Goal: Task Accomplishment & Management: Use online tool/utility

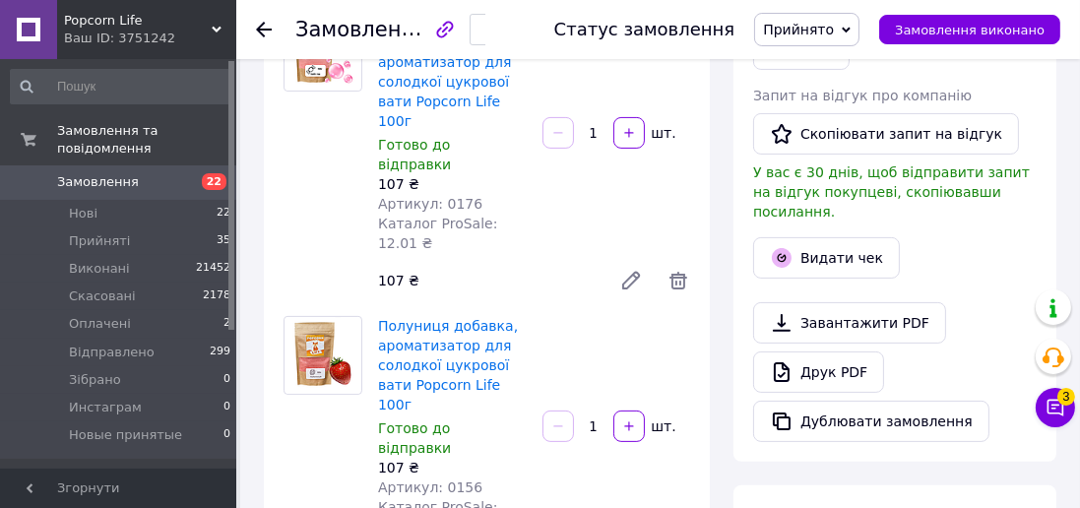
scroll to position [560, 0]
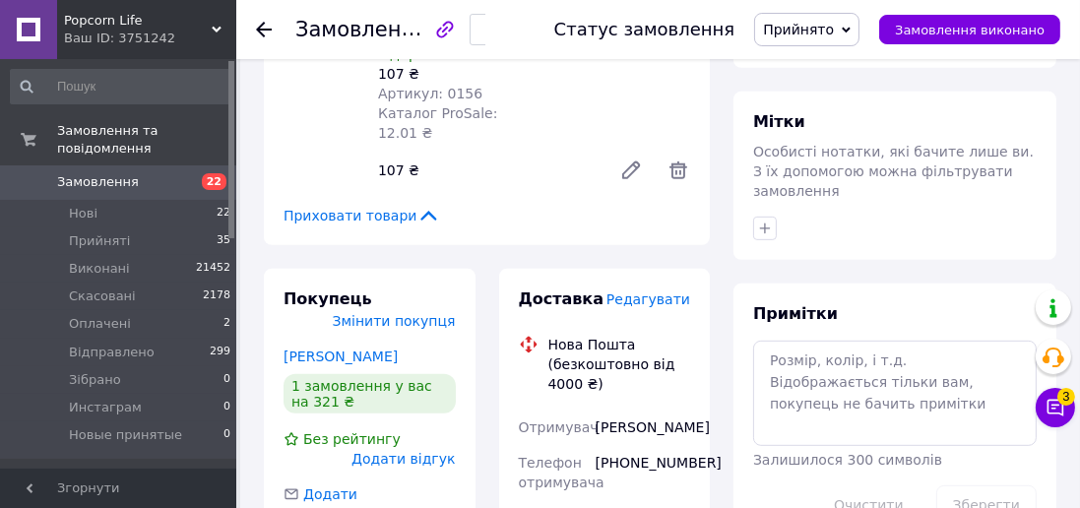
scroll to position [891, 0]
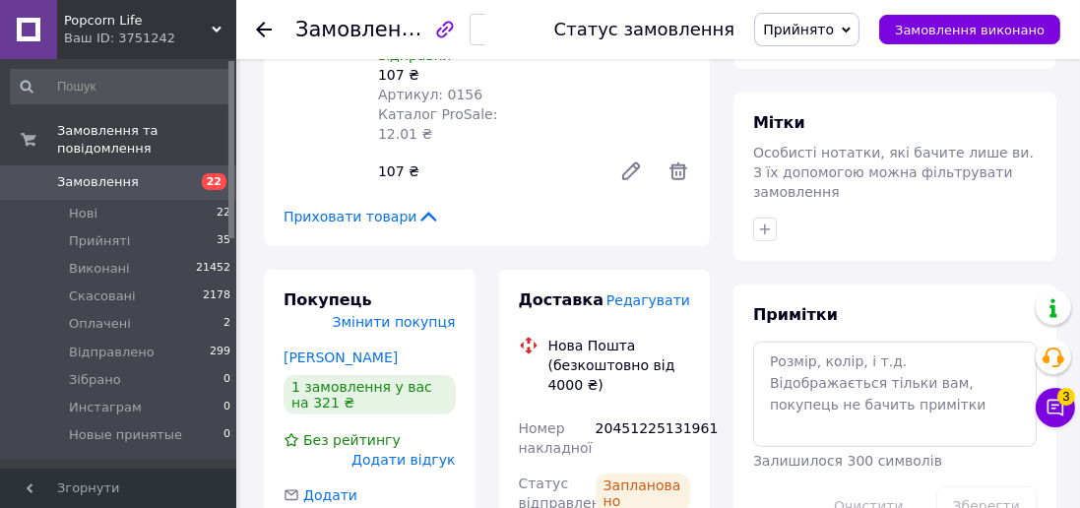
click at [497, 33] on icon "button" at bounding box center [491, 31] width 12 height 12
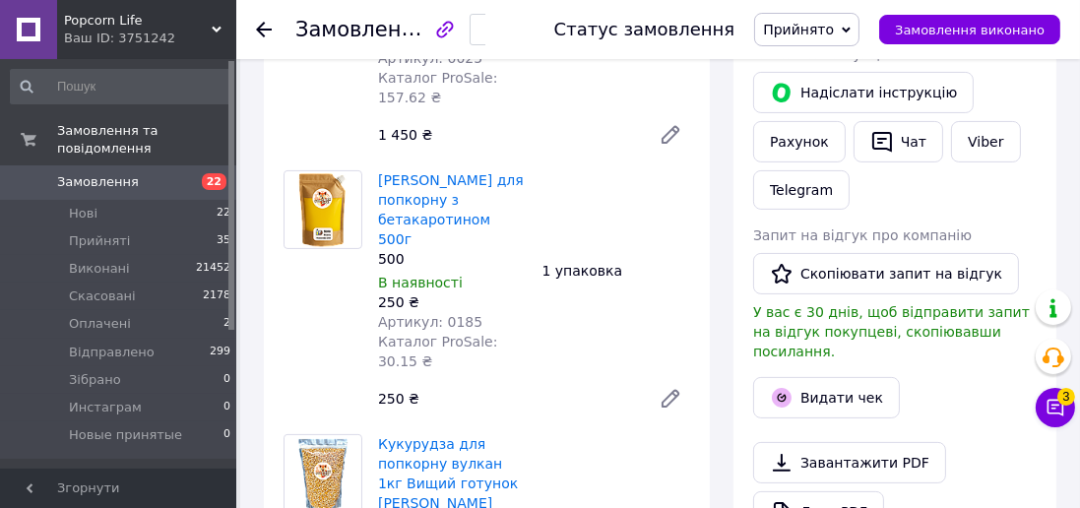
scroll to position [429, 0]
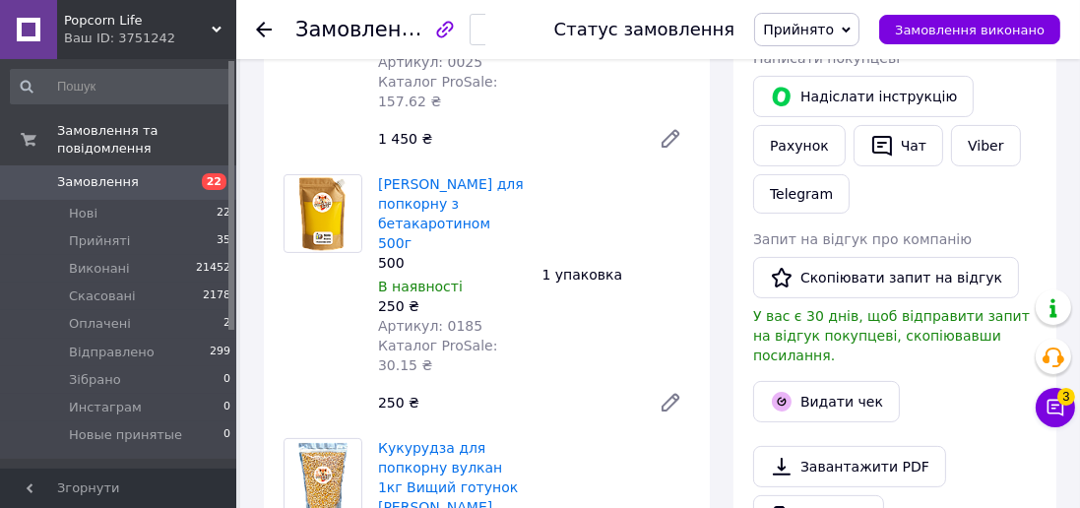
click at [1019, 507] on div "[PERSON_NAME] покупцеві   [PERSON_NAME] інструкцію Рахунок   Чат Viber Telegram…" at bounding box center [894, 301] width 323 height 623
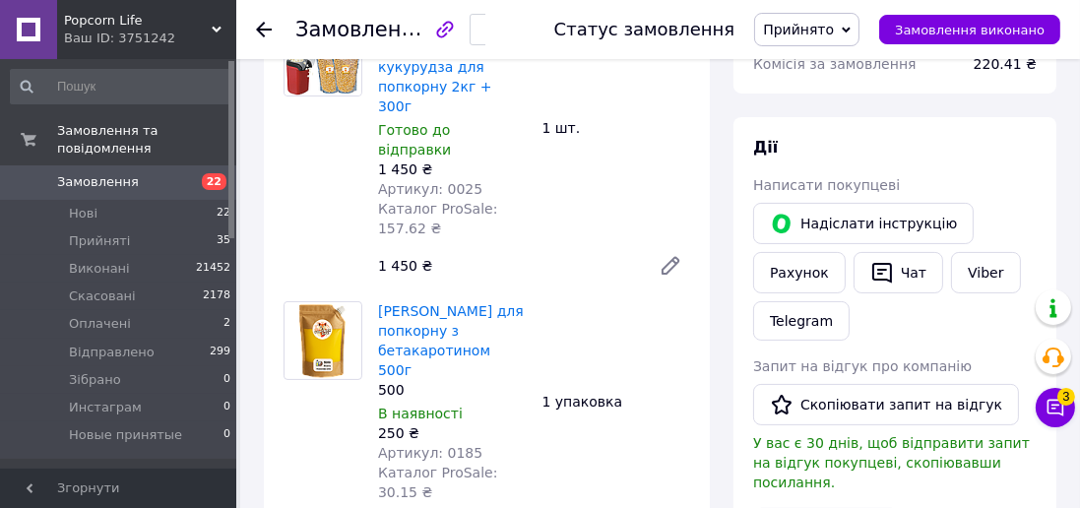
scroll to position [300, 0]
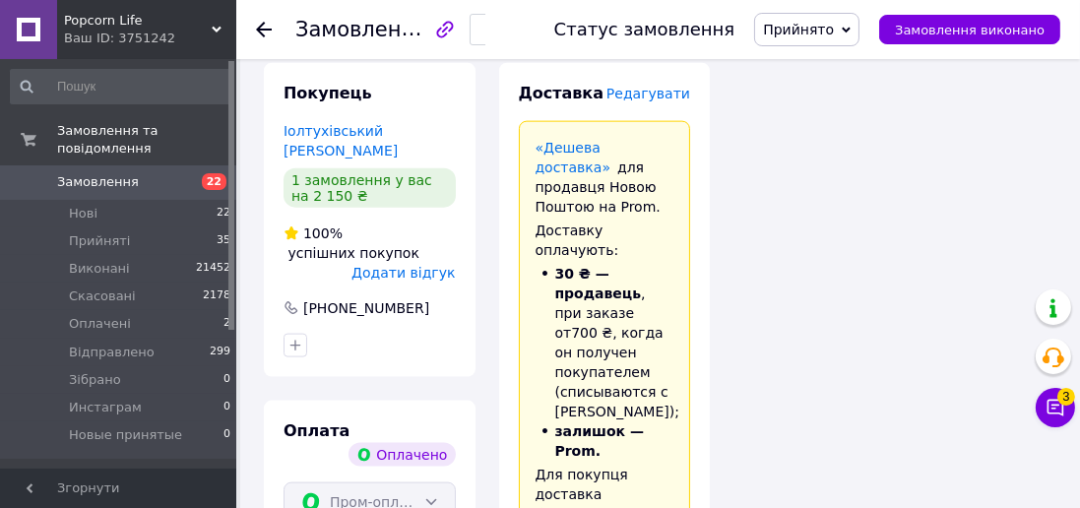
scroll to position [2587, 0]
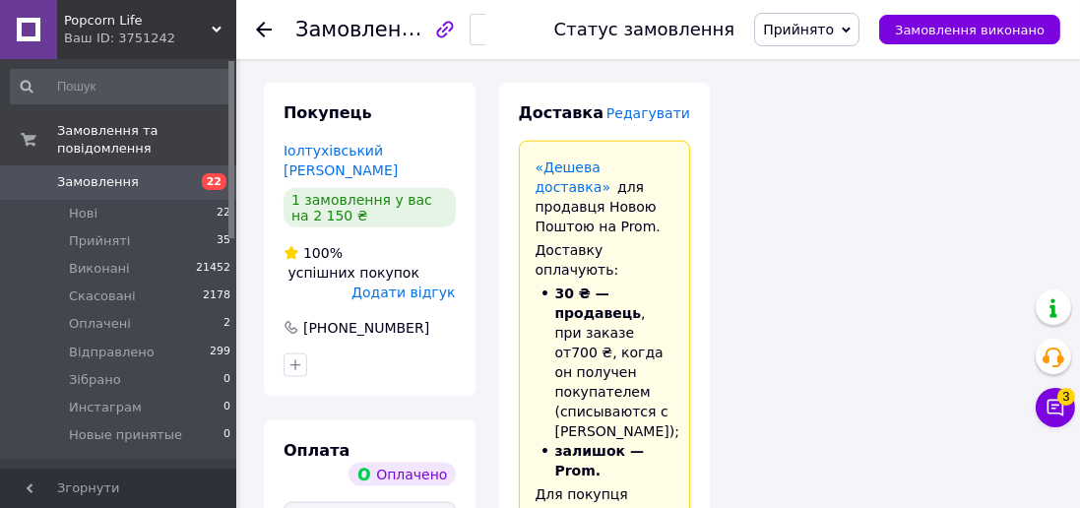
click at [497, 30] on icon "button" at bounding box center [491, 31] width 12 height 12
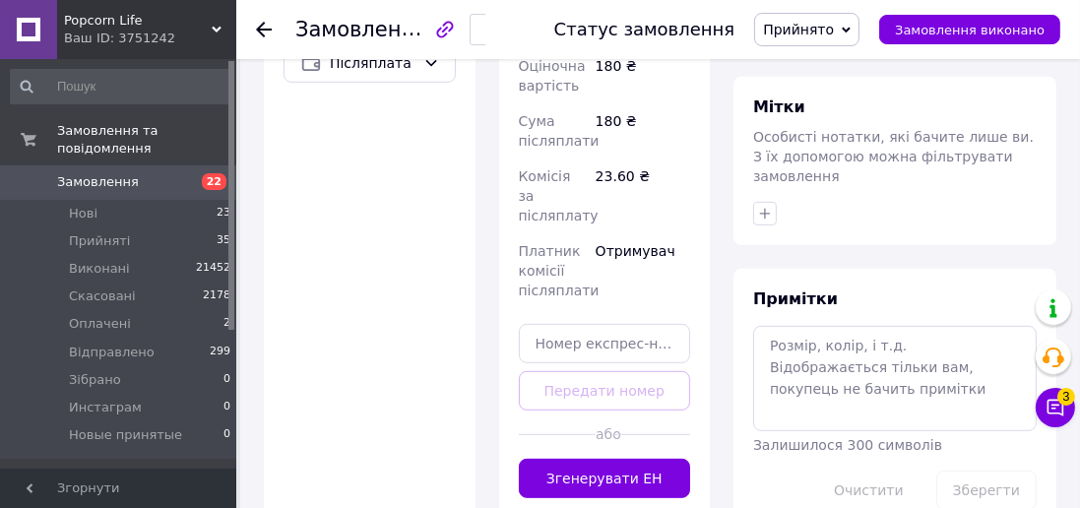
click at [655, 459] on button "Згенерувати ЕН" at bounding box center [605, 478] width 172 height 39
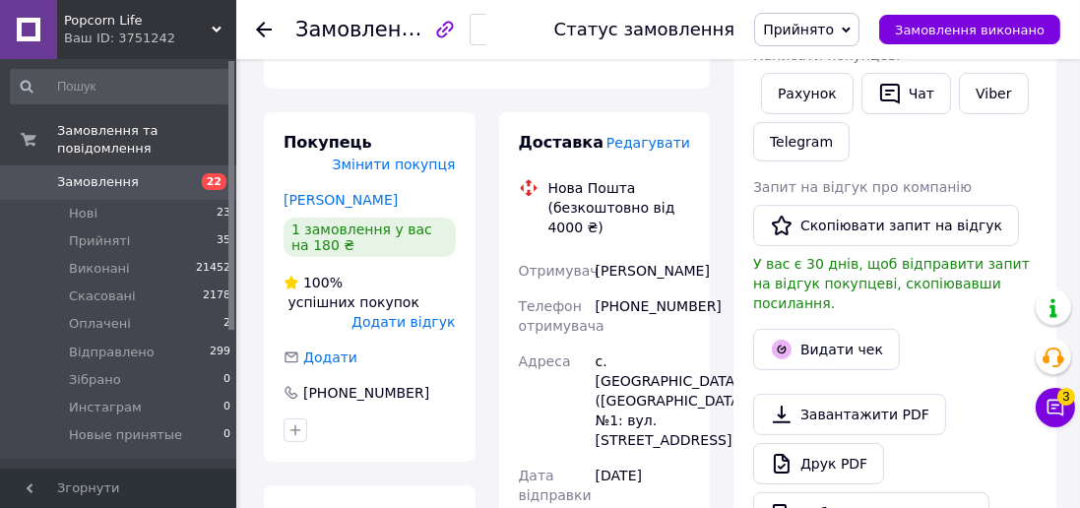
scroll to position [404, 0]
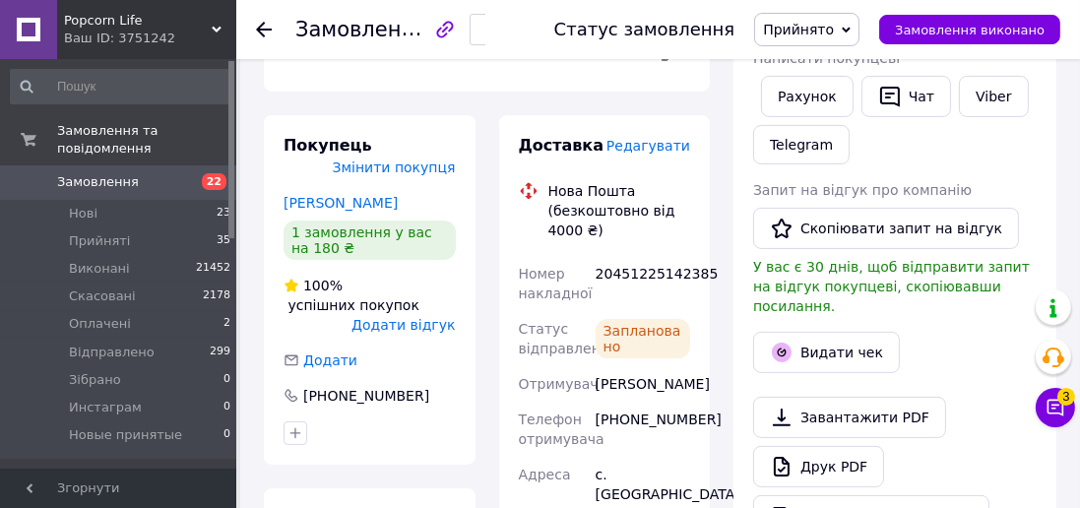
click at [494, 29] on use "button" at bounding box center [491, 31] width 6 height 11
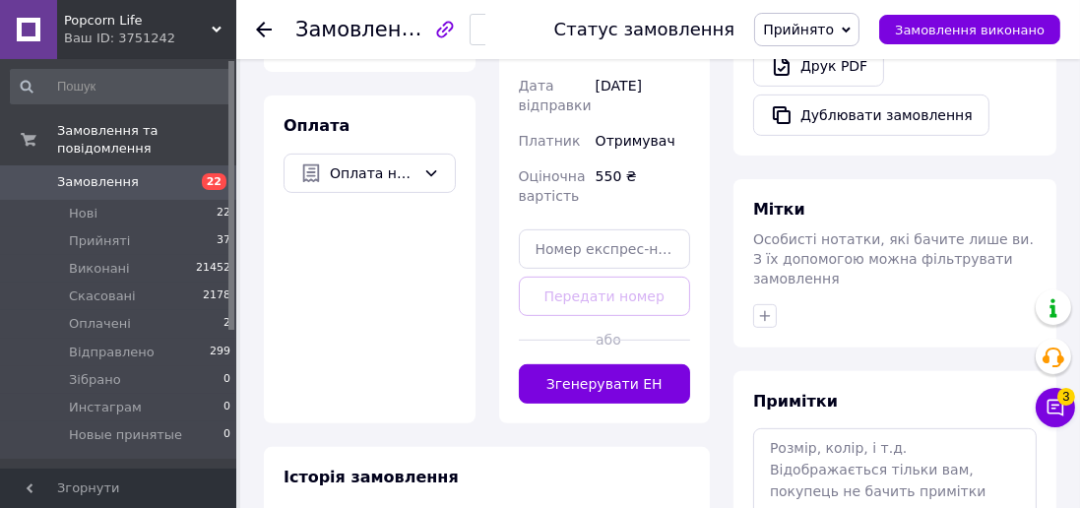
click at [649, 364] on button "Згенерувати ЕН" at bounding box center [605, 383] width 172 height 39
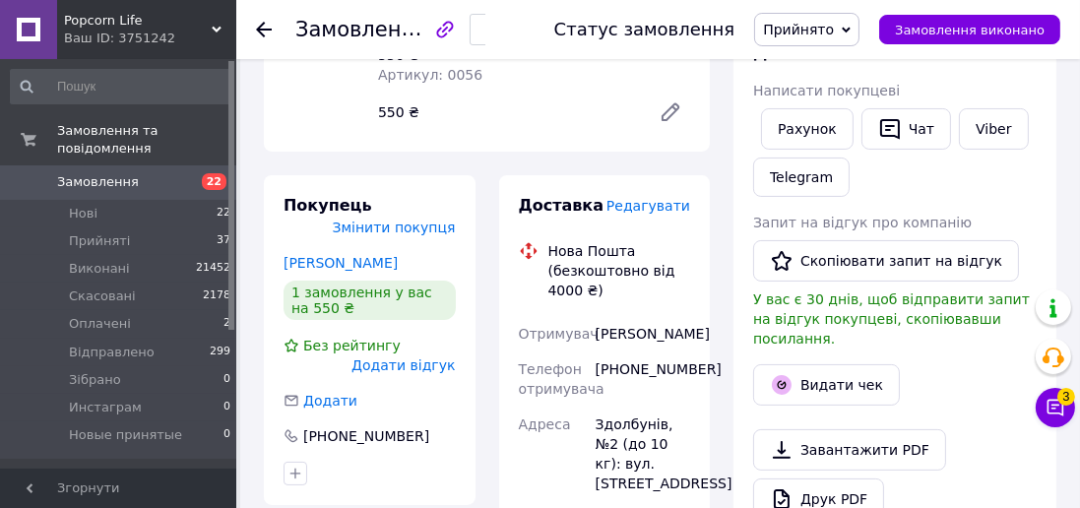
scroll to position [296, 0]
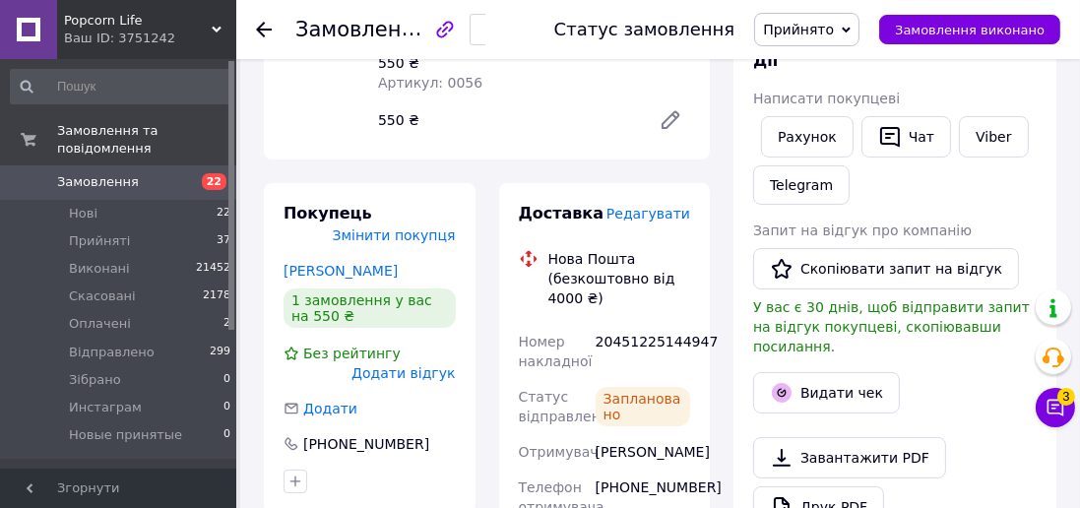
click at [497, 31] on icon "button" at bounding box center [491, 31] width 12 height 12
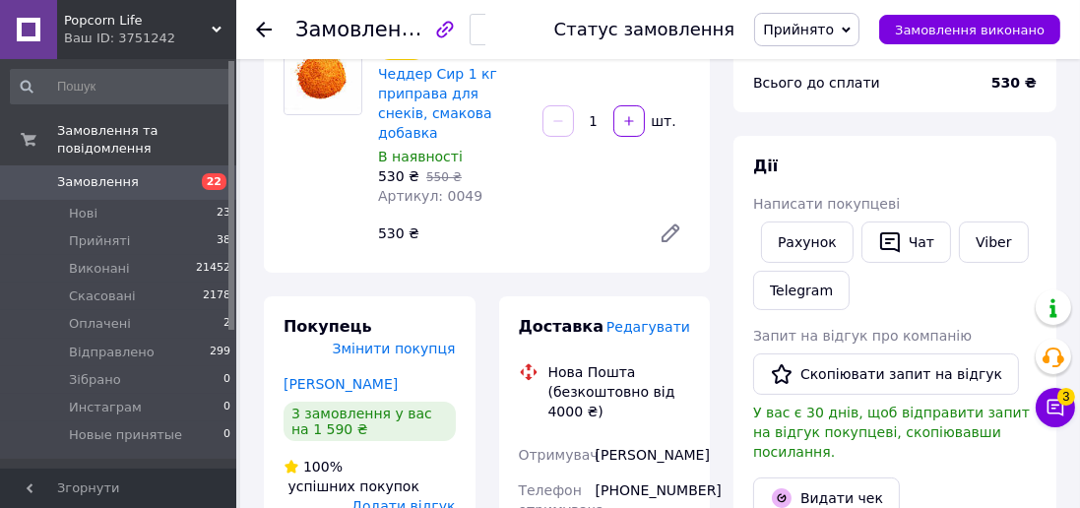
scroll to position [198, 0]
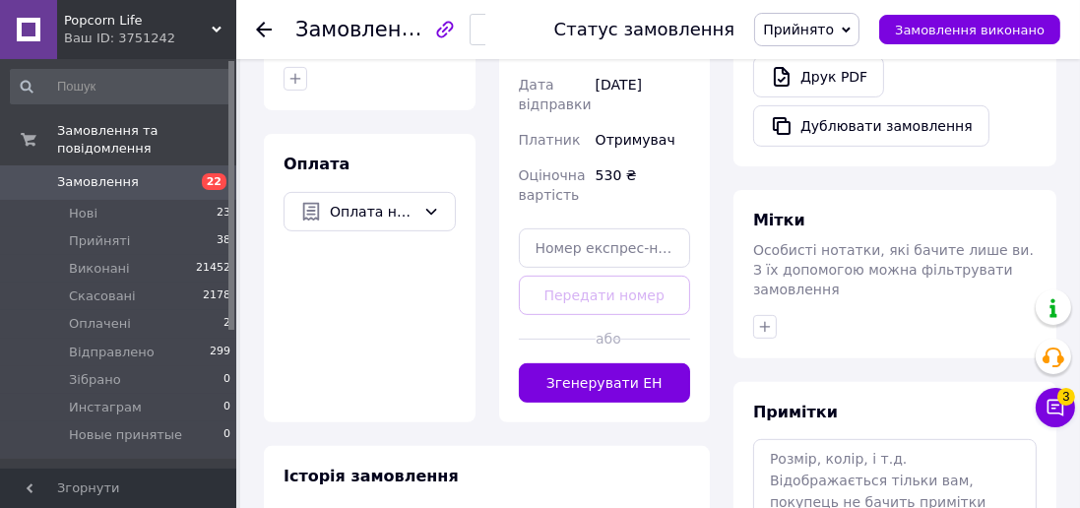
click at [626, 402] on button "Згенерувати ЕН" at bounding box center [605, 382] width 172 height 39
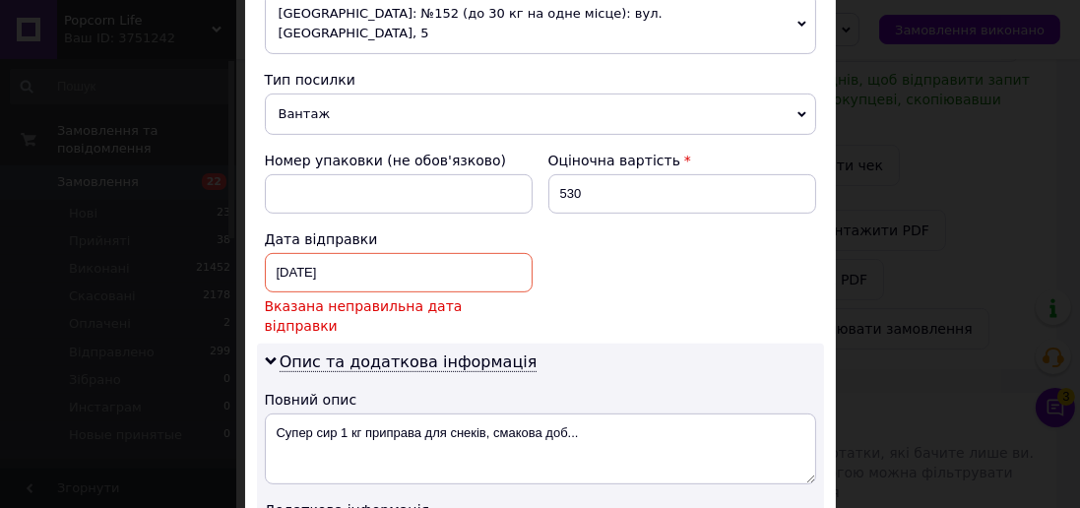
scroll to position [735, 0]
click at [491, 252] on div "[DATE] < 2025 > < Май > Пн Вт Ср Чт Пт Сб Вс 28 29 30 1 2 3 4 5 6 7 8 9 10 11 1…" at bounding box center [399, 271] width 268 height 39
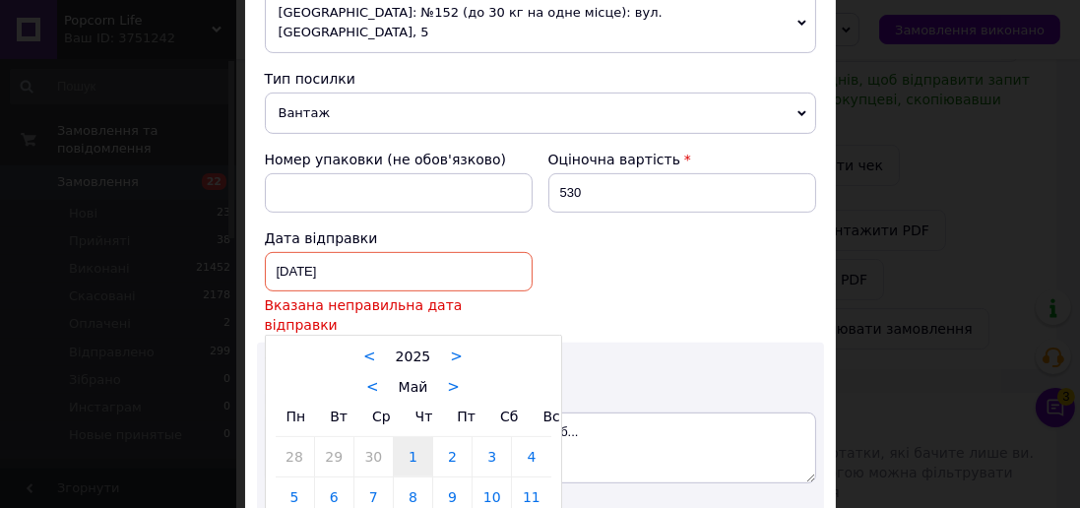
click at [463, 376] on div "< Май >" at bounding box center [414, 386] width 276 height 21
click at [454, 397] on div "Пн Вт Ср Чт Пт Сб Вс" at bounding box center [414, 417] width 276 height 40
click at [446, 397] on div "Пн Вт Ср Чт Пт Сб Вс" at bounding box center [414, 417] width 276 height 40
click at [447, 378] on link ">" at bounding box center [453, 387] width 13 height 18
click at [452, 378] on link ">" at bounding box center [458, 387] width 13 height 18
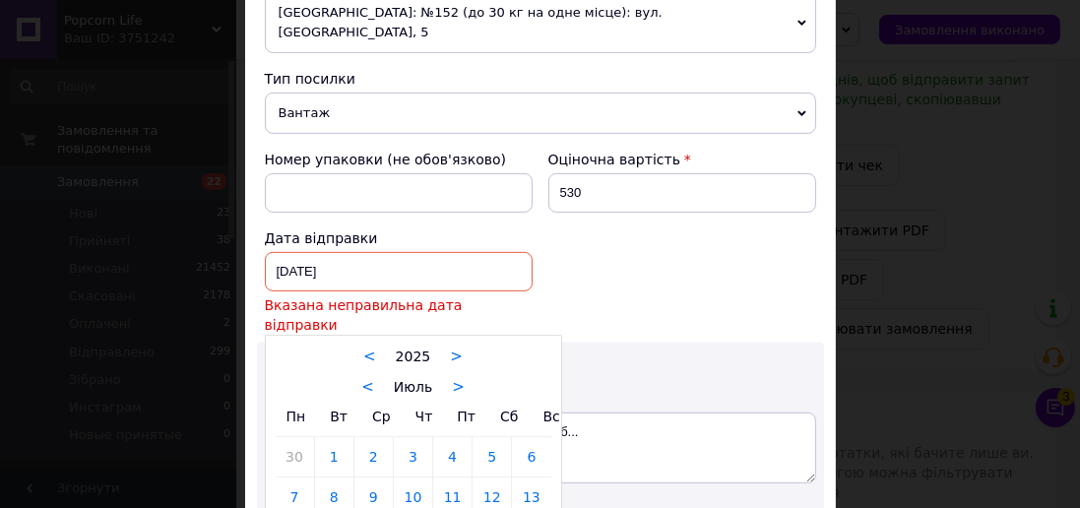
click at [452, 378] on link ">" at bounding box center [458, 387] width 13 height 18
click at [457, 378] on link ">" at bounding box center [463, 387] width 13 height 18
click at [461, 437] on link "5" at bounding box center [452, 456] width 38 height 39
type input "[DATE]"
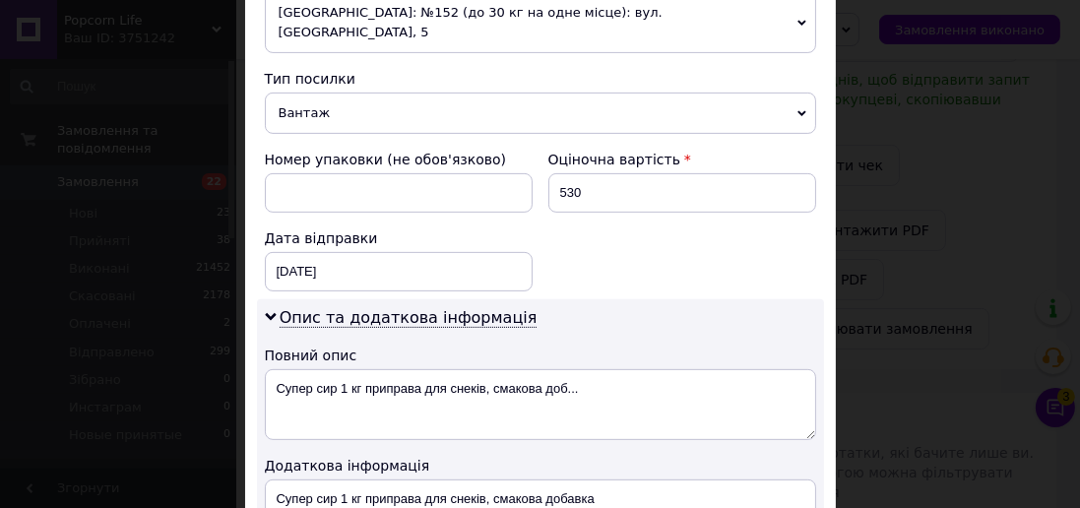
scroll to position [1041, 0]
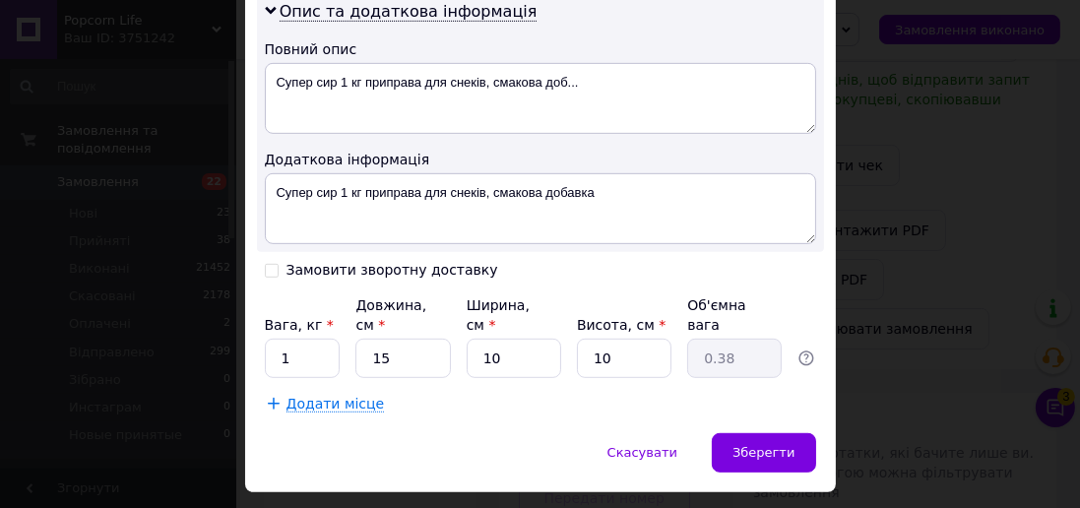
click at [758, 445] on span "Зберегти" at bounding box center [763, 452] width 62 height 15
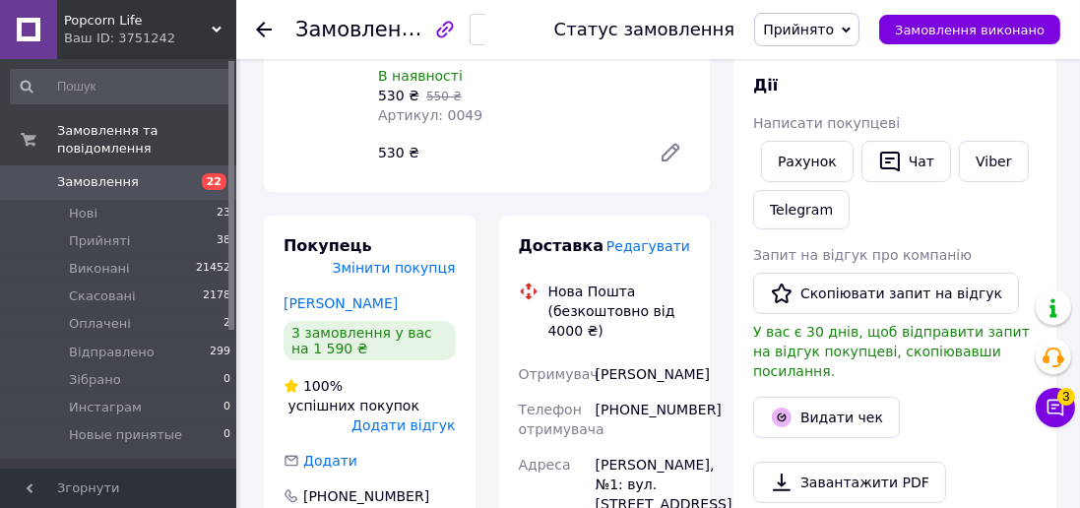
scroll to position [273, 0]
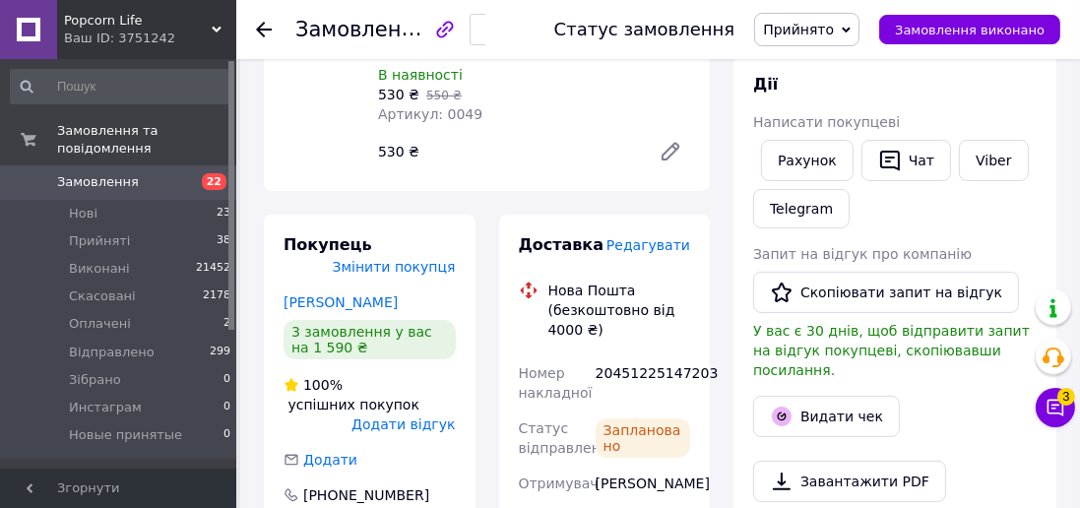
click at [497, 27] on icon "button" at bounding box center [491, 31] width 12 height 12
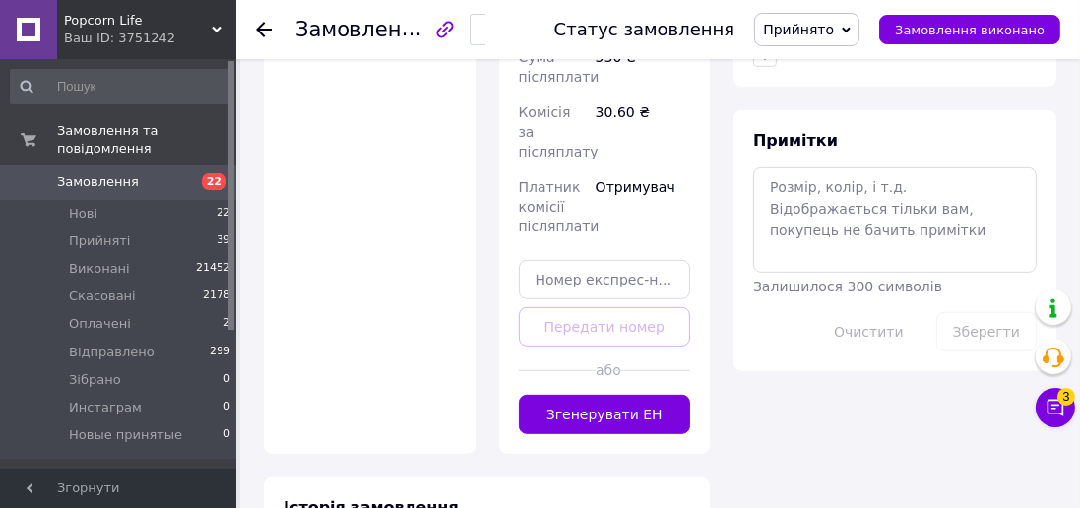
click at [635, 395] on button "Згенерувати ЕН" at bounding box center [605, 414] width 172 height 39
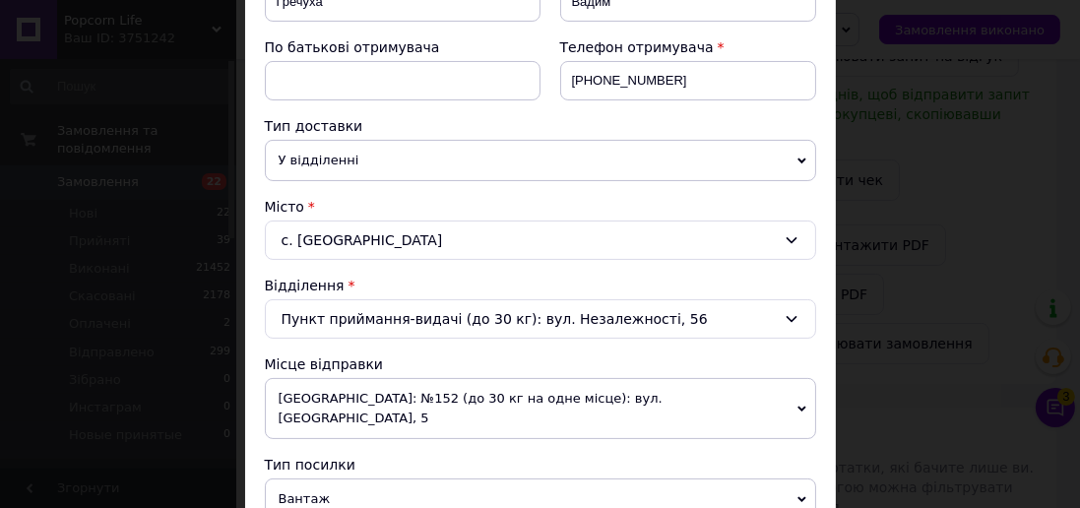
scroll to position [766, 0]
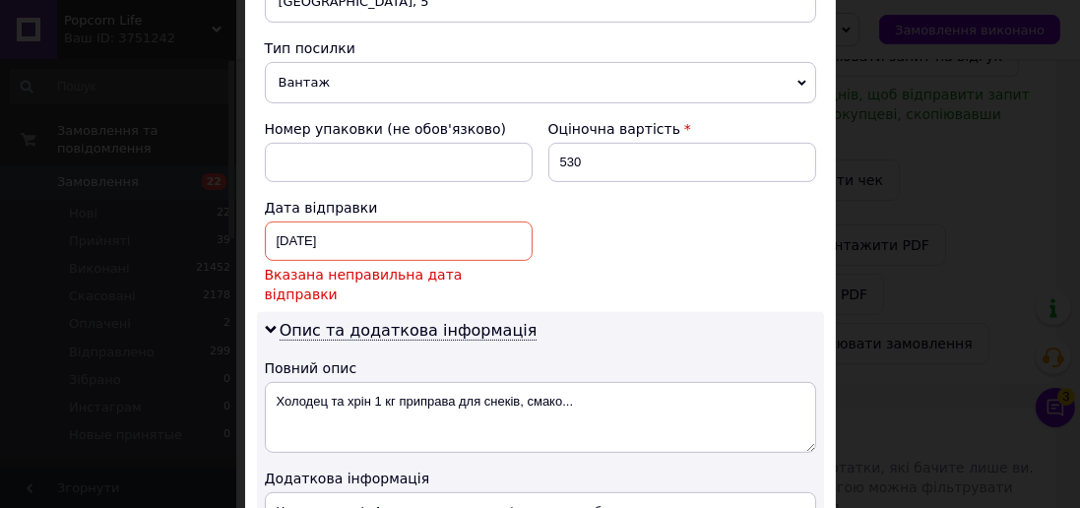
click at [477, 225] on div "[DATE] < 2025 > < Июнь > Пн Вт Ср Чт Пт Сб Вс 26 27 28 29 30 31 1 2 3 4 5 6 7 8…" at bounding box center [399, 240] width 268 height 39
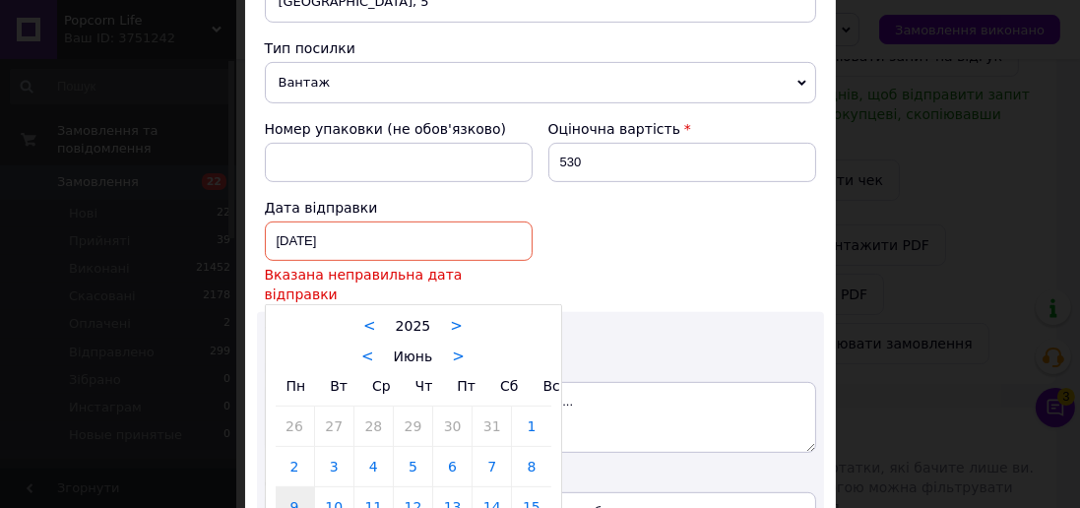
click at [452, 347] on link ">" at bounding box center [458, 356] width 13 height 18
click at [466, 345] on div "< Июль >" at bounding box center [414, 355] width 276 height 21
click at [470, 345] on div "< Июль >" at bounding box center [414, 355] width 276 height 21
click at [459, 366] on div "Пн Вт Ср Чт Пт Сб Вс" at bounding box center [414, 386] width 276 height 40
click at [454, 347] on link ">" at bounding box center [458, 356] width 13 height 18
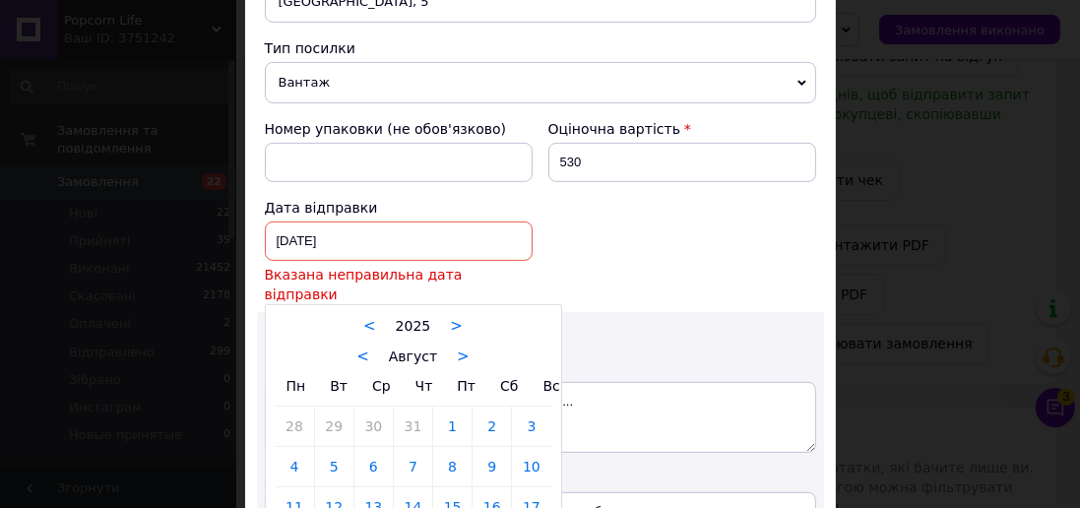
click at [457, 347] on link ">" at bounding box center [463, 356] width 13 height 18
click at [284, 406] on link "1" at bounding box center [295, 425] width 38 height 39
type input "[DATE]"
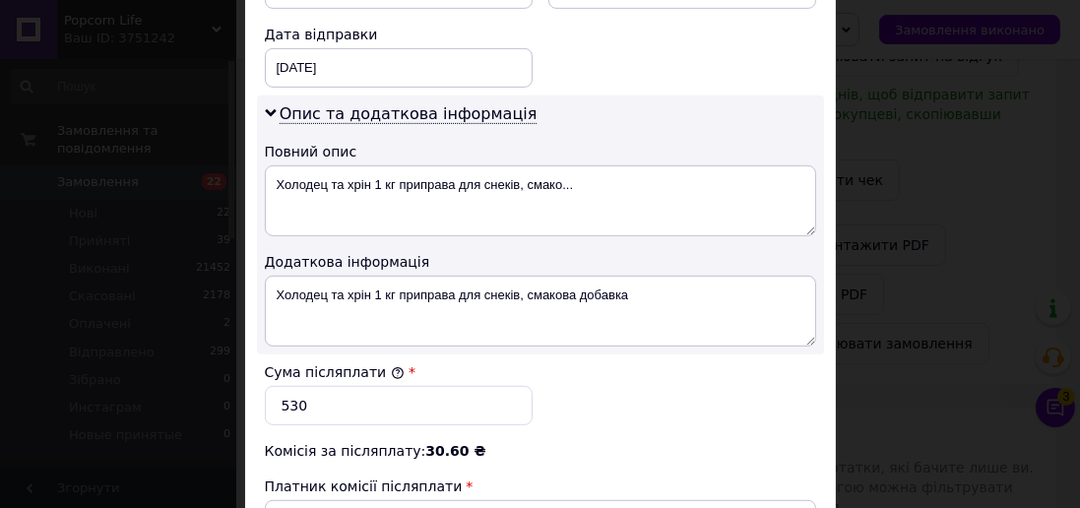
scroll to position [1199, 0]
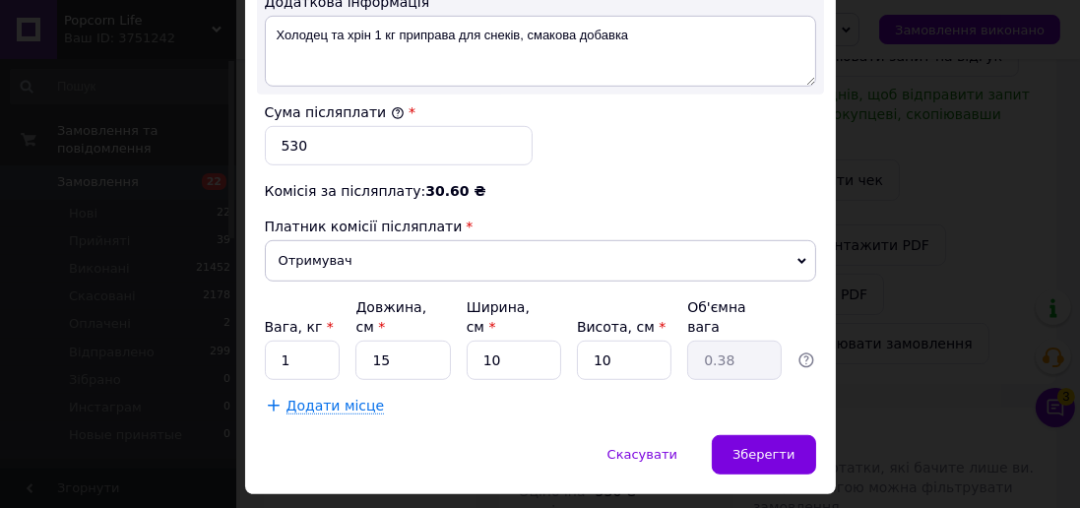
click at [777, 447] on span "Зберегти" at bounding box center [763, 454] width 62 height 15
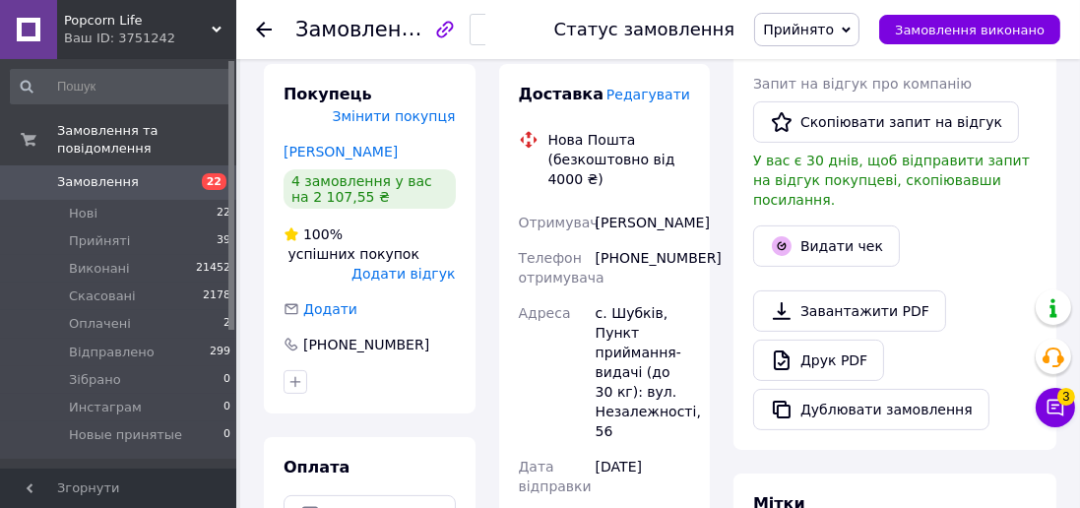
scroll to position [442, 0]
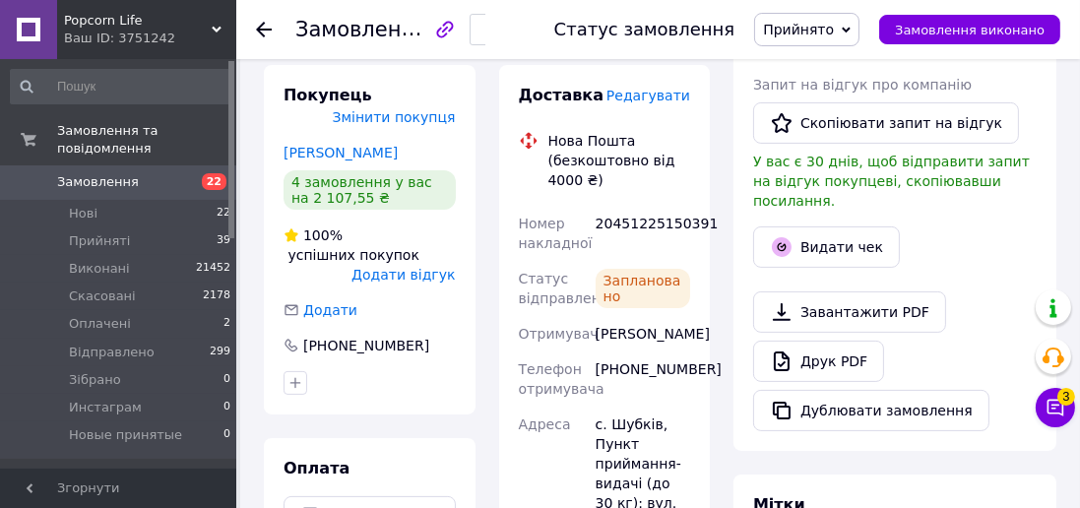
click at [494, 33] on use "button" at bounding box center [491, 31] width 6 height 11
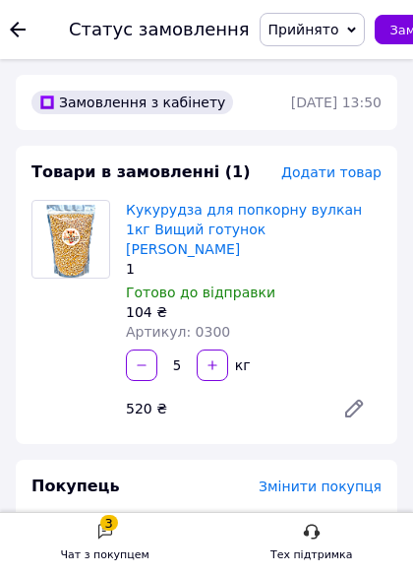
click at [300, 350] on div "5   кг" at bounding box center [254, 364] width 260 height 31
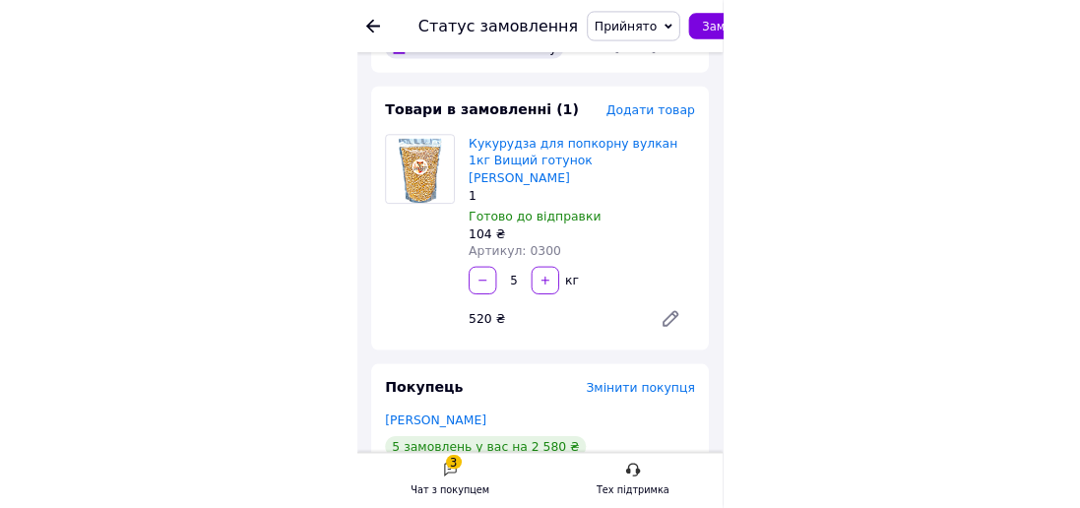
scroll to position [59, 0]
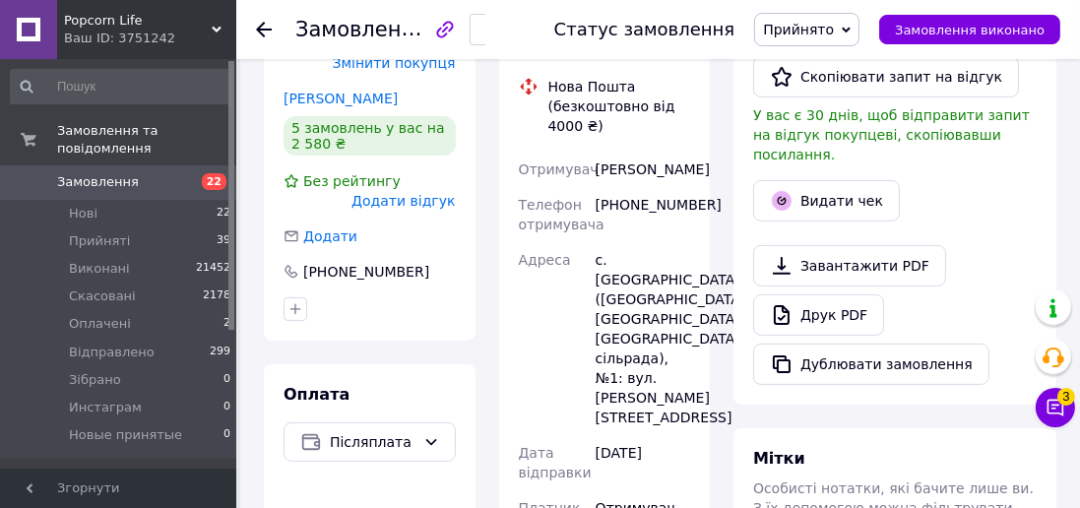
scroll to position [482, 0]
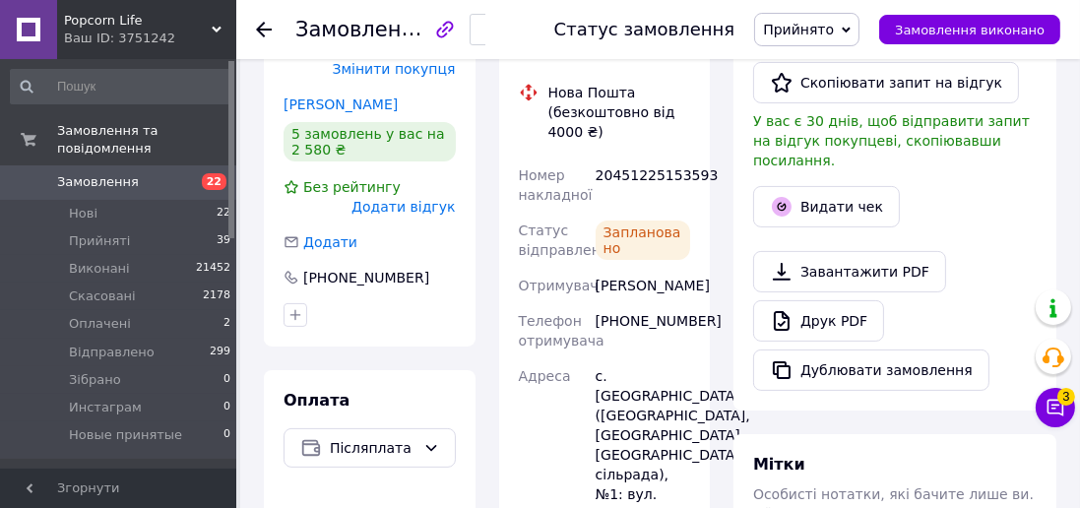
click at [497, 30] on icon "button" at bounding box center [491, 31] width 12 height 12
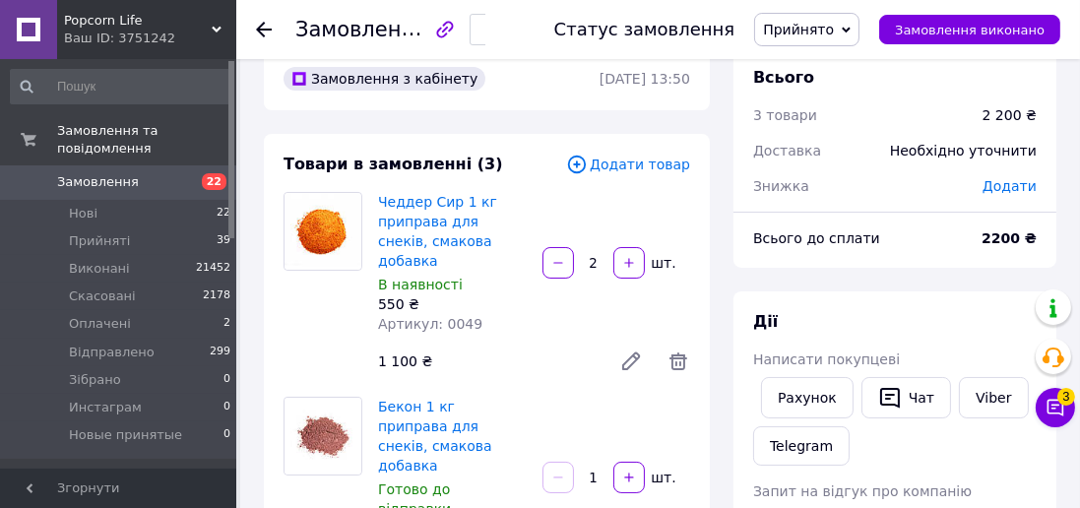
scroll to position [104, 0]
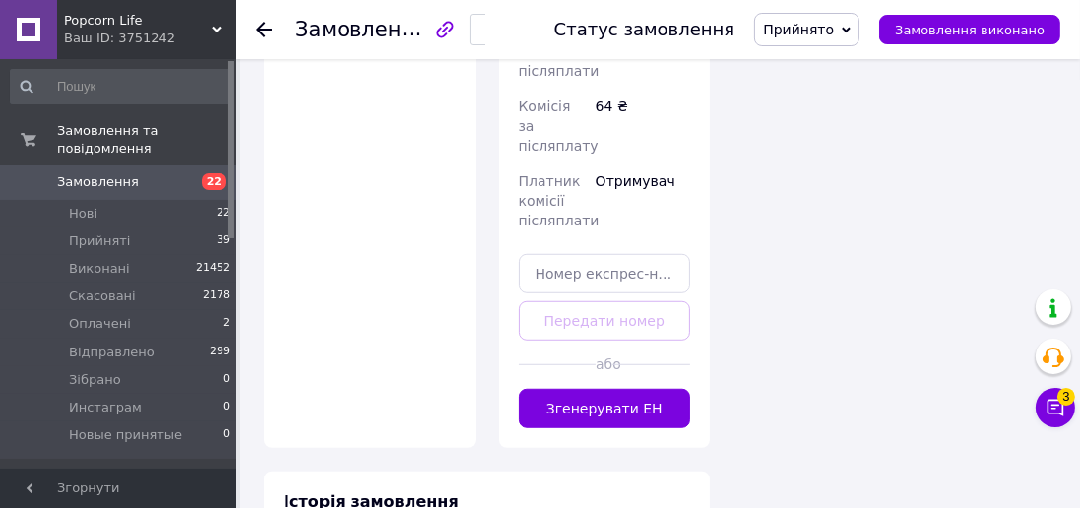
click at [654, 389] on button "Згенерувати ЕН" at bounding box center [605, 408] width 172 height 39
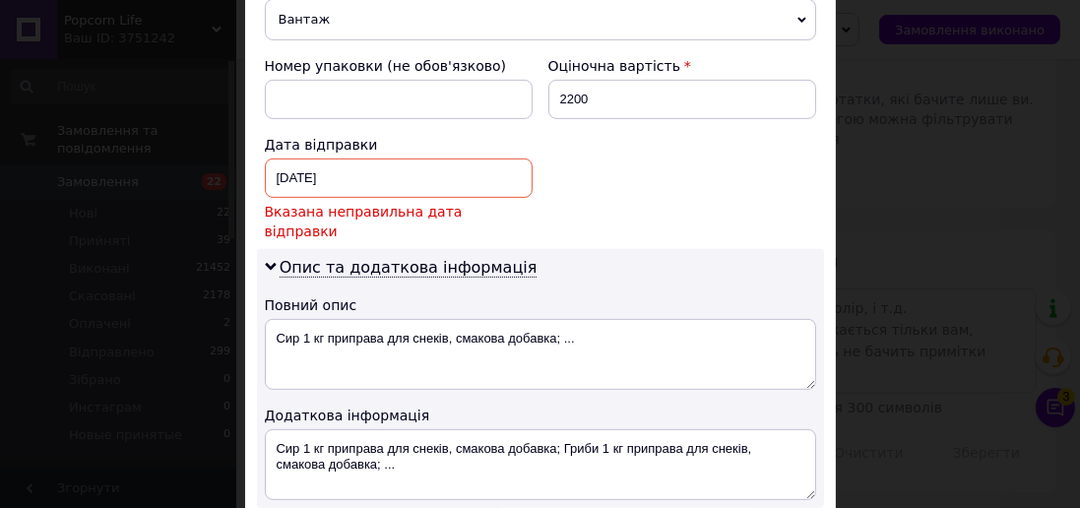
scroll to position [828, 0]
click at [480, 159] on div "[DATE] < 2025 > < Август > Пн Вт Ср Чт Пт Сб Вс 28 29 30 31 1 2 3 4 5 6 7 8 9 1…" at bounding box center [399, 178] width 268 height 39
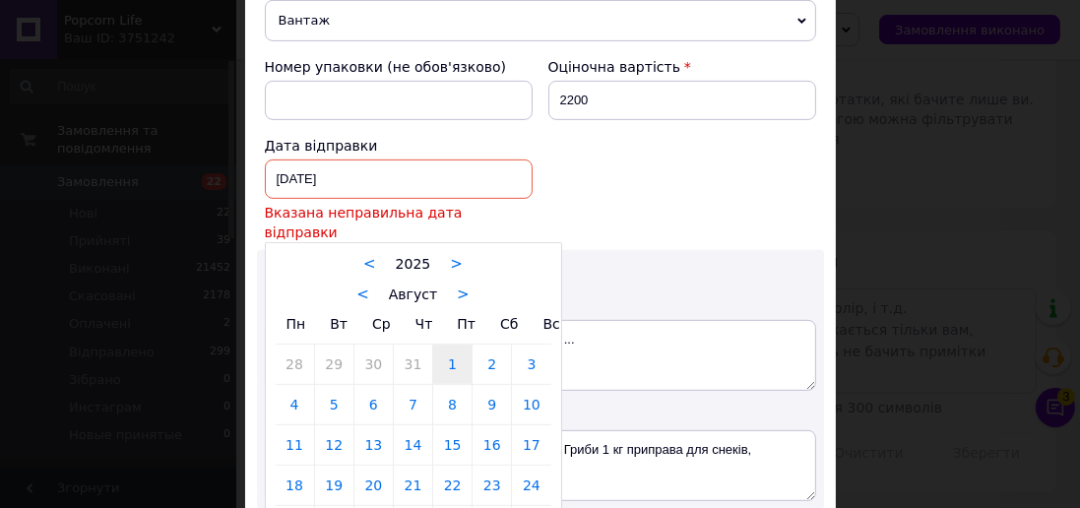
click at [459, 304] on div "Пн Вт Ср Чт Пт Сб Вс" at bounding box center [414, 324] width 276 height 40
click at [457, 285] on link ">" at bounding box center [463, 294] width 13 height 18
click at [455, 344] on link "5" at bounding box center [452, 363] width 38 height 39
type input "[DATE]"
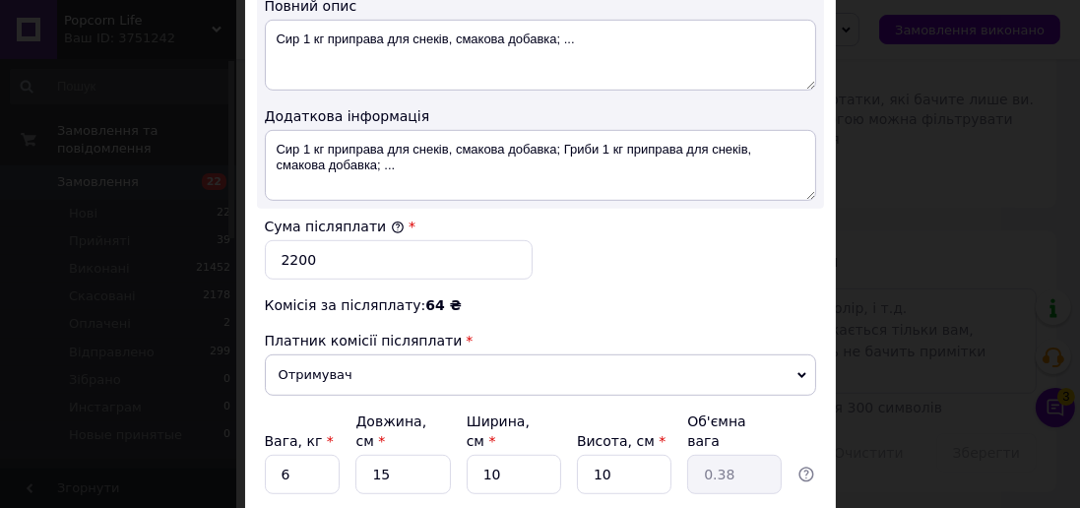
scroll to position [1199, 0]
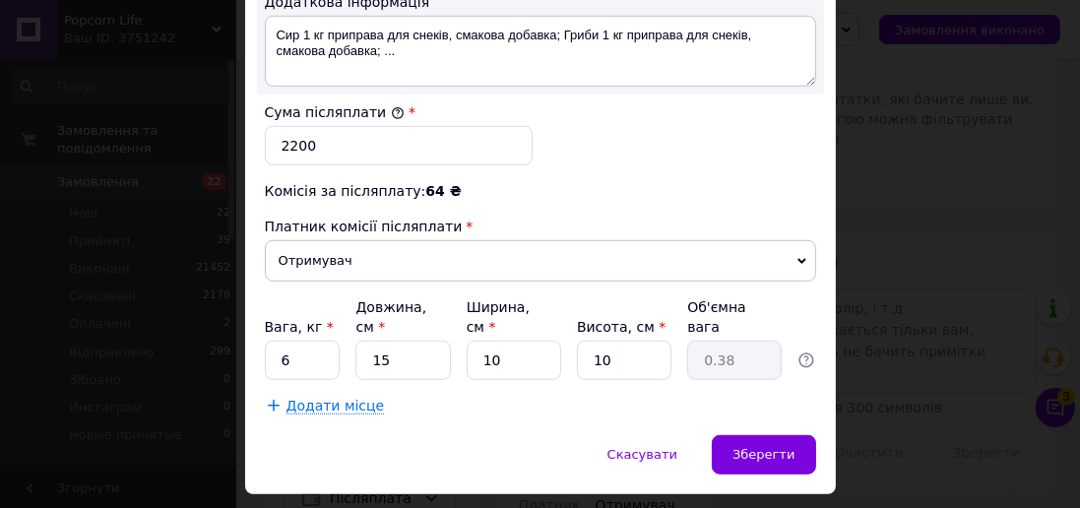
click at [763, 447] on span "Зберегти" at bounding box center [763, 454] width 62 height 15
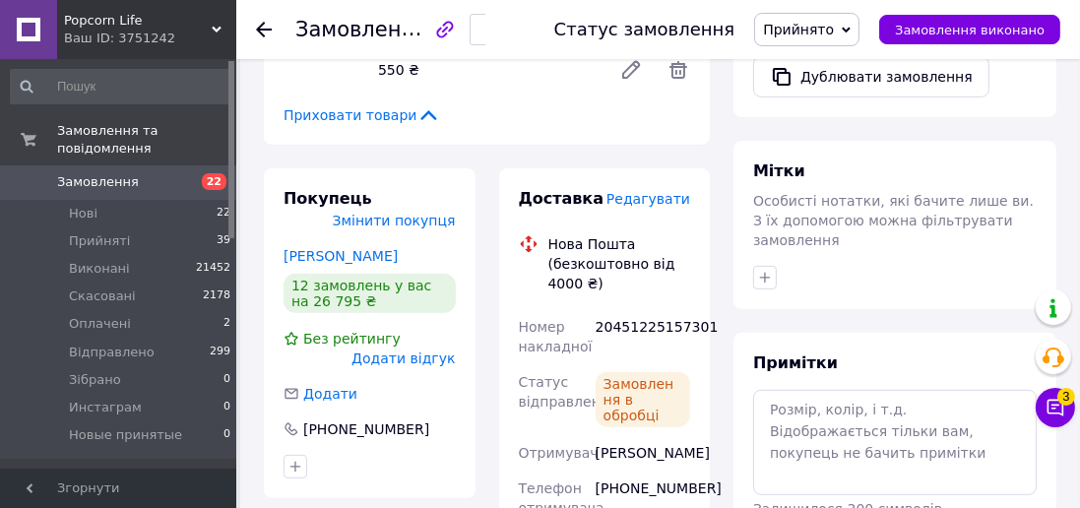
scroll to position [12, 0]
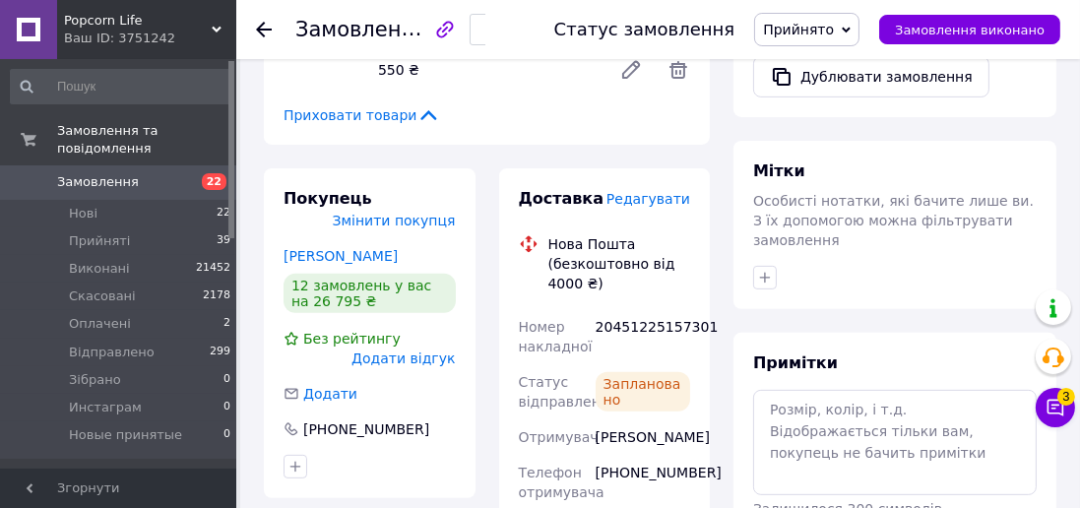
click at [497, 34] on icon "button" at bounding box center [491, 31] width 12 height 12
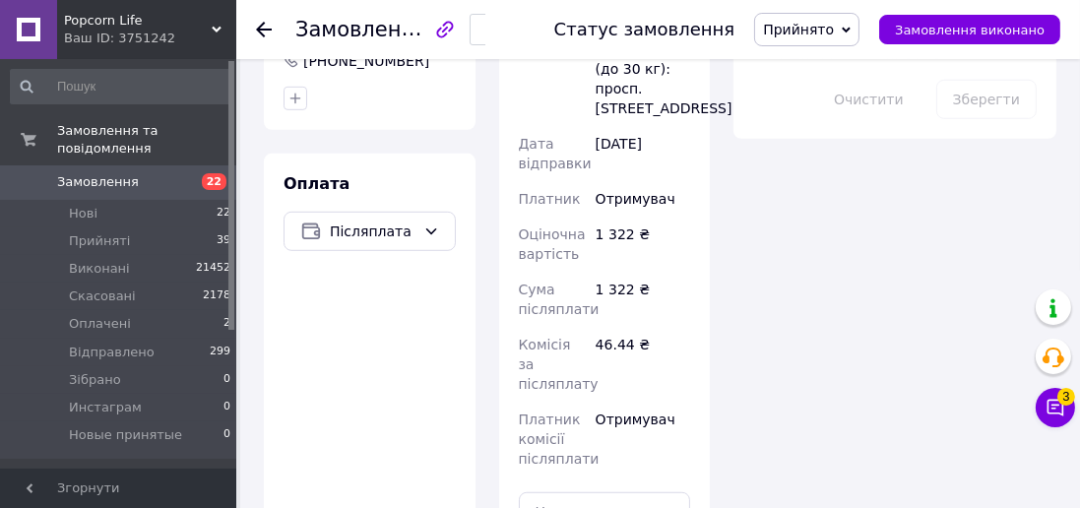
scroll to position [1276, 0]
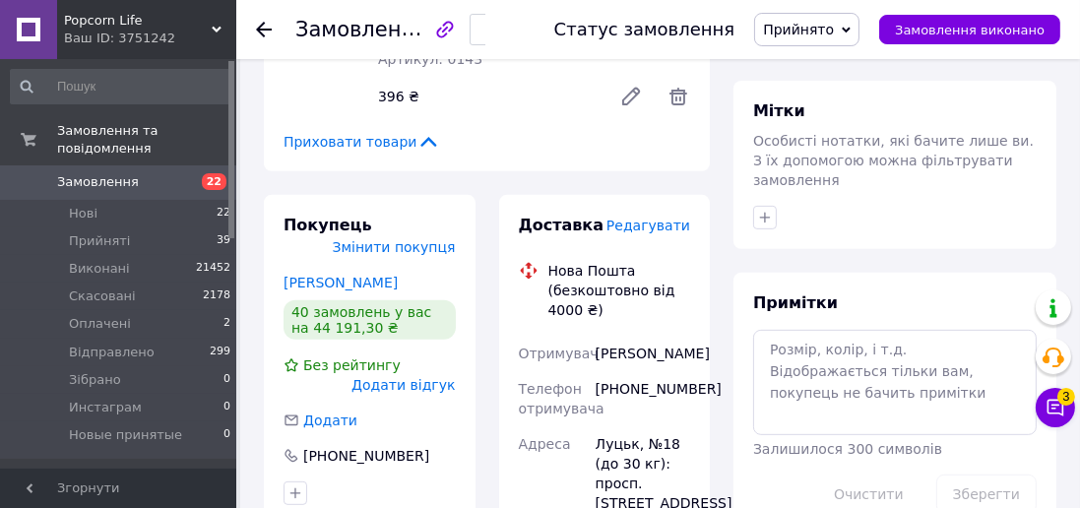
scroll to position [831, 0]
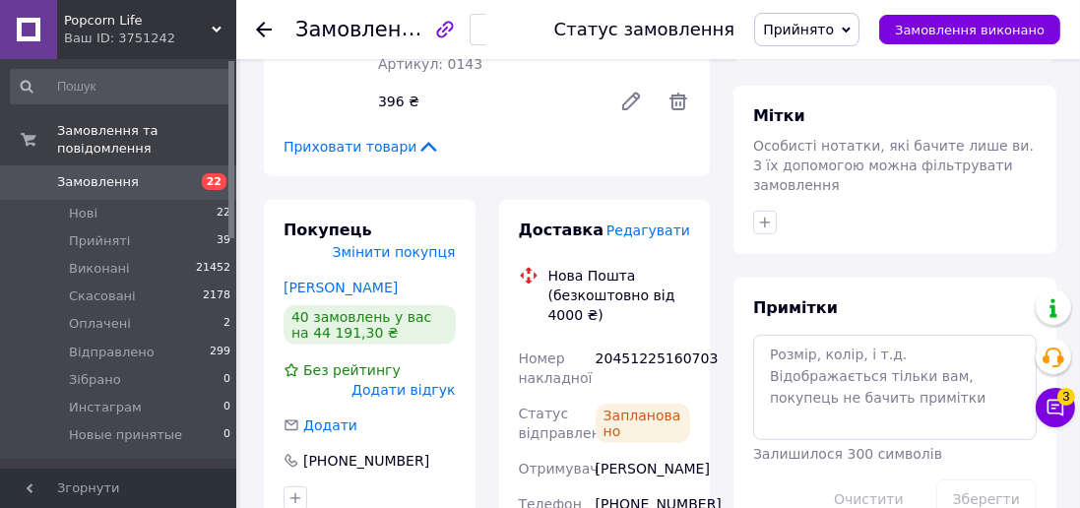
click at [494, 31] on use "button" at bounding box center [491, 31] width 6 height 11
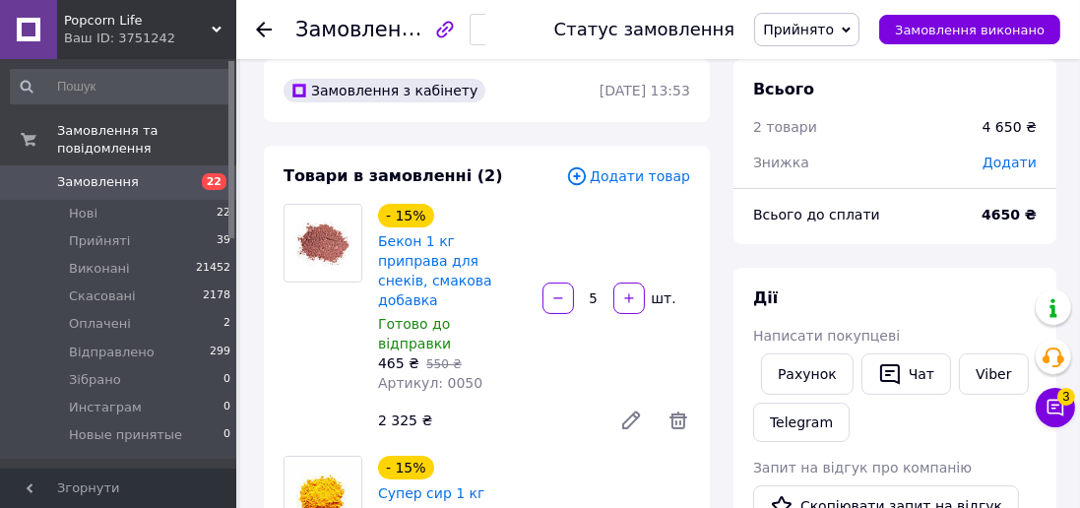
scroll to position [92, 0]
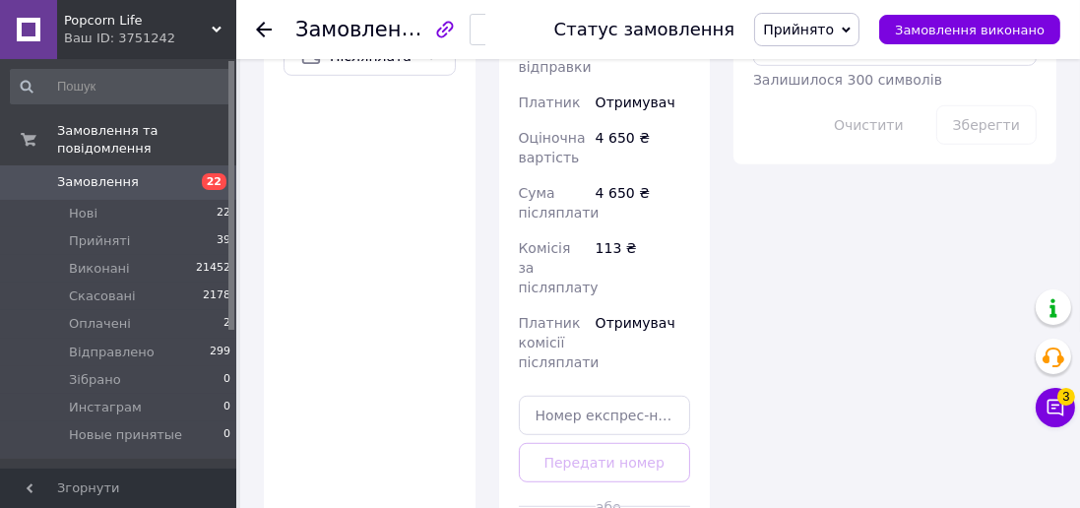
click at [651, 479] on div "Доставка Редагувати Нова Пошта (безкоштовно від 4000 ₴) [GEOGRAPHIC_DATA] [PERS…" at bounding box center [605, 107] width 212 height 964
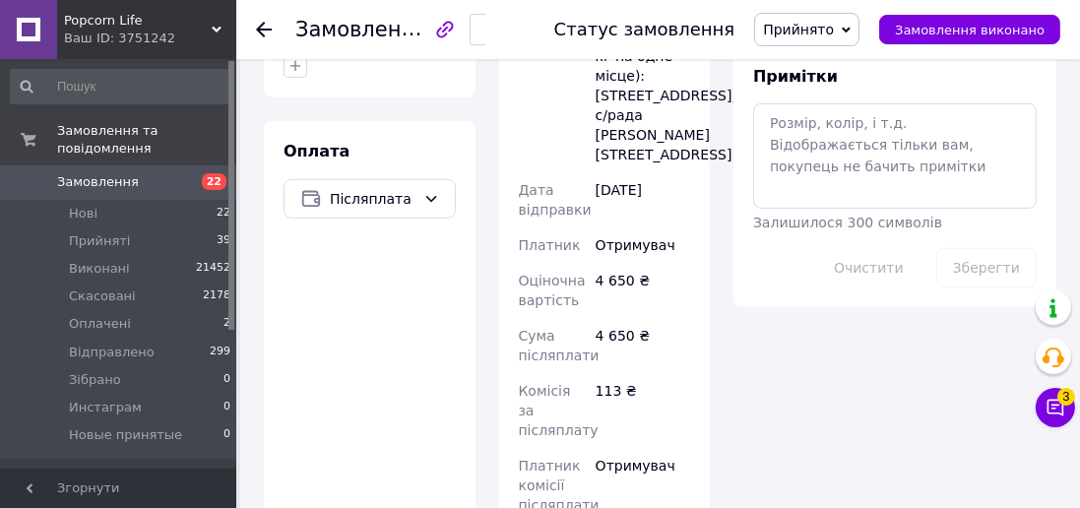
scroll to position [1021, 0]
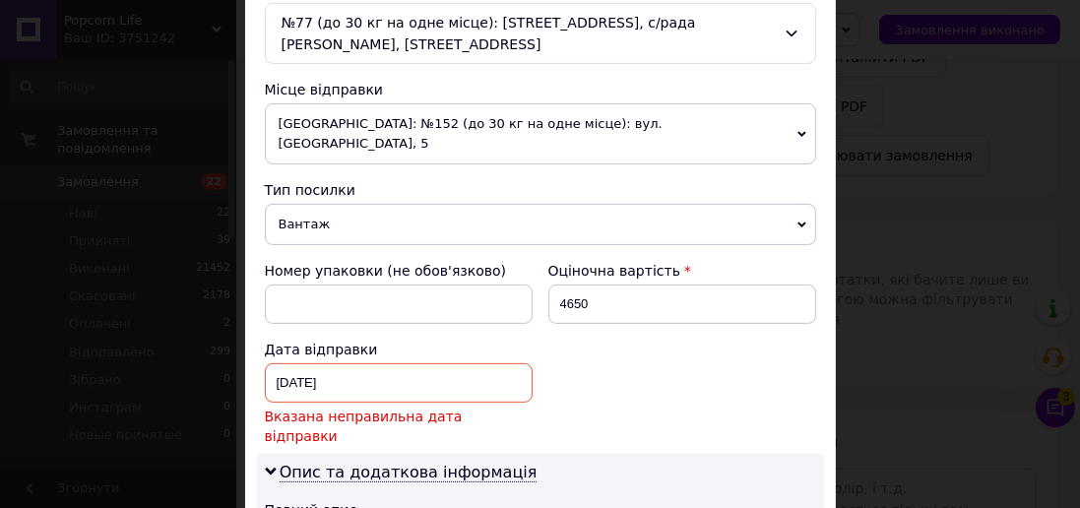
scroll to position [689, 0]
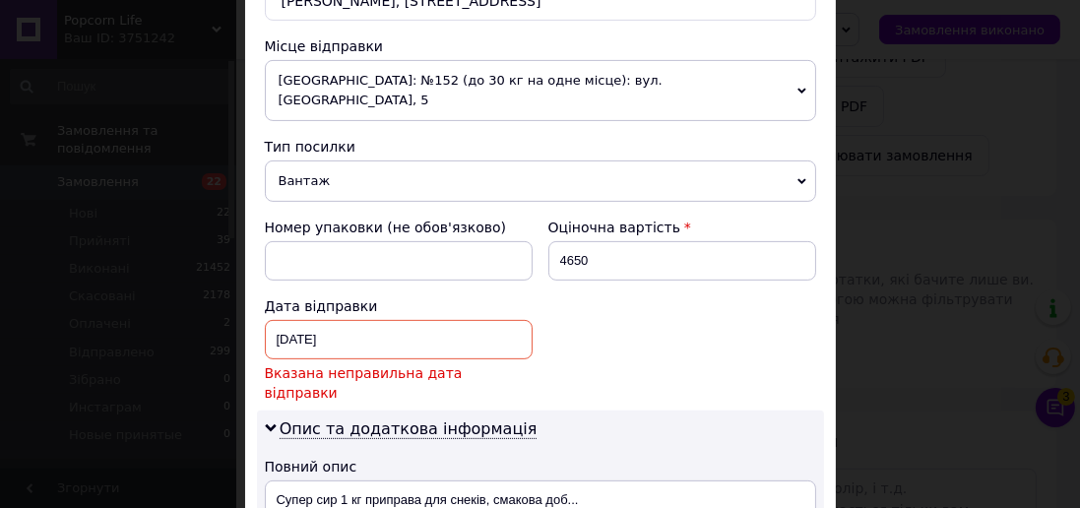
click at [493, 320] on div "[DATE] < 2025 > < Июль > Пн Вт Ср Чт Пт Сб Вс 30 1 2 3 4 5 6 7 8 9 10 11 12 13 …" at bounding box center [399, 339] width 268 height 39
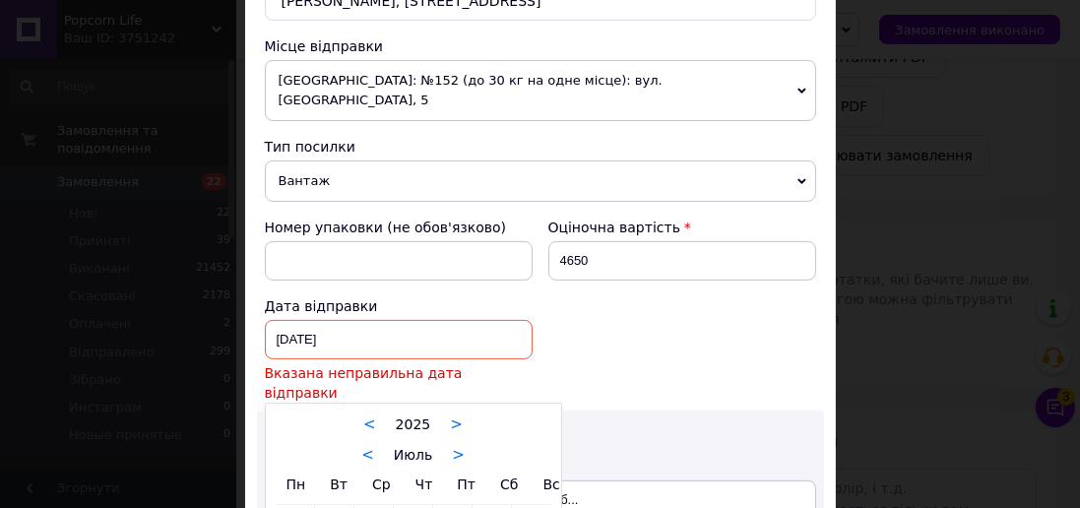
click at [464, 465] on div "Пн Вт Ср Чт Пт Сб Вс" at bounding box center [414, 485] width 276 height 40
click at [452, 446] on link ">" at bounding box center [458, 455] width 13 height 18
click at [457, 446] on link ">" at bounding box center [463, 455] width 13 height 18
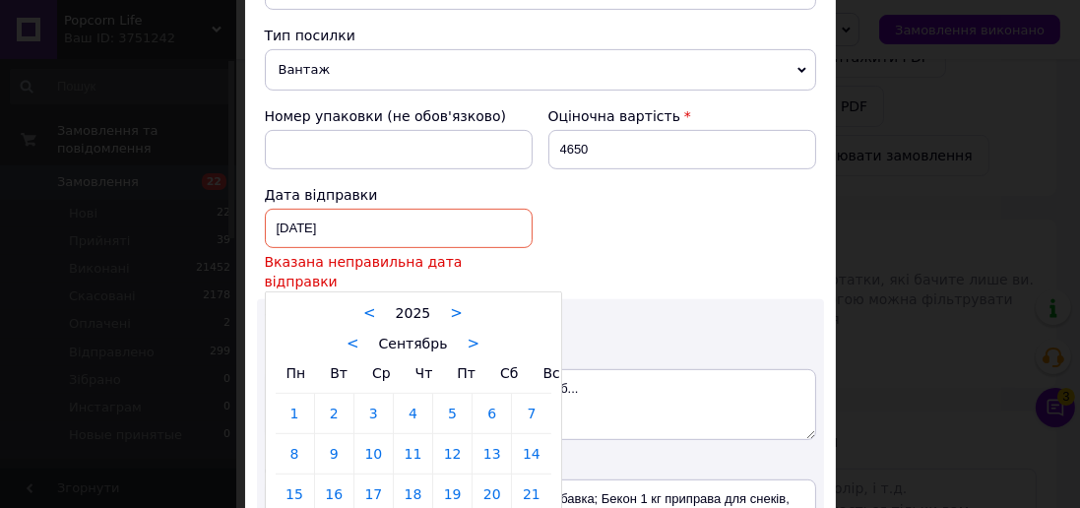
click at [295, 394] on link "1" at bounding box center [295, 413] width 38 height 39
type input "[DATE]"
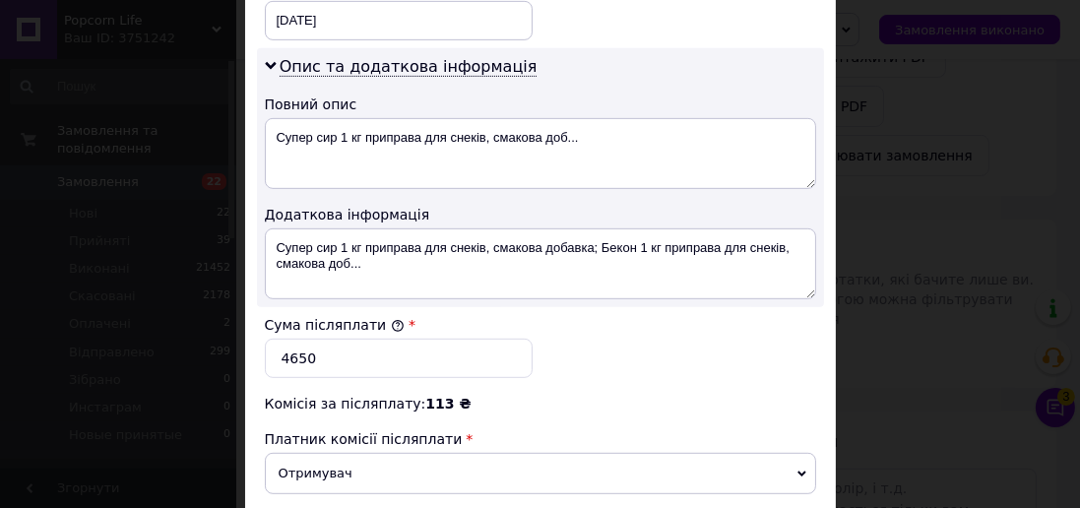
scroll to position [1221, 0]
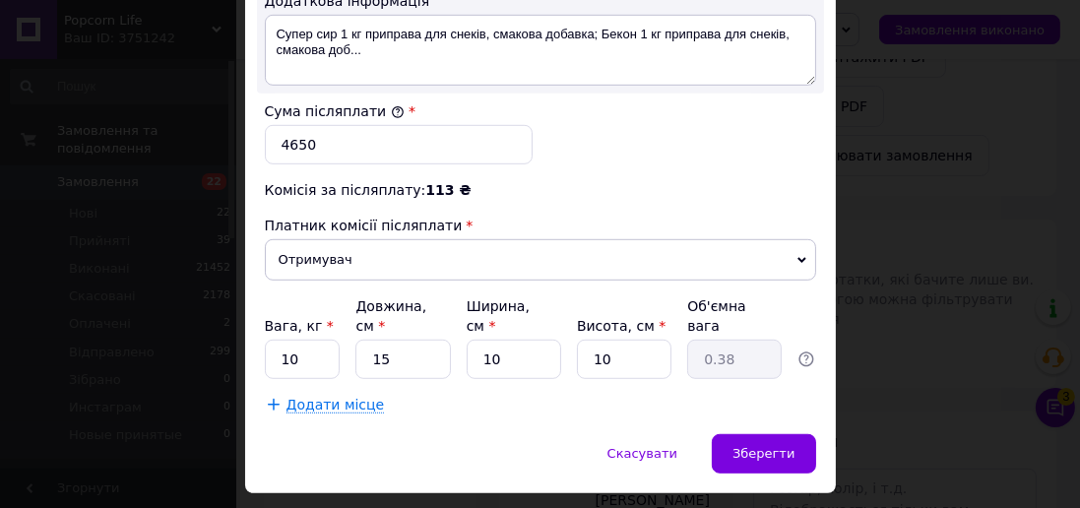
click at [773, 446] on span "Зберегти" at bounding box center [763, 453] width 62 height 15
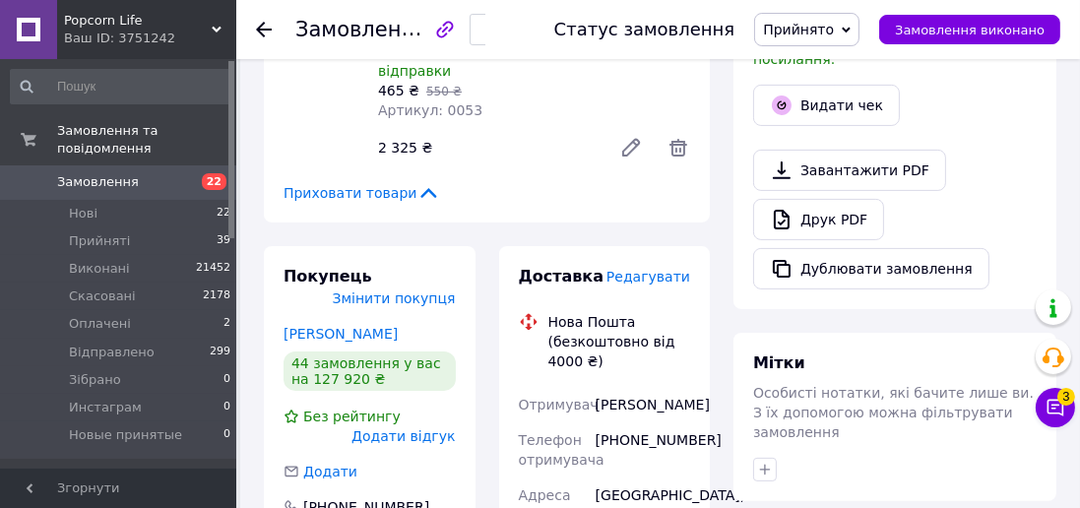
scroll to position [541, 0]
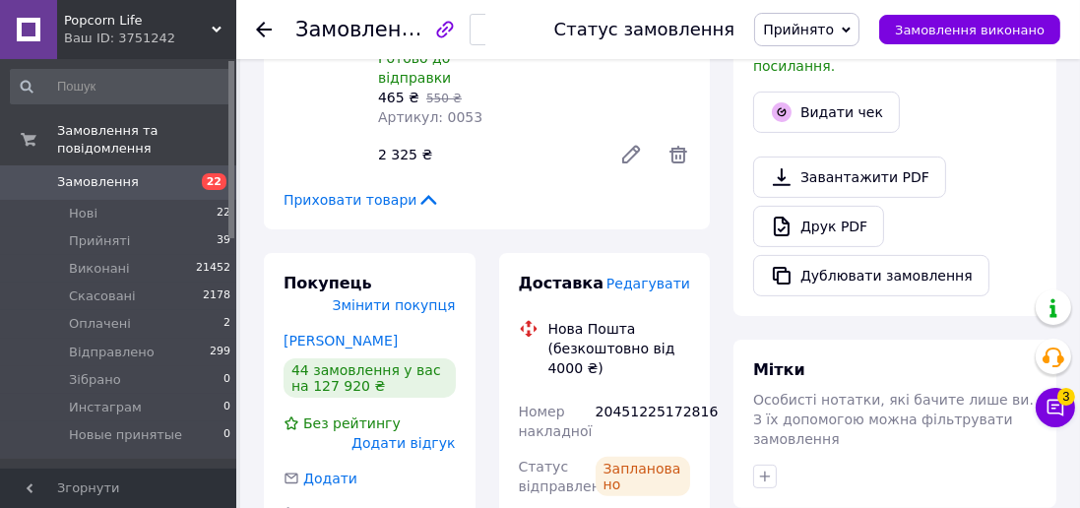
click at [515, 31] on div "Замовлення №356876302" at bounding box center [404, 29] width 219 height 59
click at [494, 31] on use "button" at bounding box center [491, 31] width 6 height 11
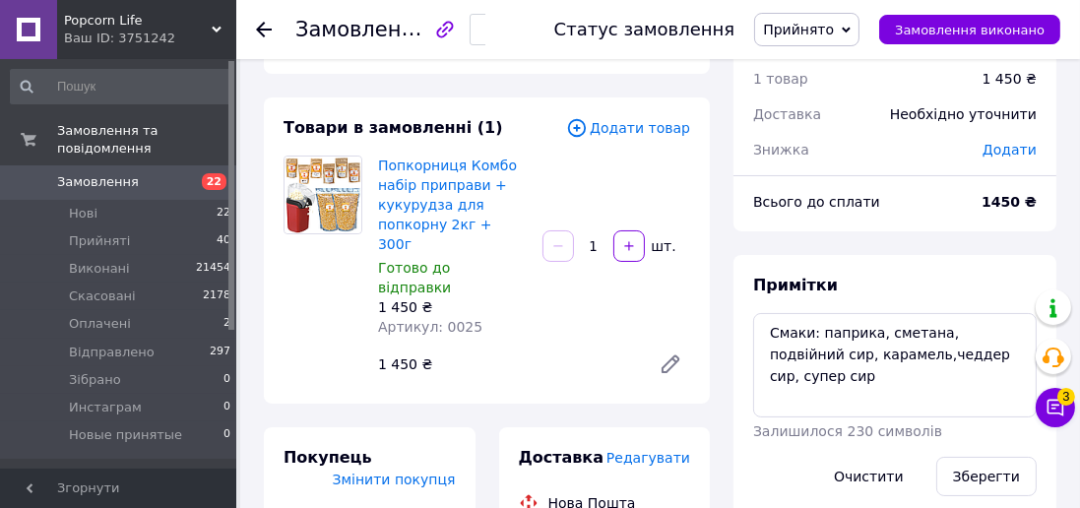
scroll to position [112, 0]
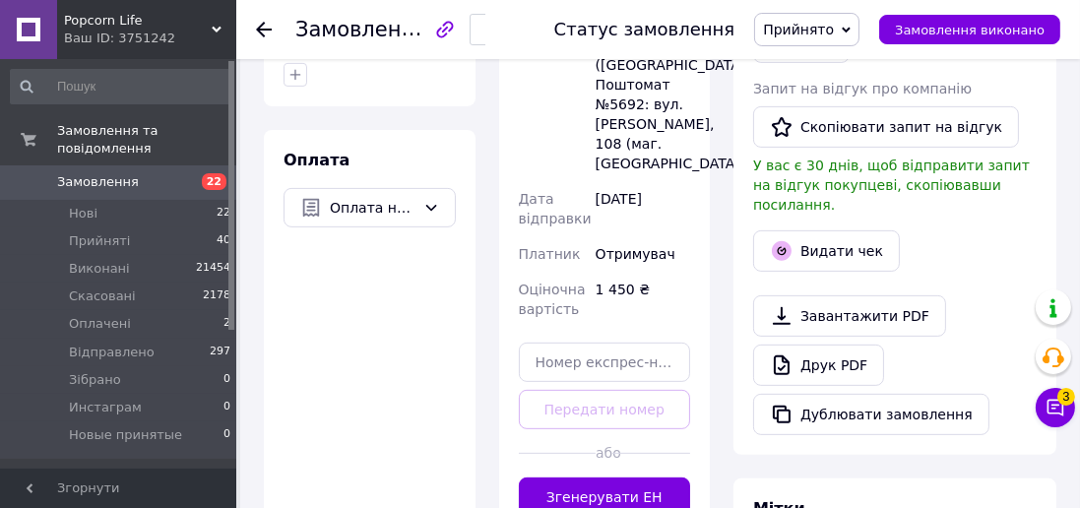
click at [634, 477] on button "Згенерувати ЕН" at bounding box center [605, 496] width 172 height 39
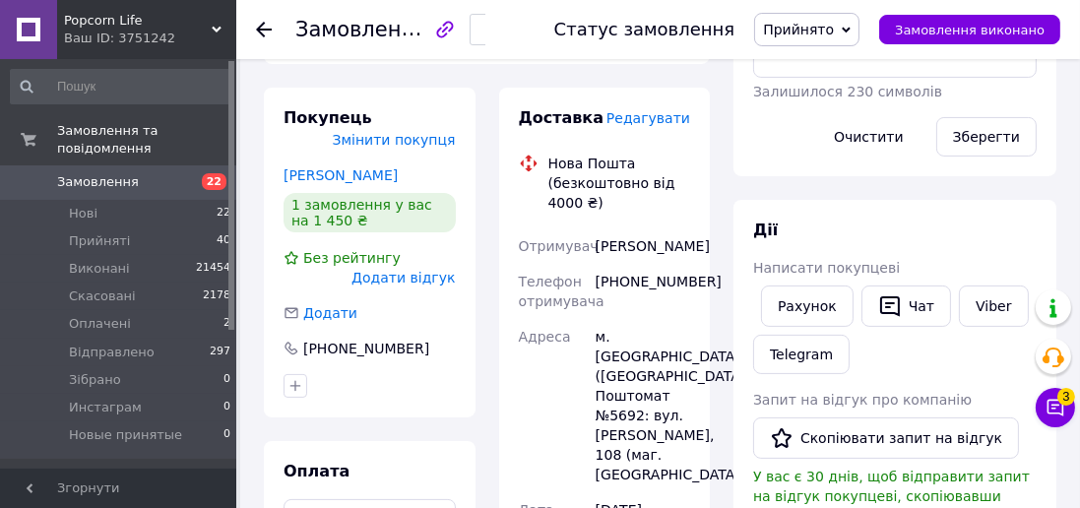
scroll to position [404, 0]
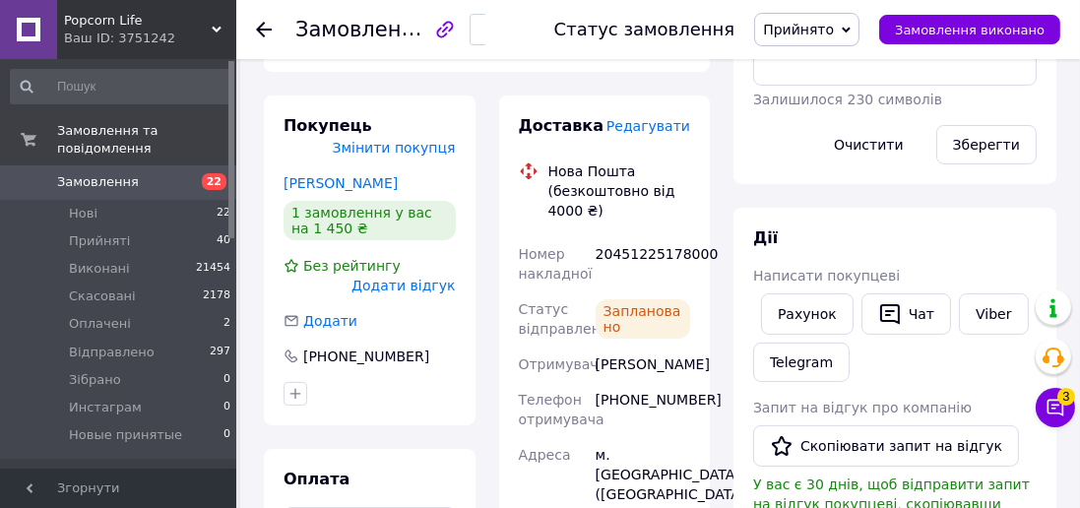
click at [515, 2] on div "Замовлення №356892759" at bounding box center [404, 29] width 219 height 59
click at [497, 30] on icon "button" at bounding box center [491, 31] width 12 height 12
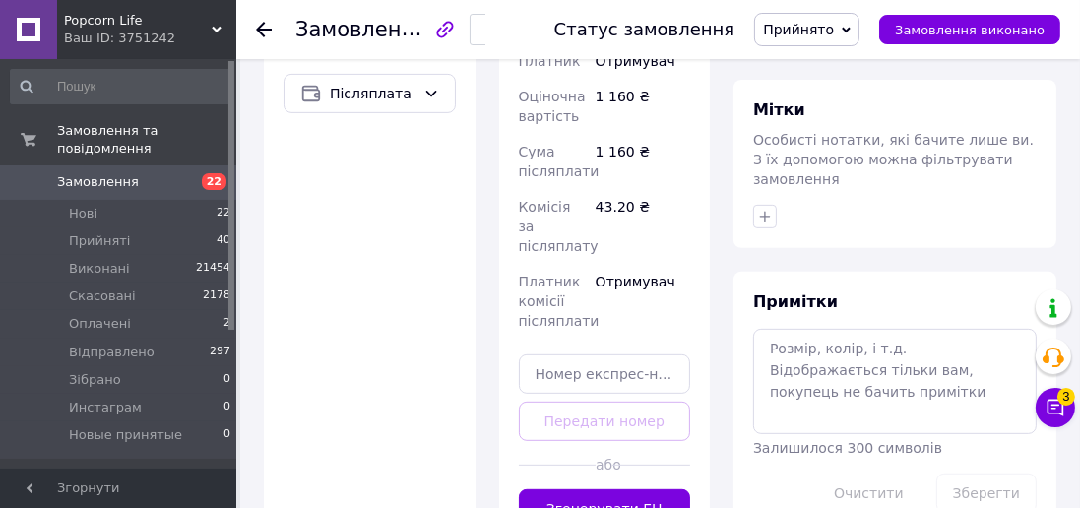
click at [606, 489] on button "Згенерувати ЕН" at bounding box center [605, 508] width 172 height 39
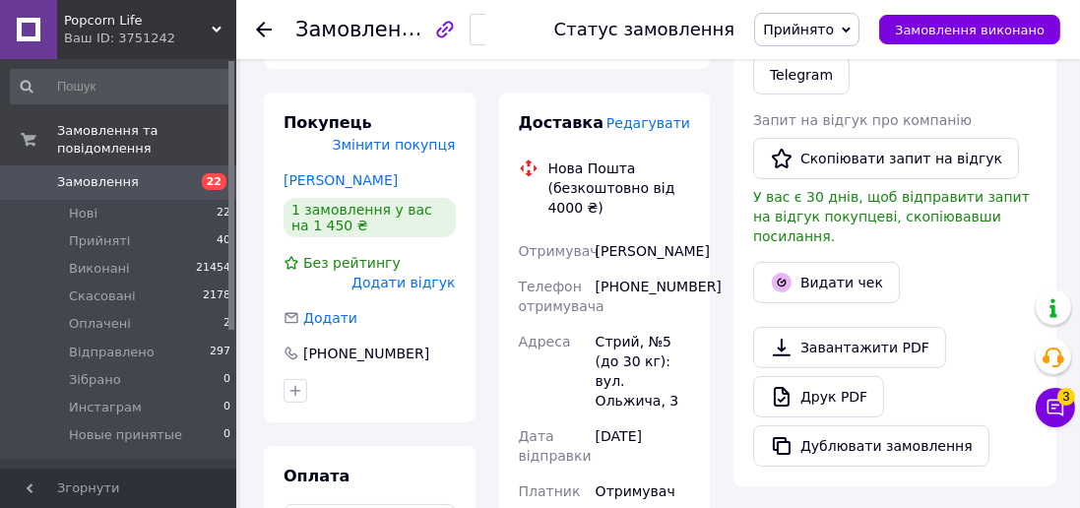
scroll to position [405, 0]
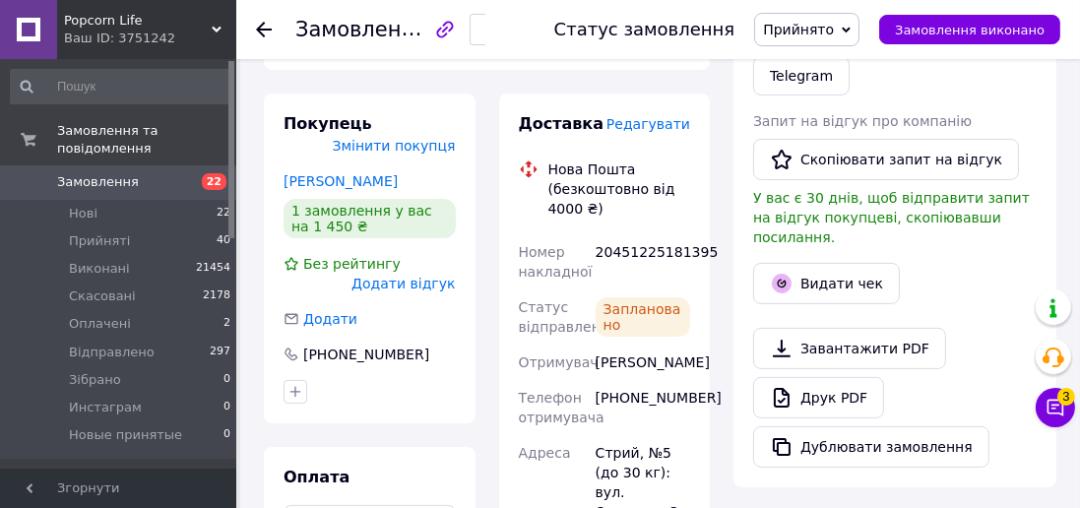
click at [515, 56] on div "Замовлення №356893107" at bounding box center [404, 29] width 219 height 59
click at [515, 41] on div "Замовлення №356893107" at bounding box center [404, 29] width 219 height 59
click at [497, 30] on icon "button" at bounding box center [491, 31] width 12 height 12
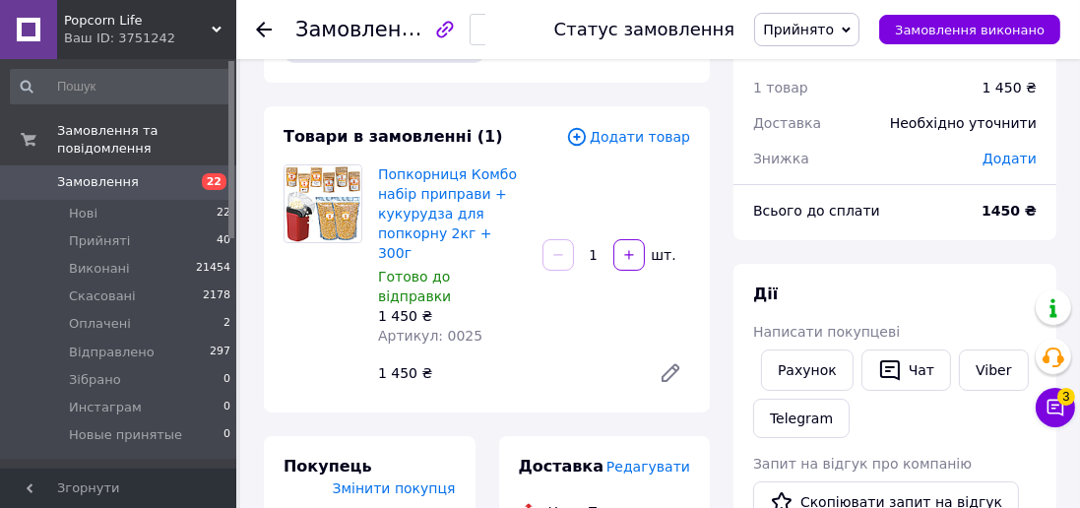
scroll to position [120, 0]
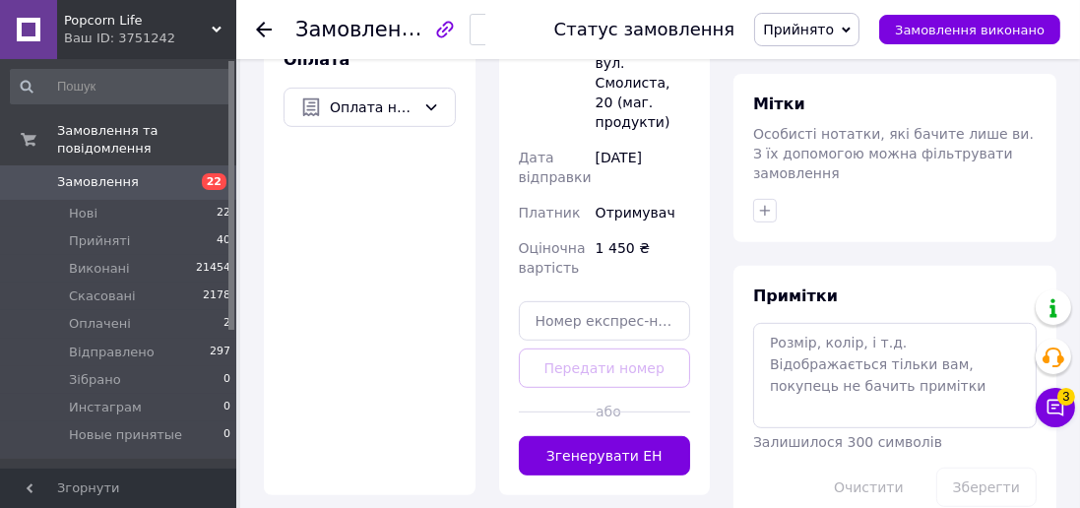
click at [646, 436] on button "Згенерувати ЕН" at bounding box center [605, 455] width 172 height 39
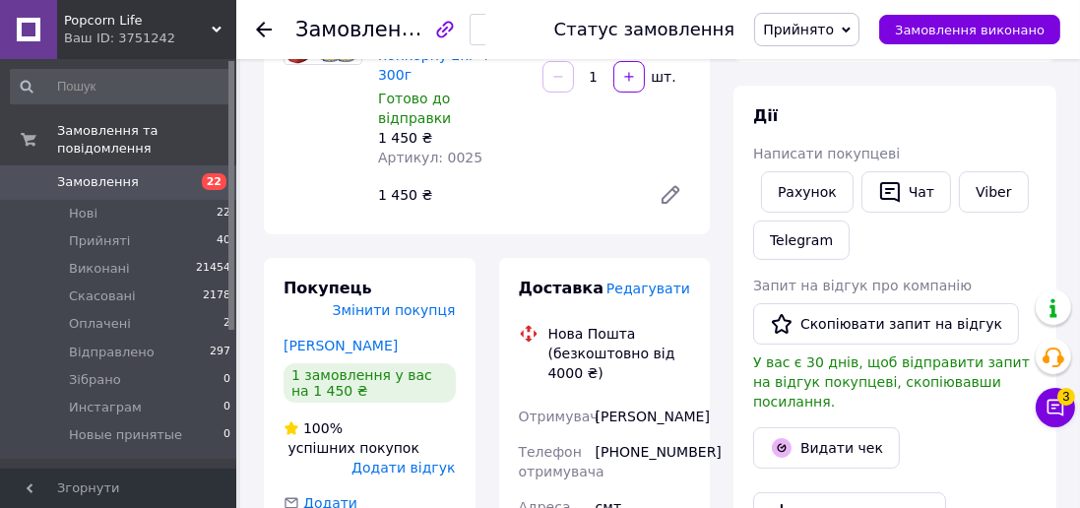
scroll to position [233, 0]
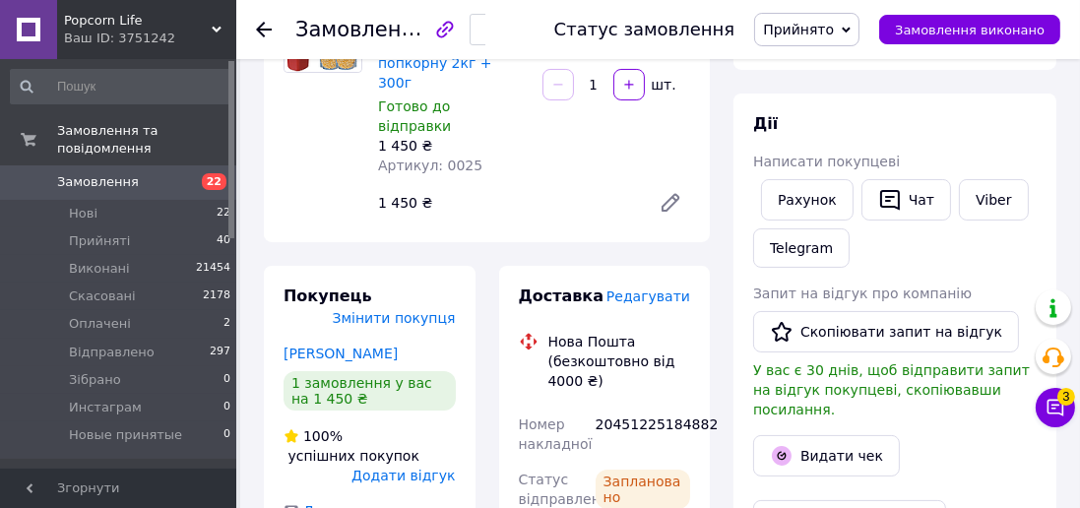
click at [497, 30] on icon "button" at bounding box center [491, 31] width 12 height 12
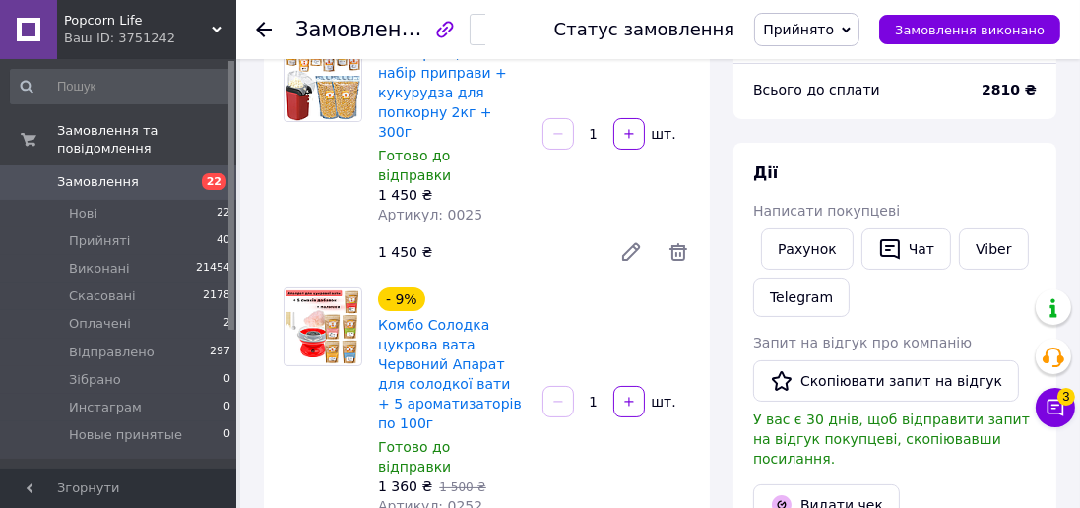
scroll to position [183, 0]
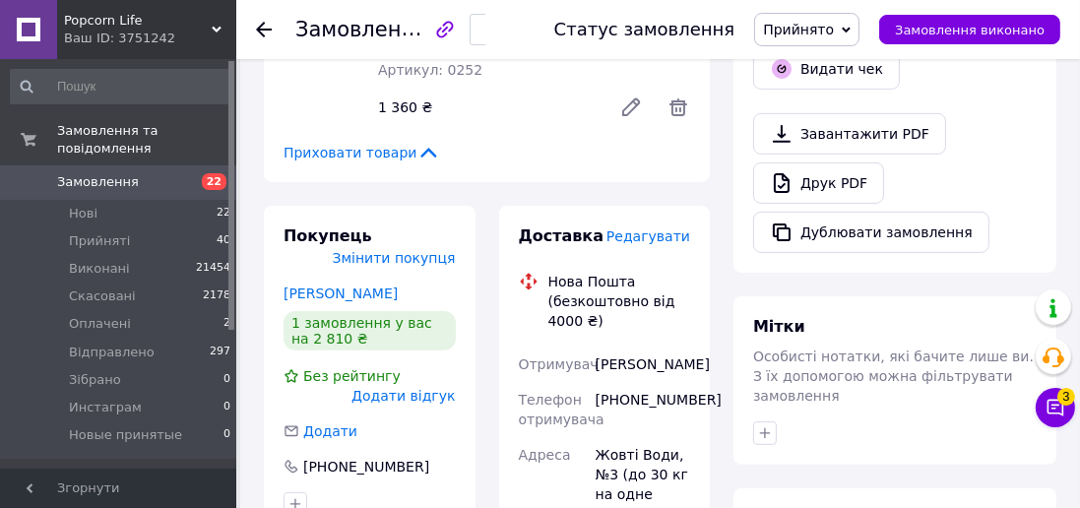
scroll to position [613, 0]
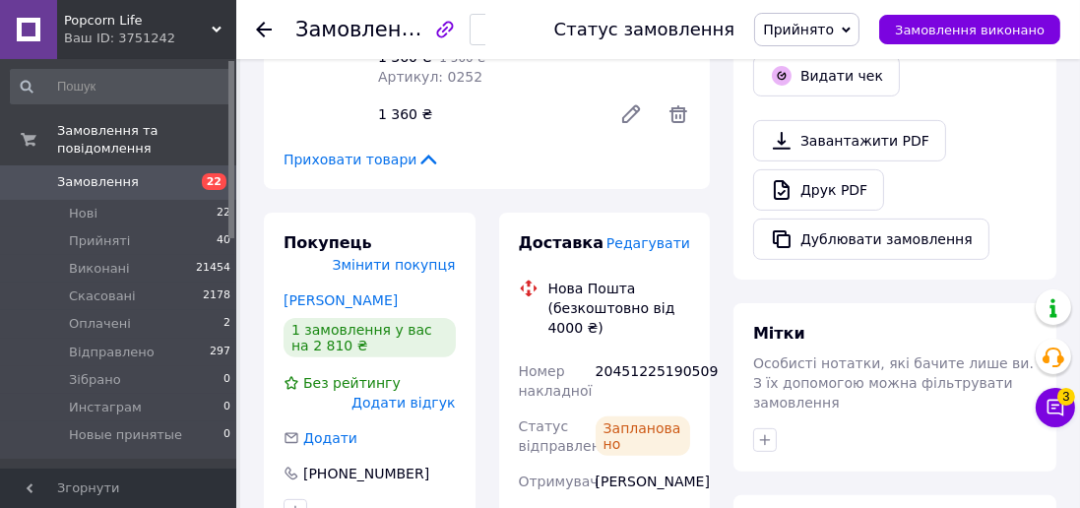
click at [508, 18] on button "button" at bounding box center [490, 29] width 43 height 31
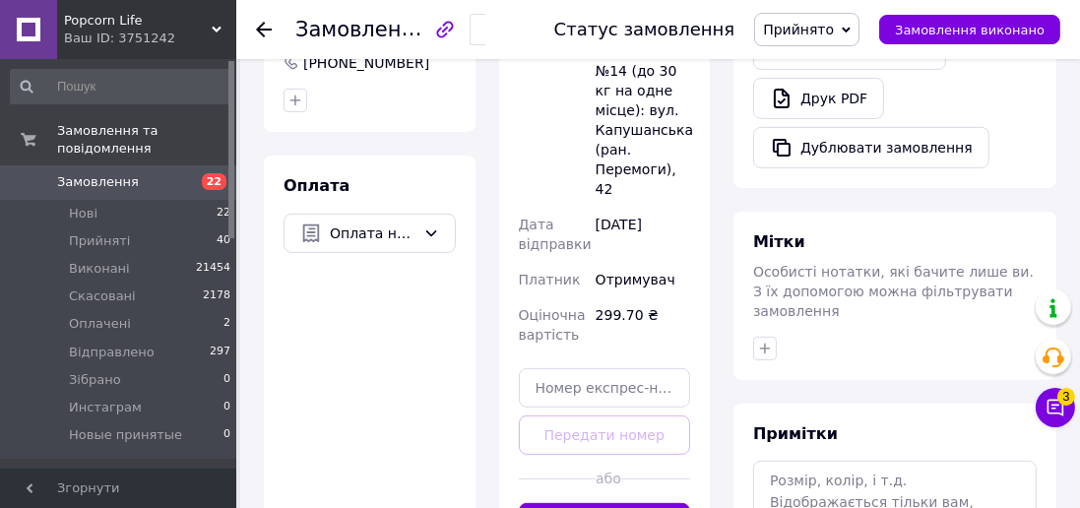
scroll to position [1107, 0]
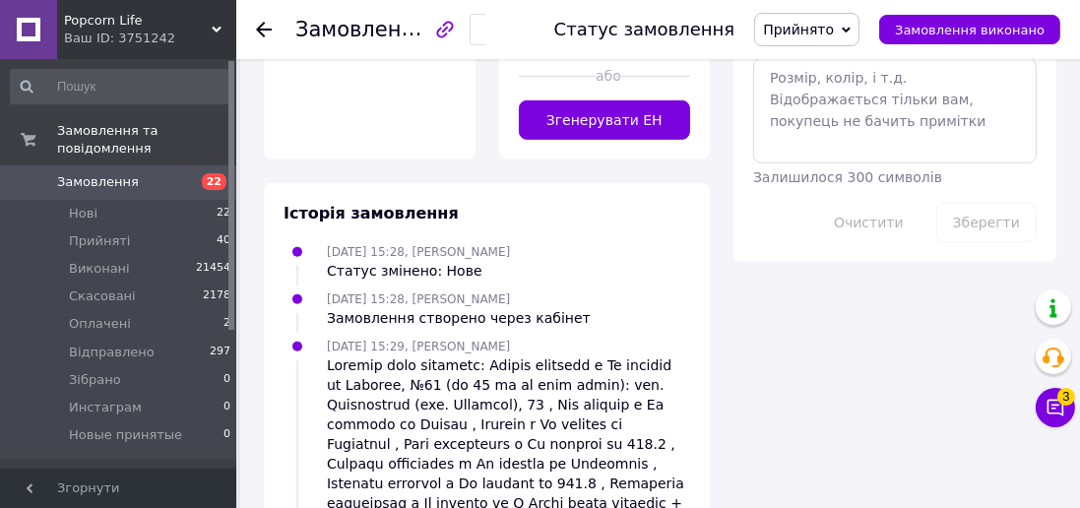
click at [643, 100] on button "Згенерувати ЕН" at bounding box center [605, 119] width 172 height 39
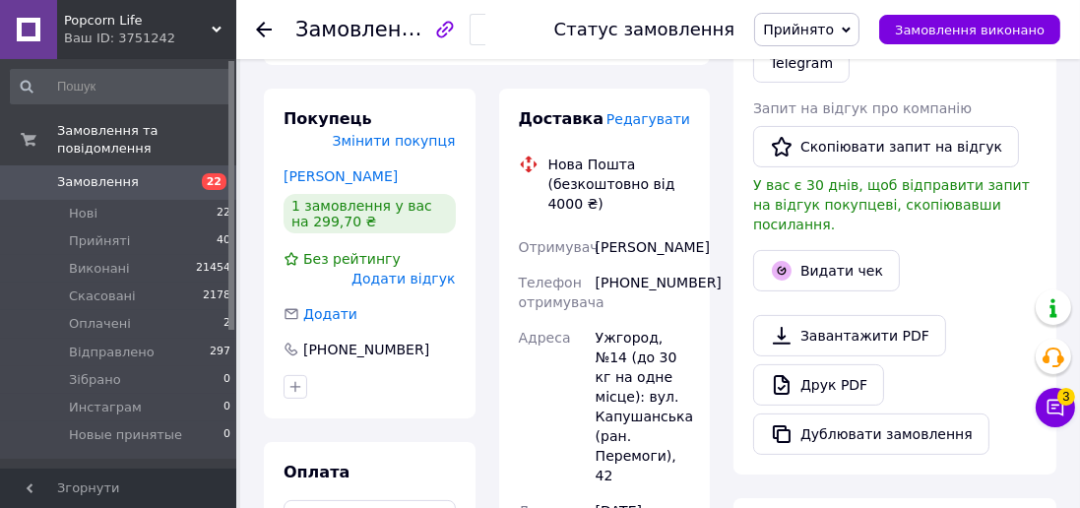
scroll to position [394, 0]
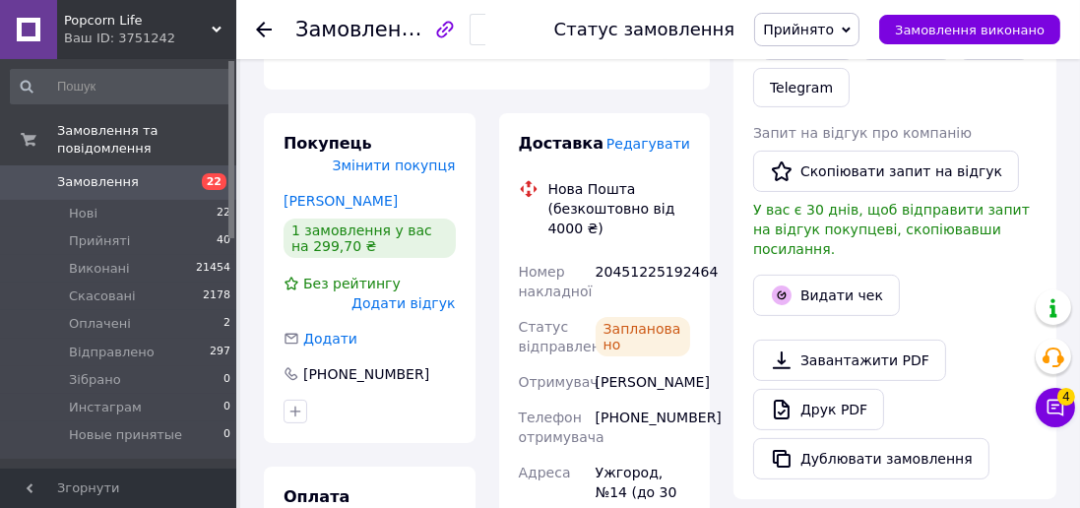
click at [103, 232] on span "Прийняті" at bounding box center [99, 241] width 61 height 18
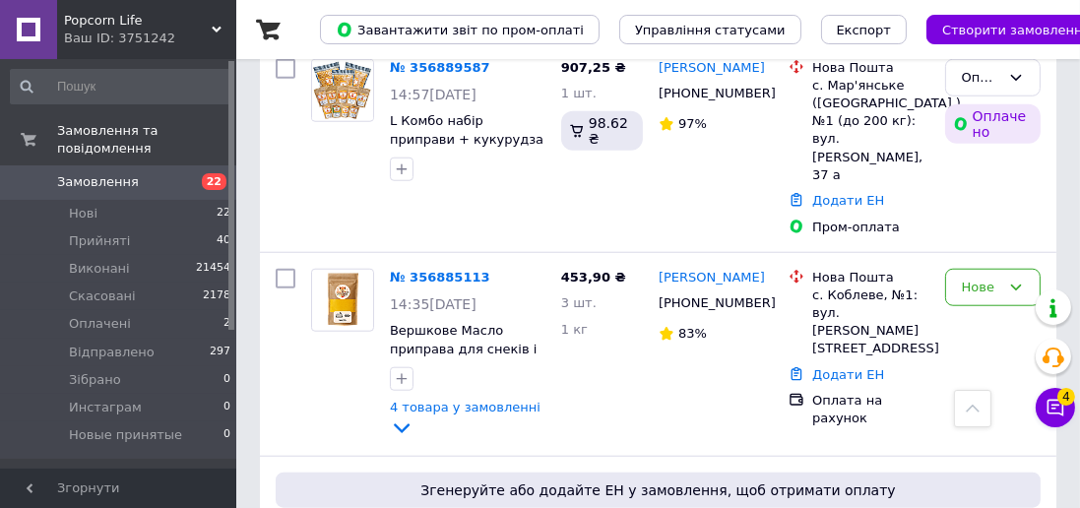
scroll to position [1890, 0]
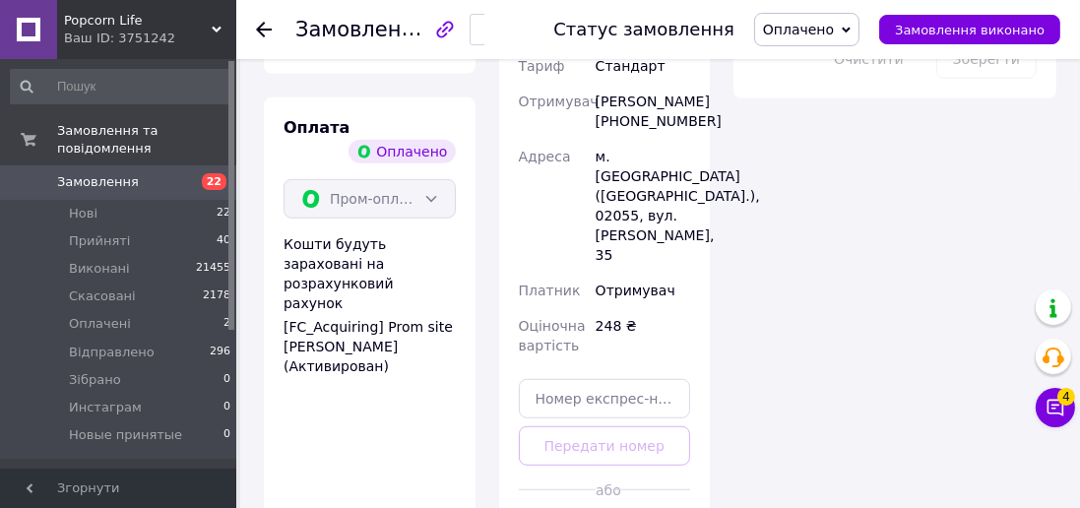
scroll to position [1308, 0]
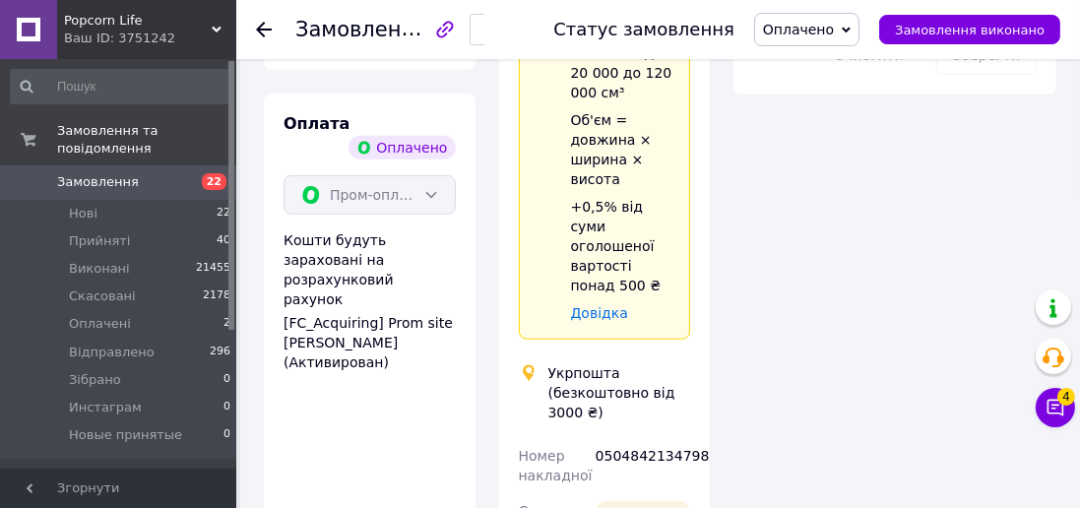
click at [497, 25] on icon "button" at bounding box center [491, 31] width 12 height 12
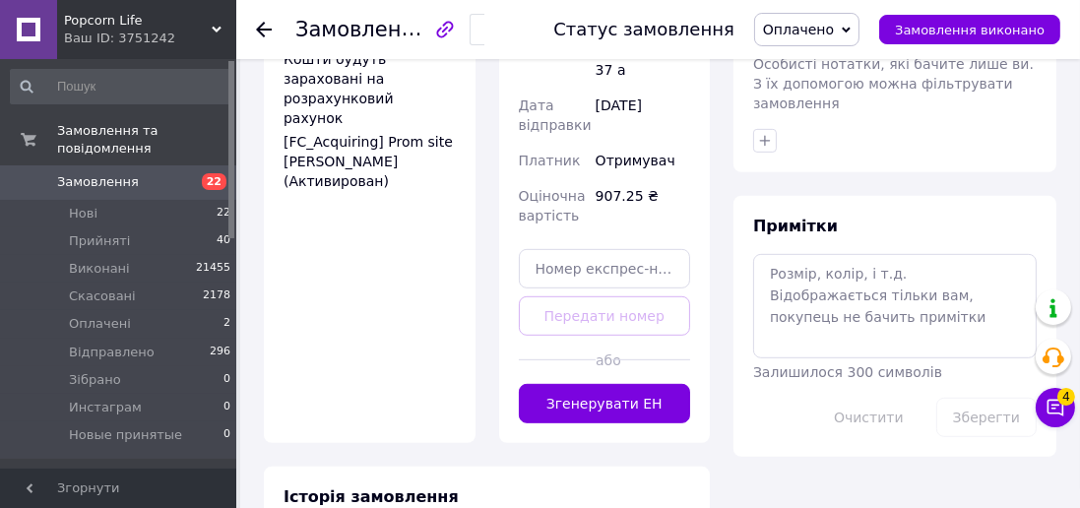
scroll to position [1069, 0]
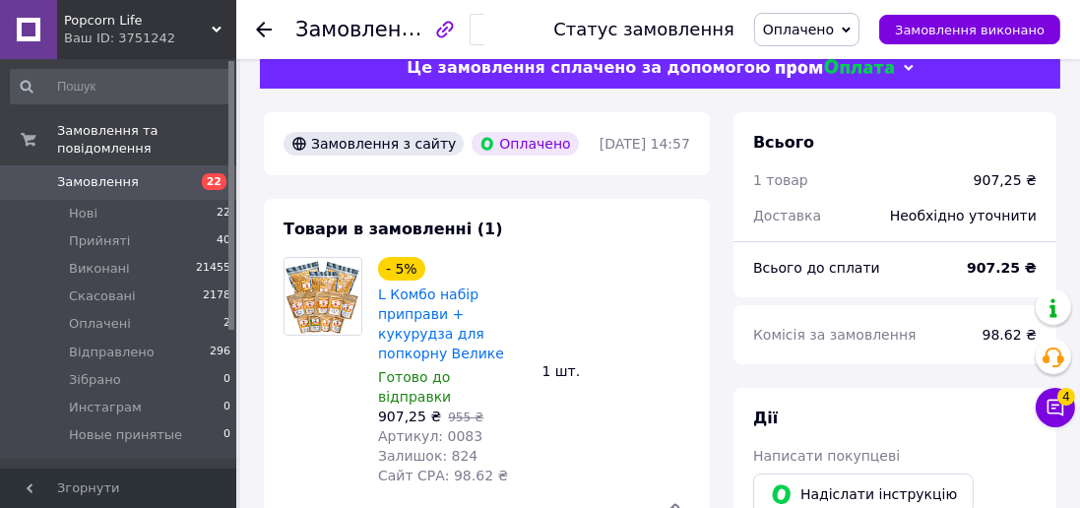
scroll to position [31, 0]
click at [122, 232] on span "Прийняті" at bounding box center [99, 241] width 61 height 18
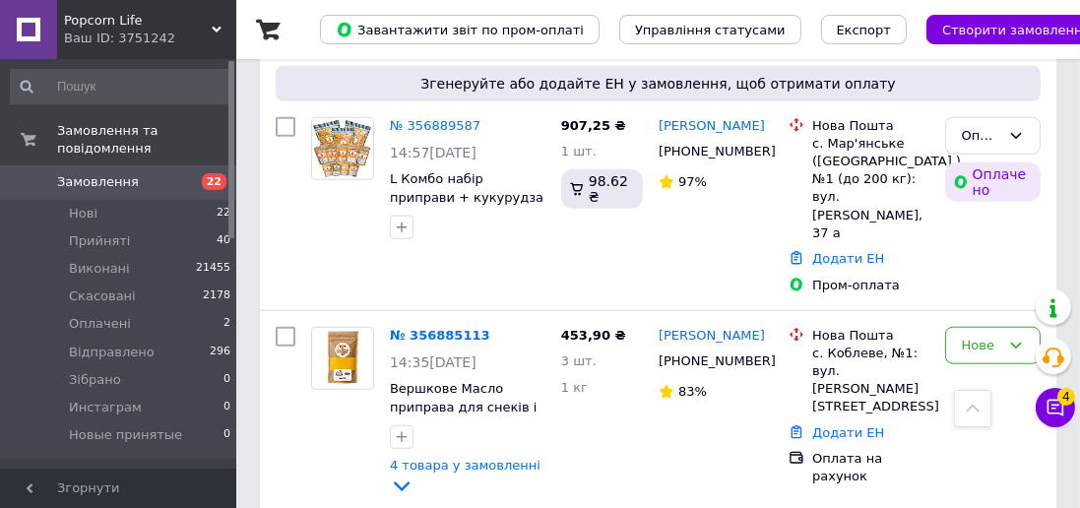
scroll to position [1835, 0]
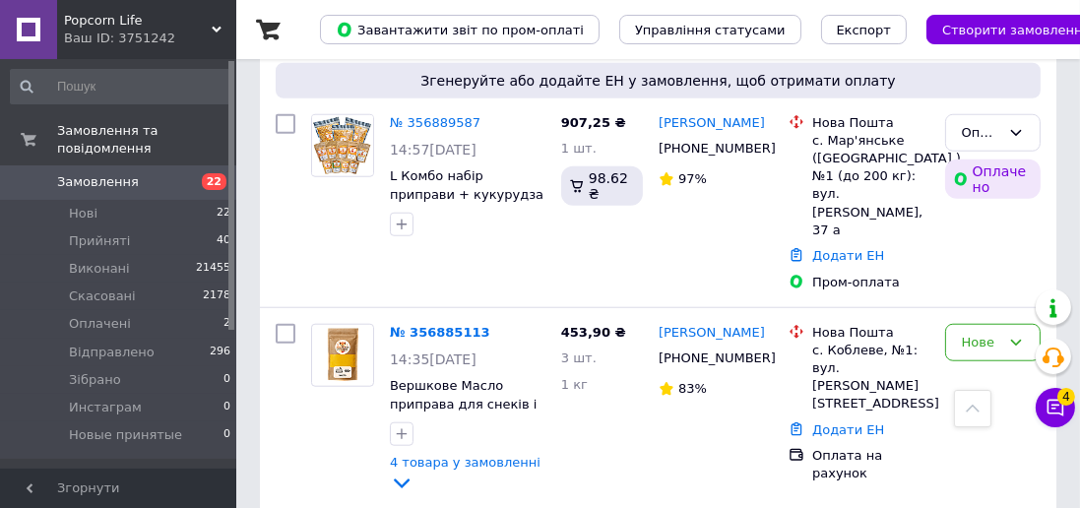
click at [122, 235] on li "Прийняті 40" at bounding box center [121, 241] width 242 height 28
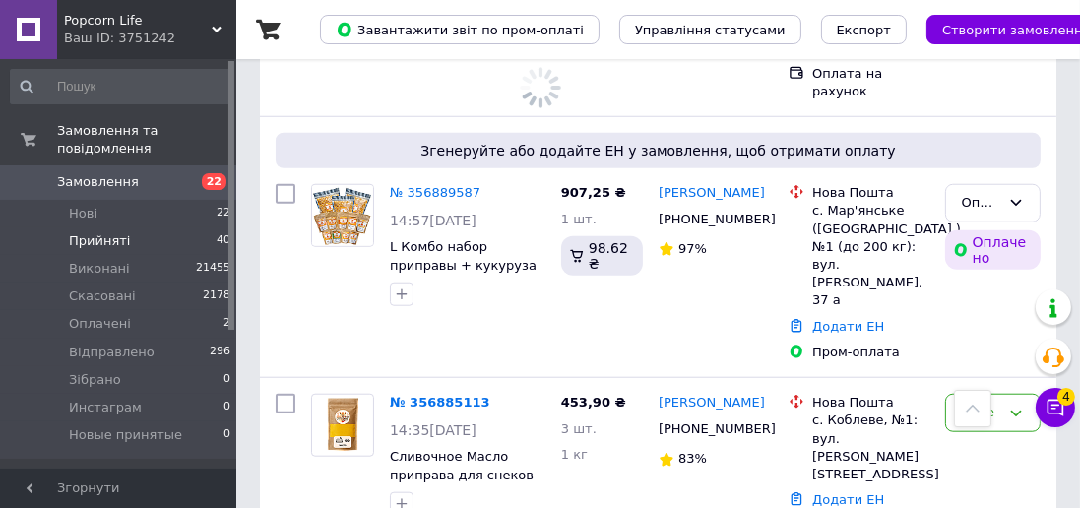
click at [114, 232] on span "Прийняті" at bounding box center [99, 241] width 61 height 18
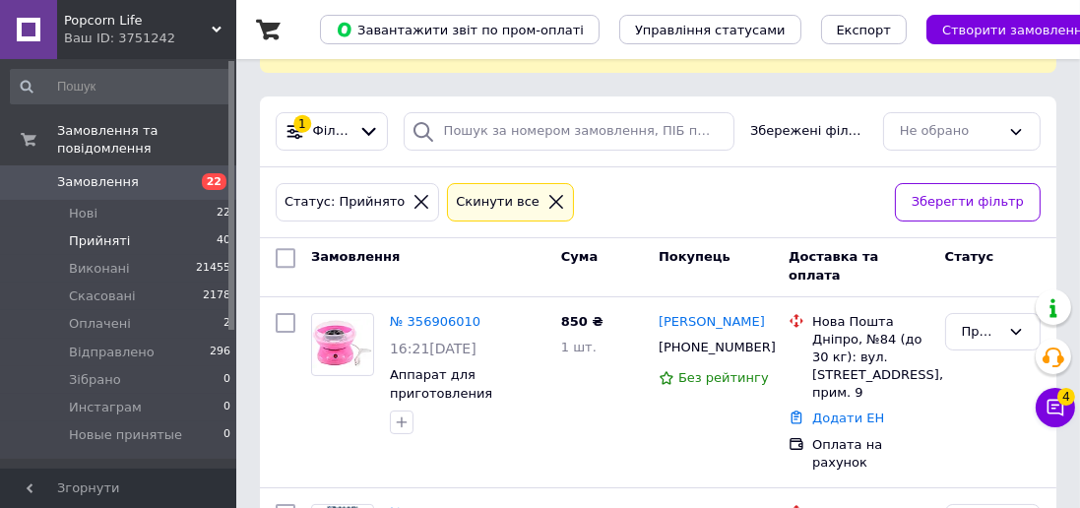
scroll to position [82, 0]
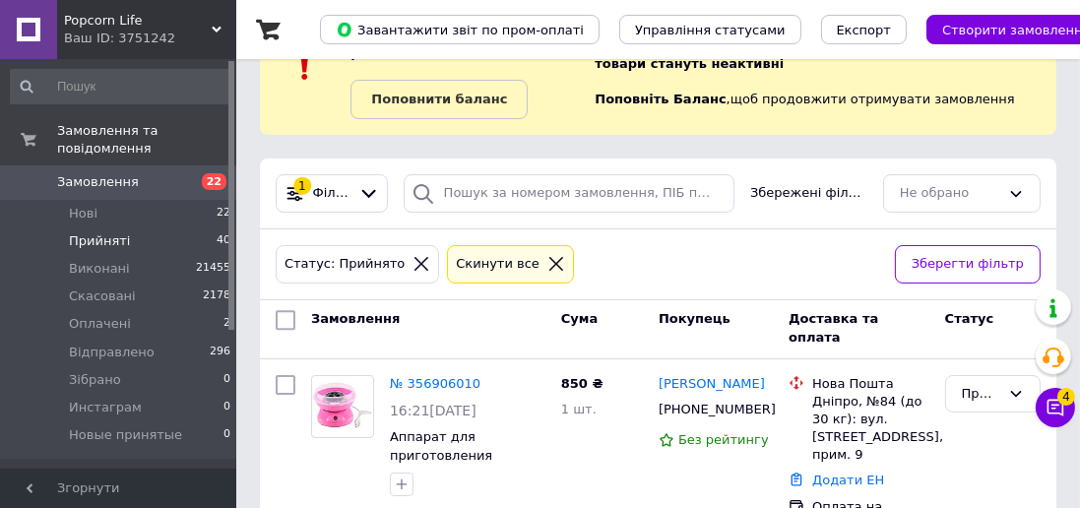
click at [437, 378] on link "№ 356906010" at bounding box center [435, 383] width 91 height 15
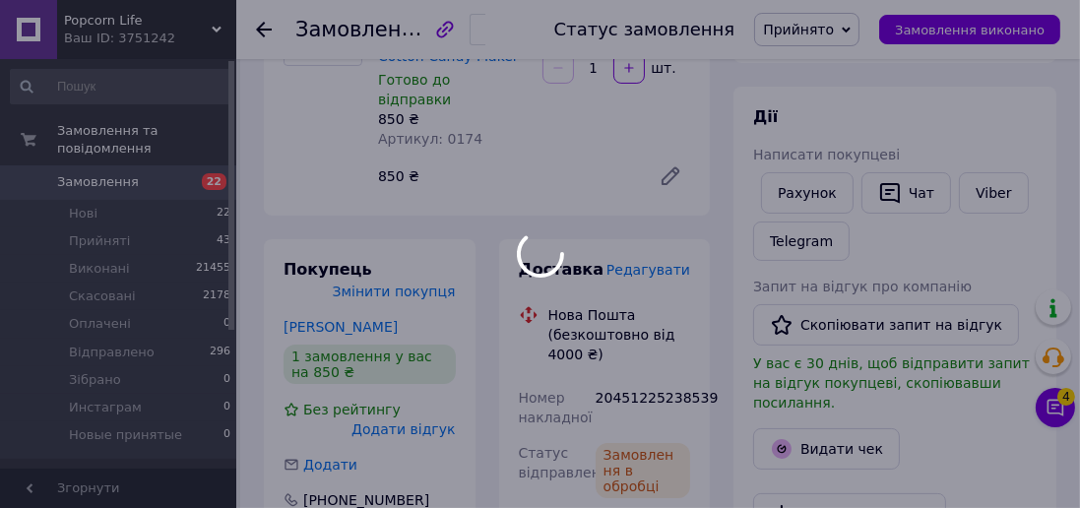
scroll to position [234, 0]
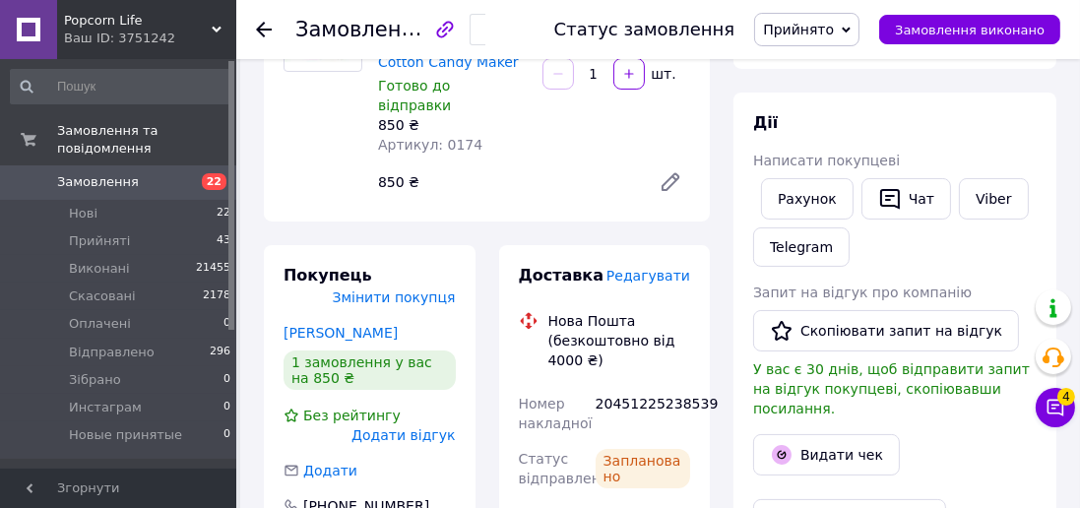
click at [118, 232] on span "Прийняті" at bounding box center [99, 241] width 61 height 18
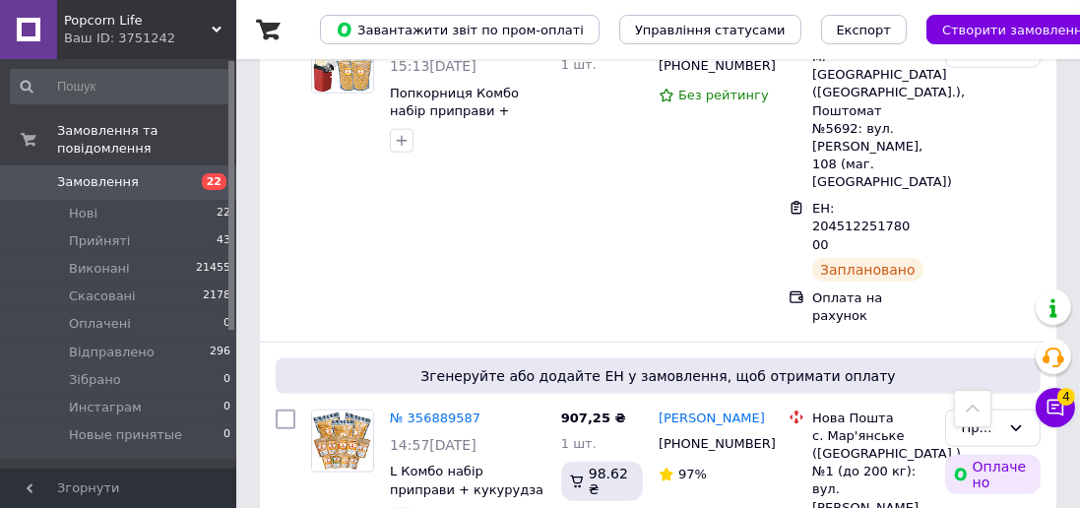
scroll to position [1802, 0]
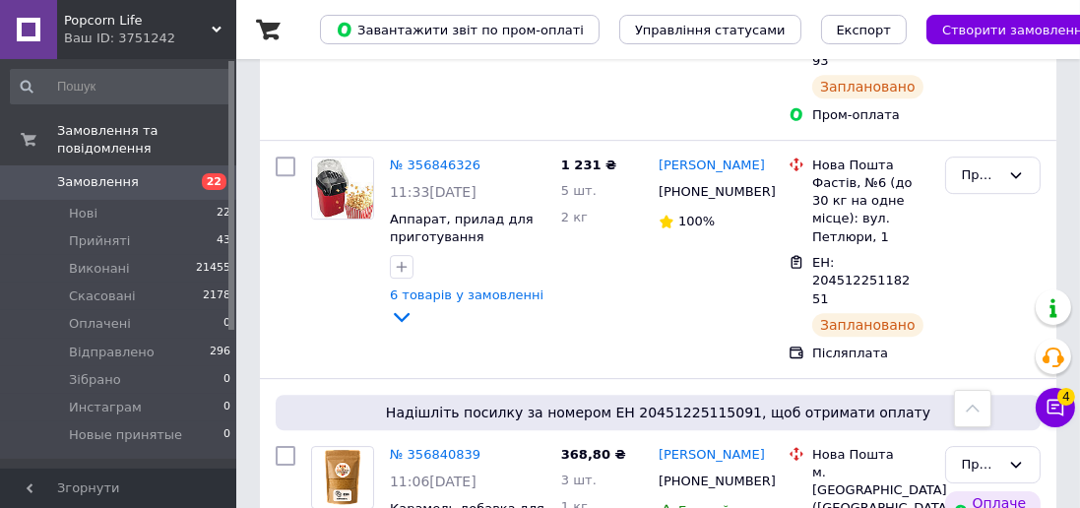
scroll to position [6169, 0]
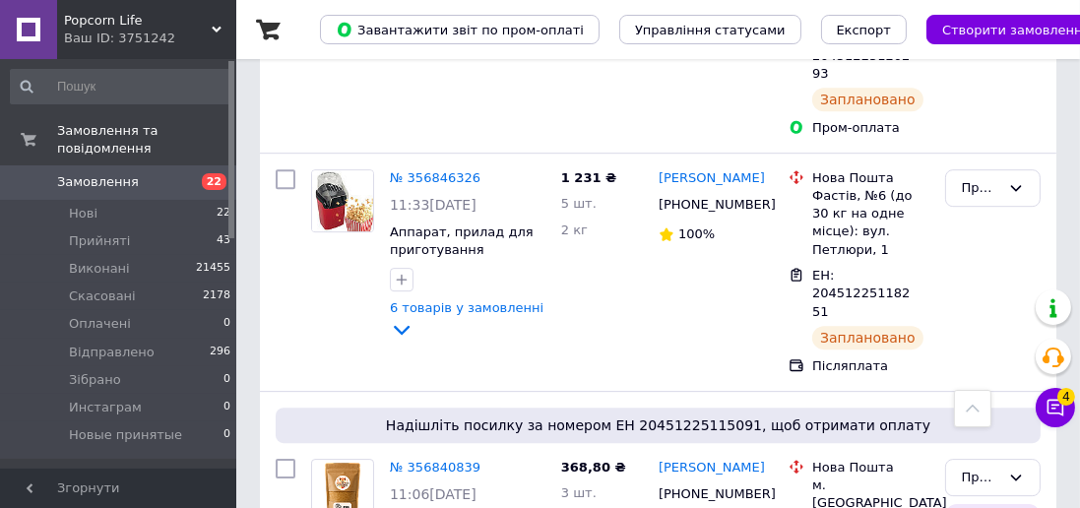
click at [117, 232] on li "Прийняті 43" at bounding box center [121, 241] width 242 height 28
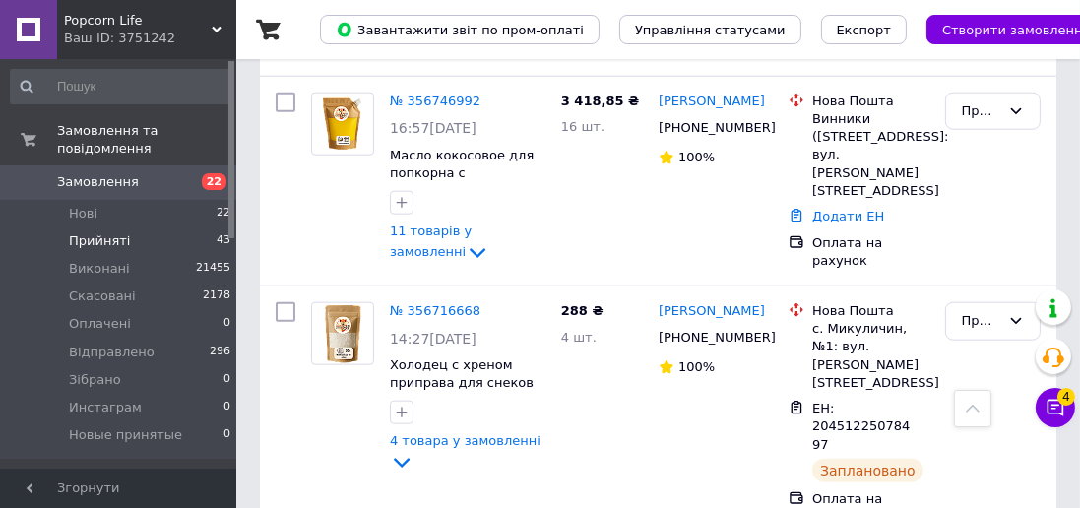
scroll to position [9828, 0]
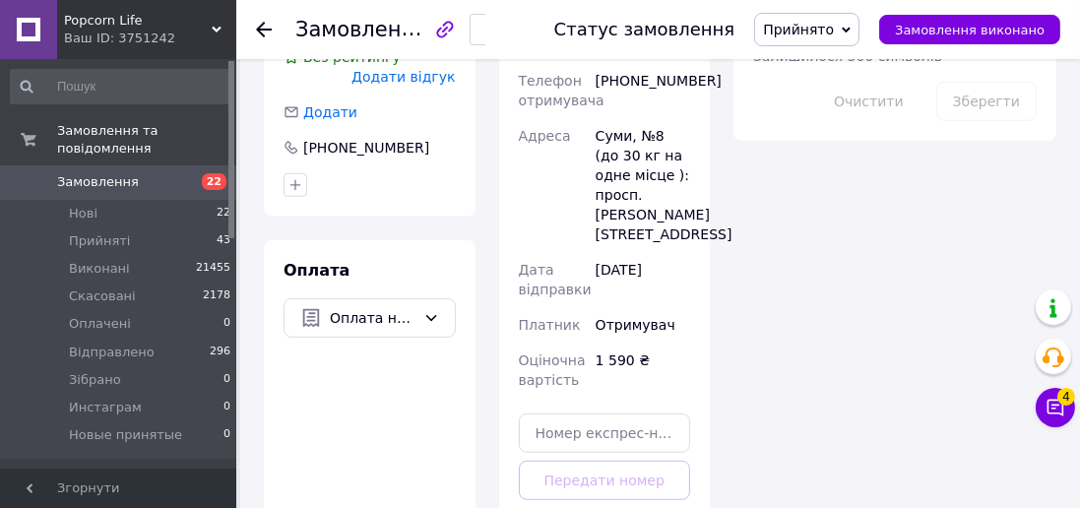
scroll to position [1427, 0]
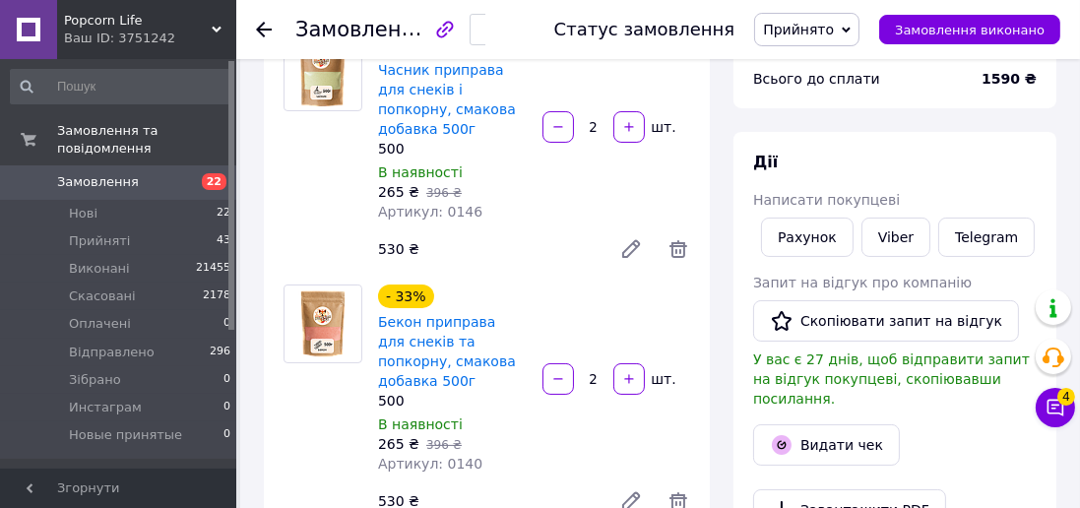
scroll to position [189, 0]
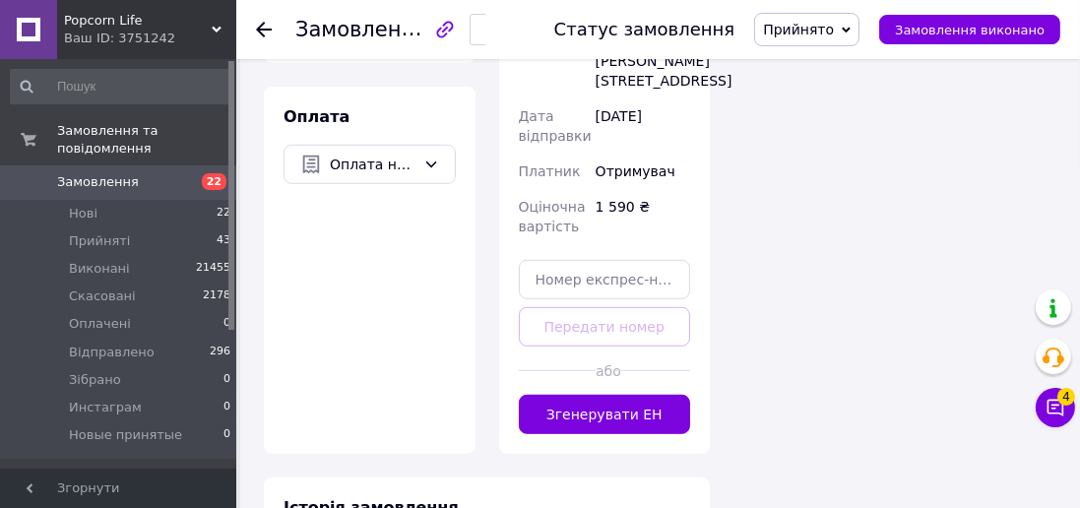
click at [638, 395] on button "Згенерувати ЕН" at bounding box center [605, 414] width 172 height 39
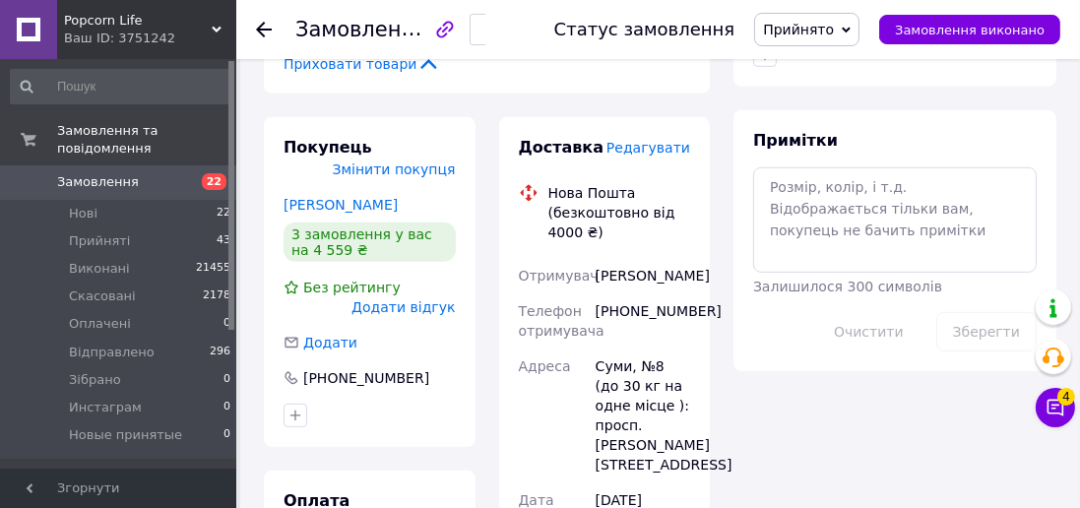
scroll to position [854, 0]
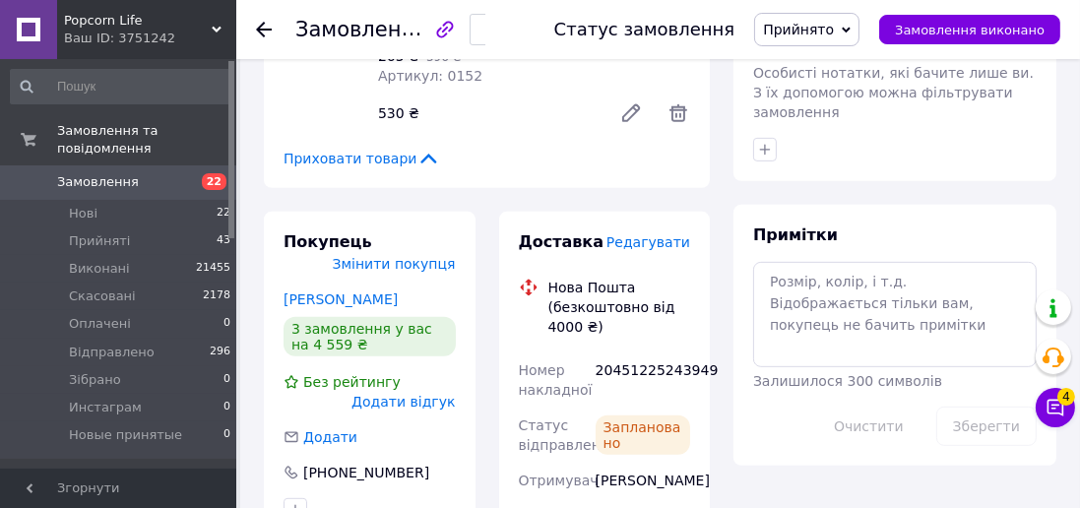
click at [116, 207] on li "Нові 22" at bounding box center [121, 214] width 242 height 28
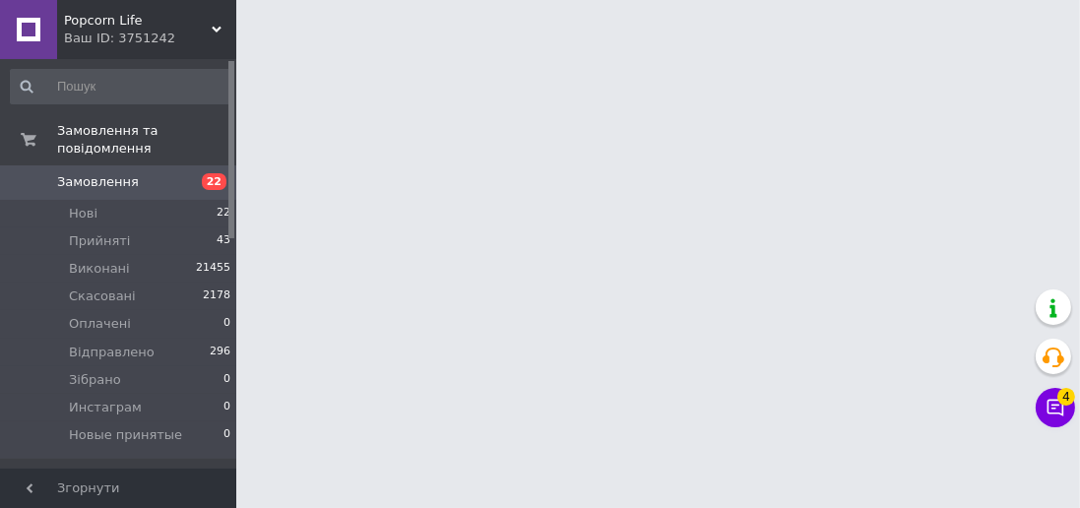
click at [113, 232] on span "Прийняті" at bounding box center [99, 241] width 61 height 18
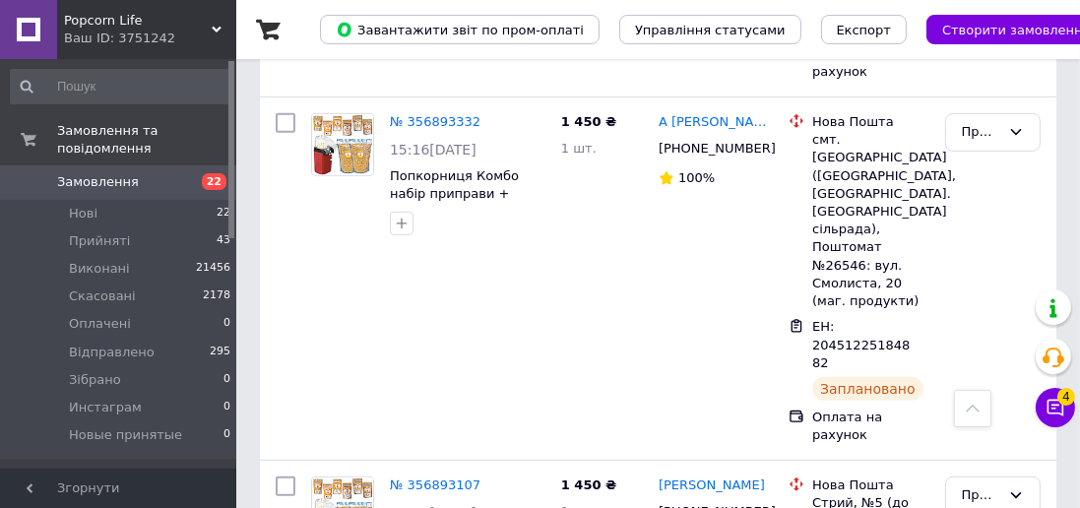
scroll to position [623, 0]
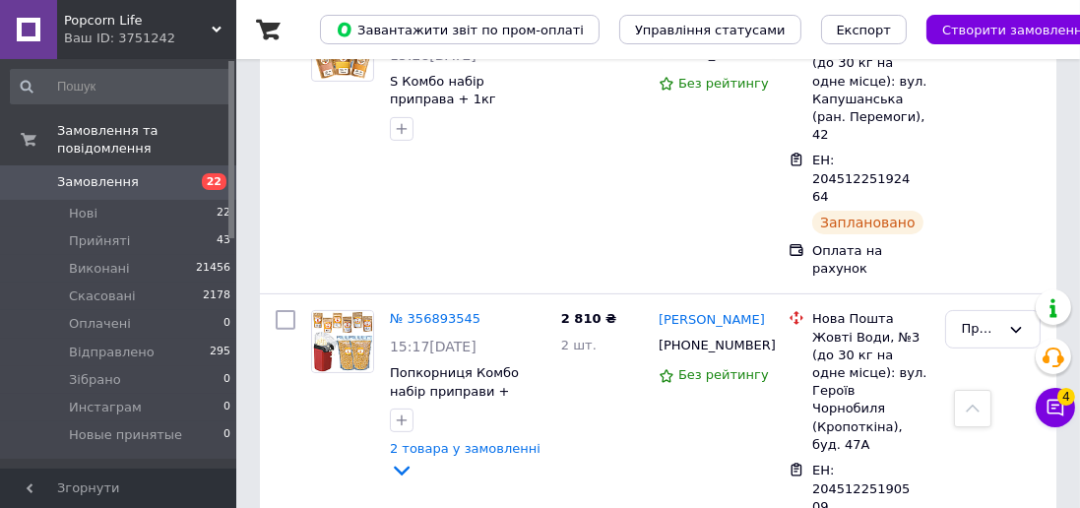
click at [110, 232] on span "Прийняті" at bounding box center [99, 241] width 61 height 18
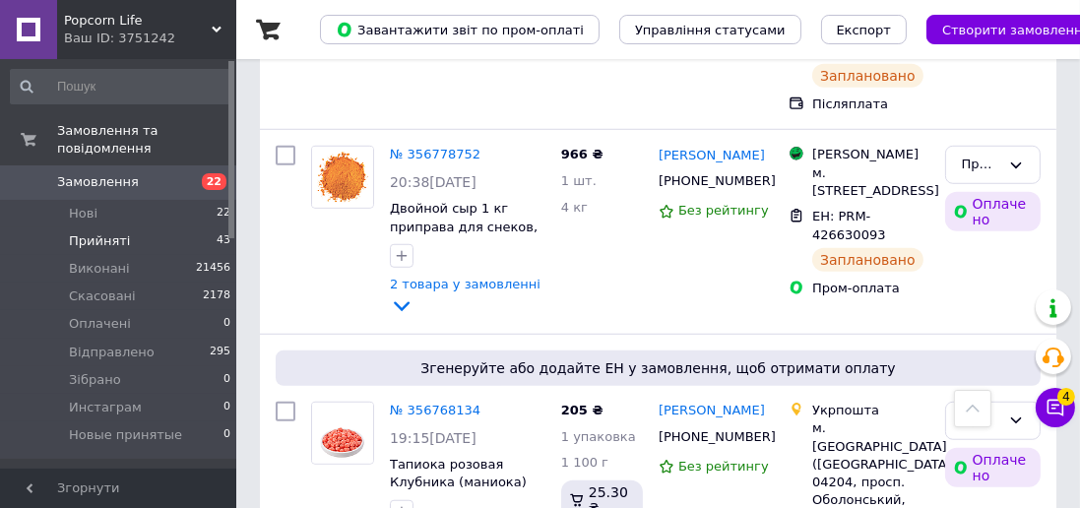
scroll to position [9038, 0]
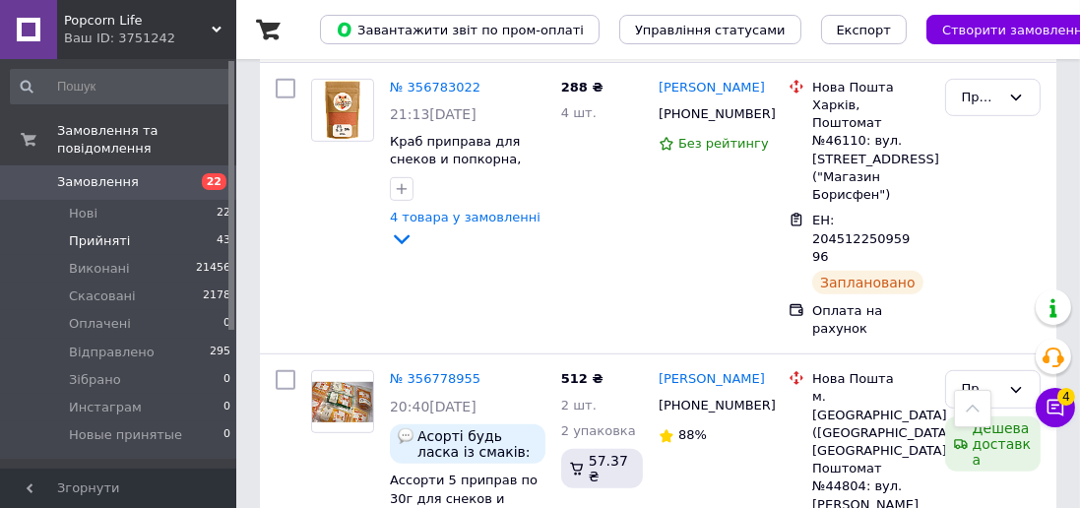
scroll to position [8451, 0]
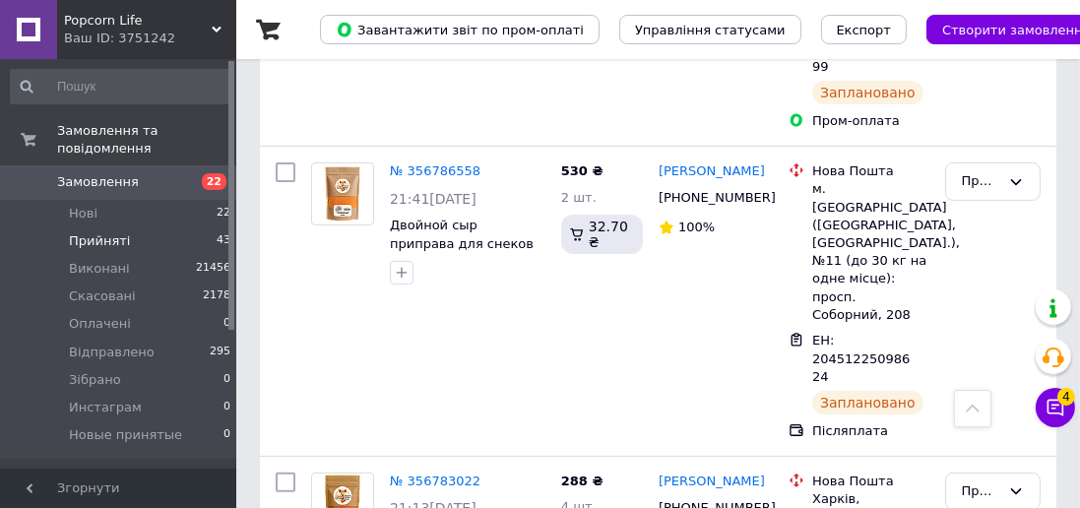
scroll to position [8038, 0]
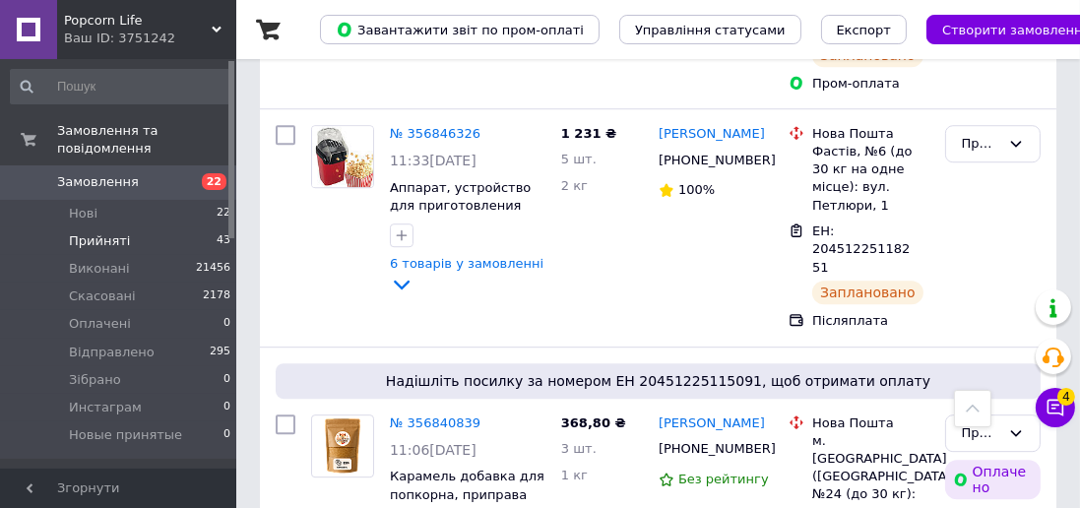
scroll to position [5741, 0]
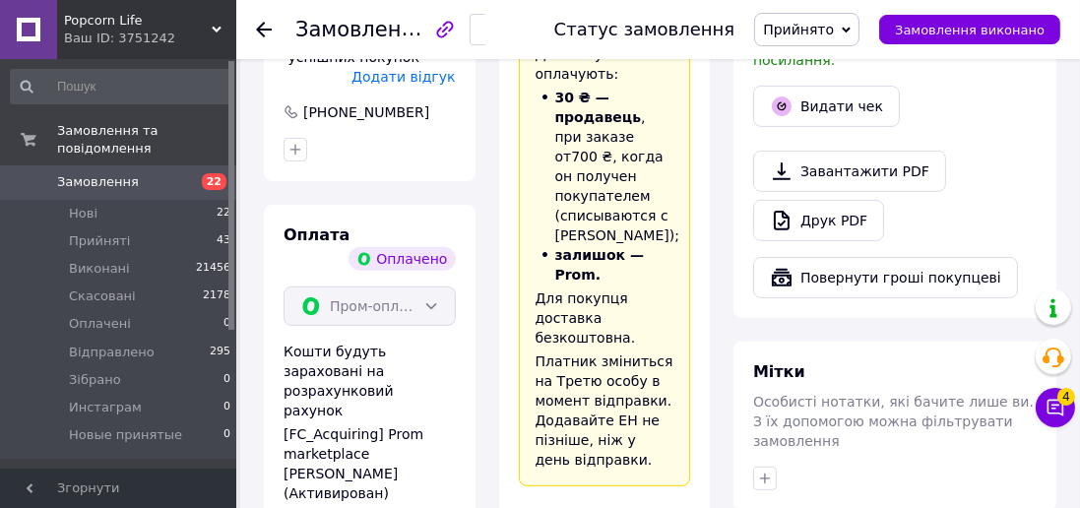
scroll to position [717, 0]
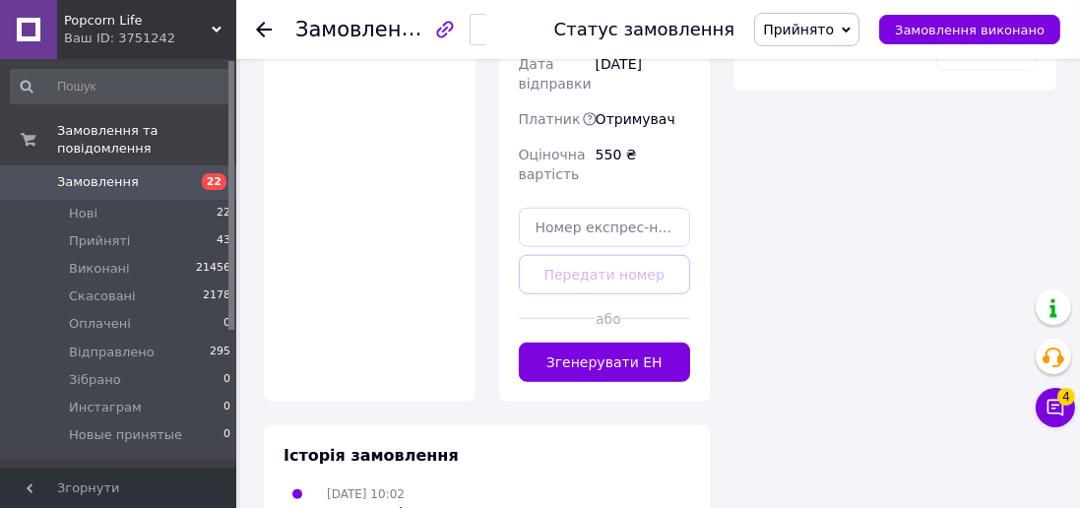
click at [628, 342] on button "Згенерувати ЕН" at bounding box center [605, 361] width 172 height 39
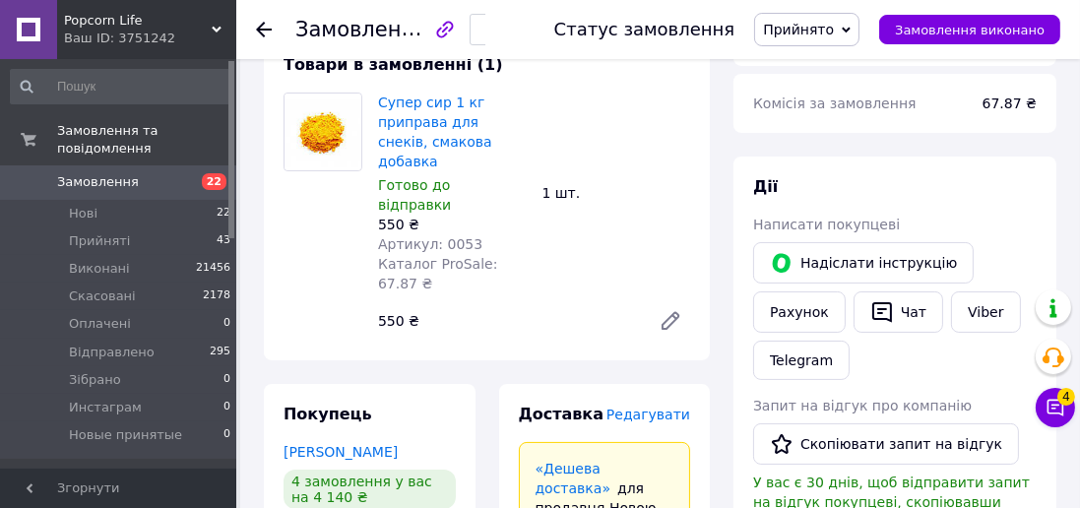
scroll to position [0, 0]
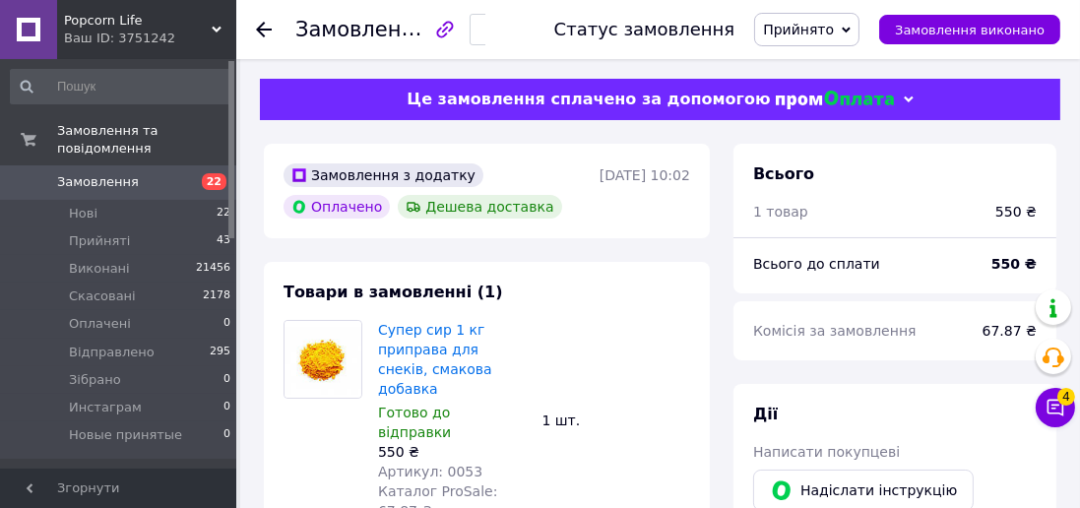
click at [114, 232] on span "Прийняті" at bounding box center [99, 241] width 61 height 18
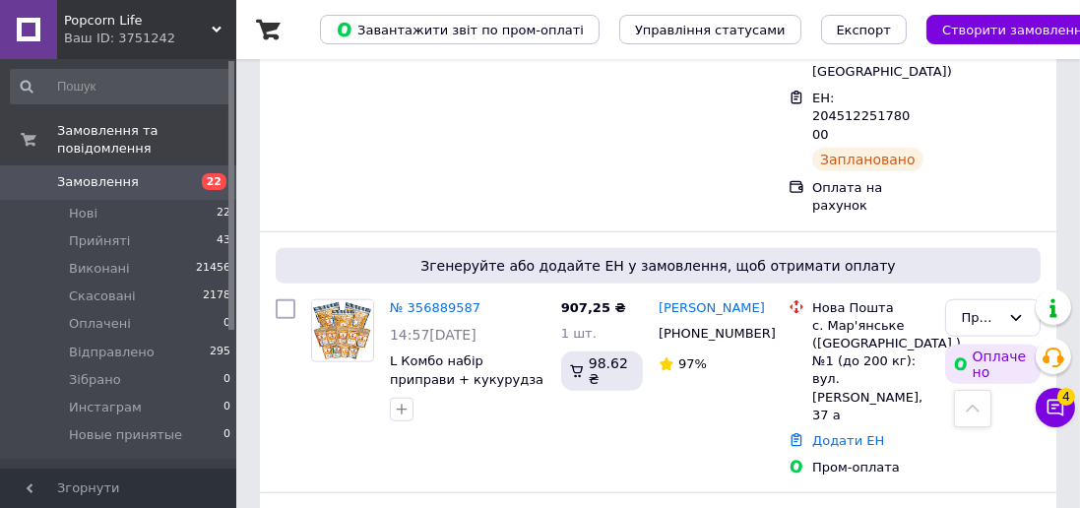
scroll to position [1907, 0]
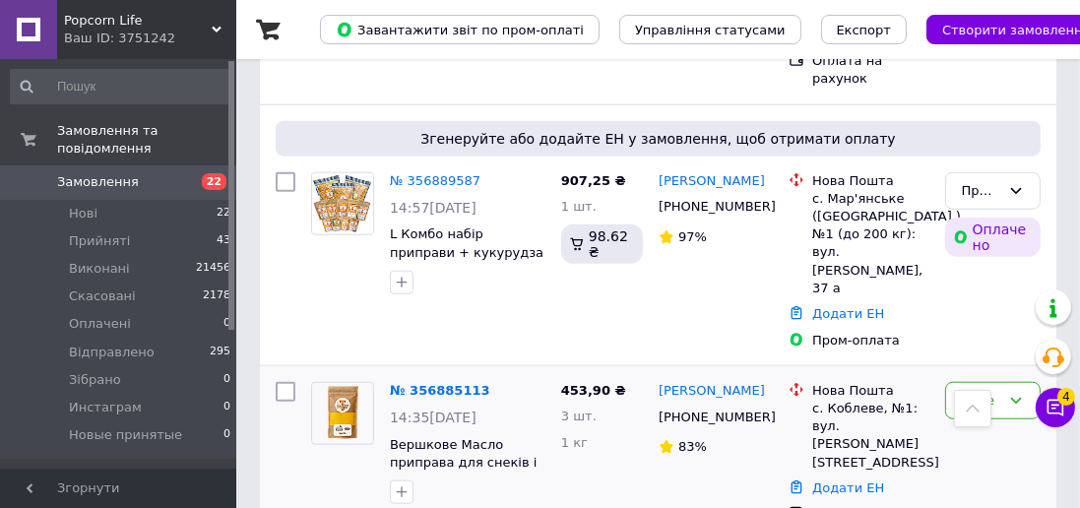
scroll to position [2037, 0]
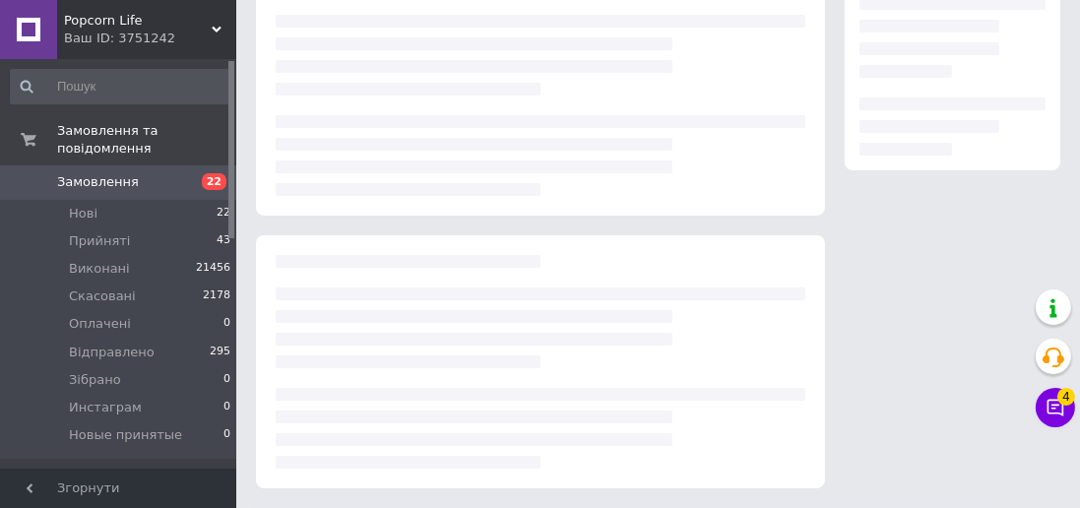
click at [116, 232] on span "Прийняті" at bounding box center [99, 241] width 61 height 18
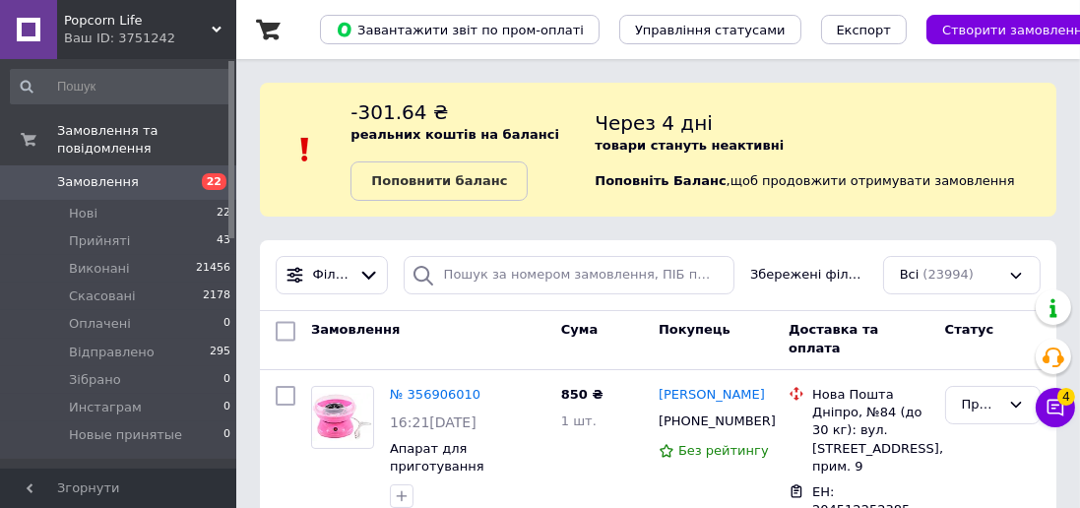
click at [102, 232] on li "Прийняті 43" at bounding box center [121, 241] width 242 height 28
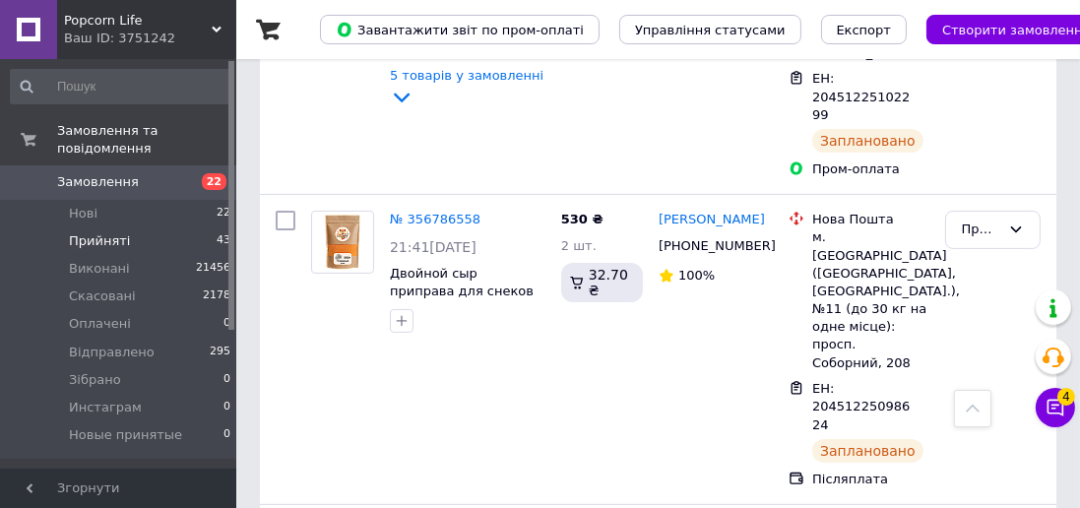
scroll to position [8047, 0]
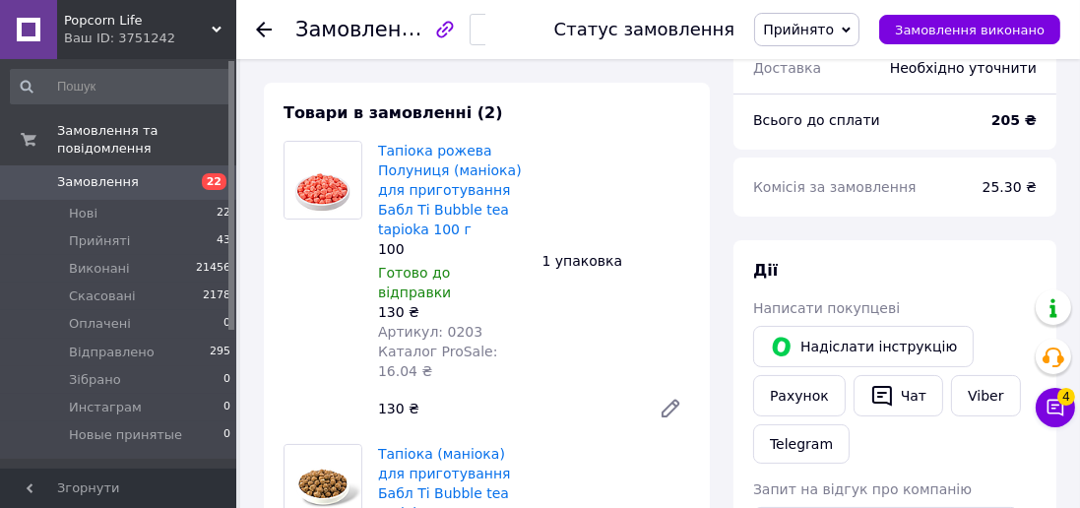
scroll to position [158, 0]
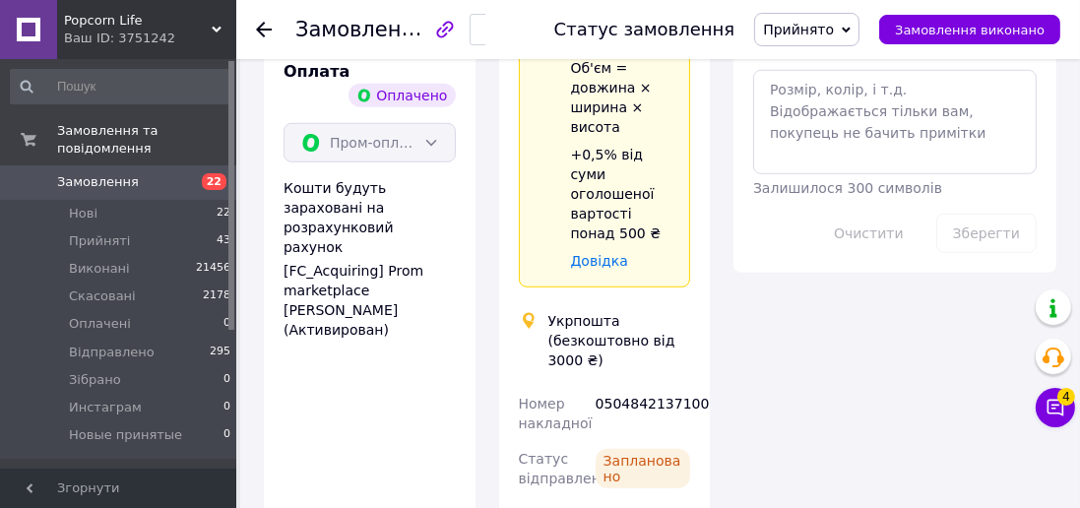
scroll to position [1262, 0]
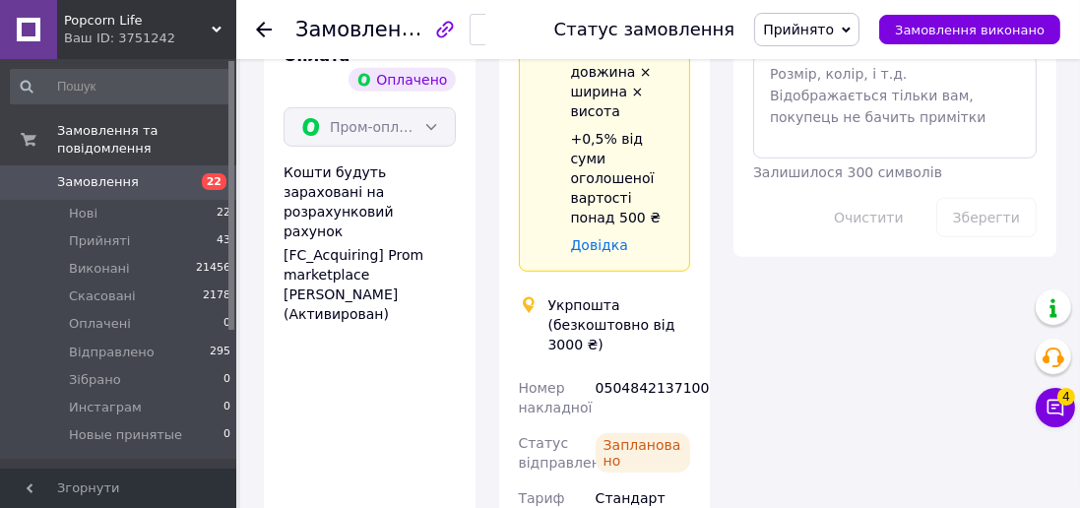
click at [113, 232] on span "Прийняті" at bounding box center [99, 241] width 61 height 18
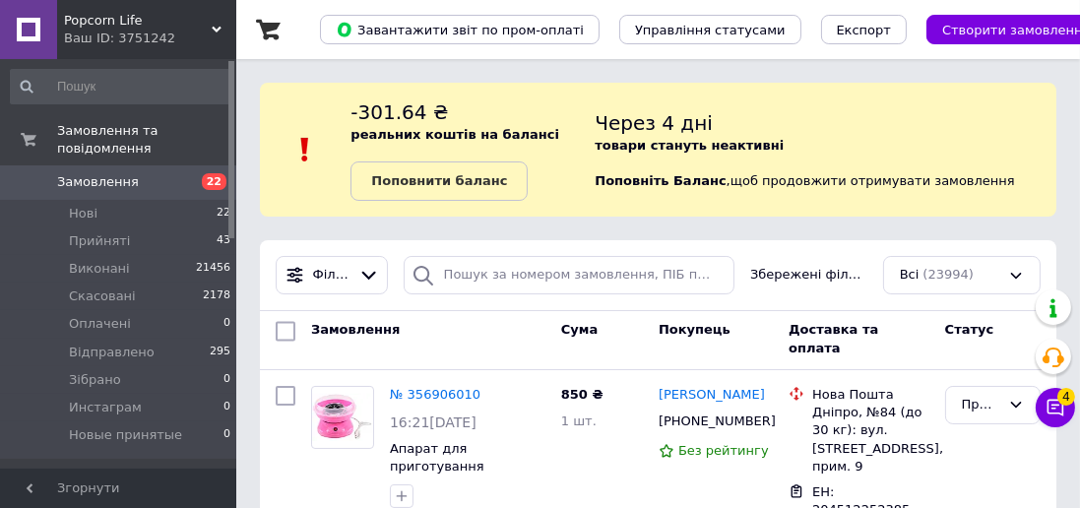
click at [114, 232] on span "Прийняті" at bounding box center [99, 241] width 61 height 18
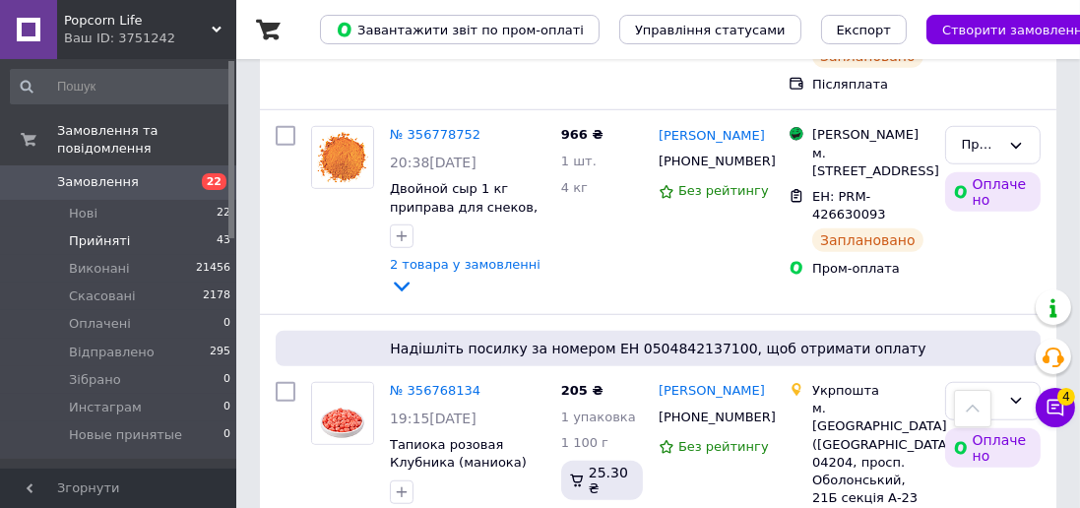
scroll to position [9078, 0]
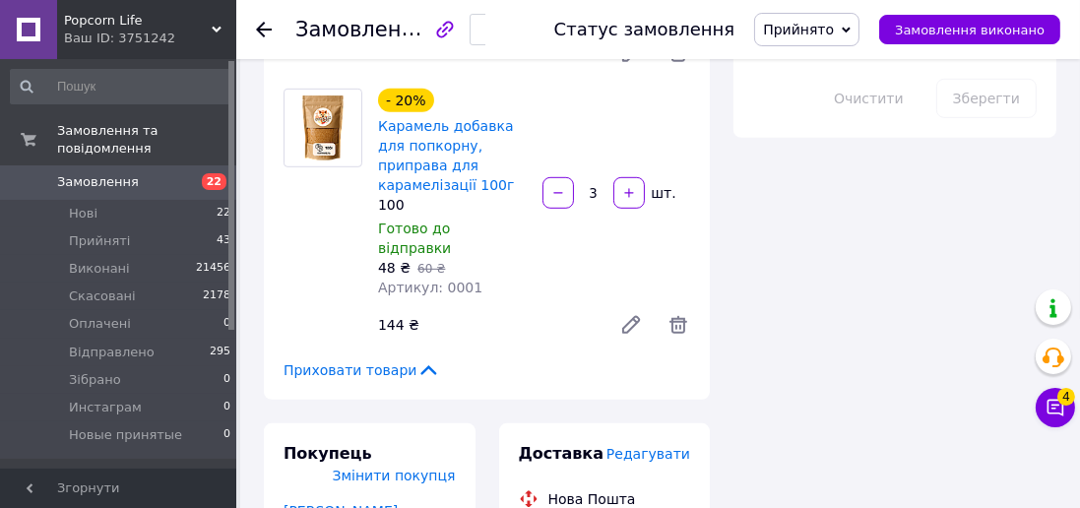
scroll to position [1177, 0]
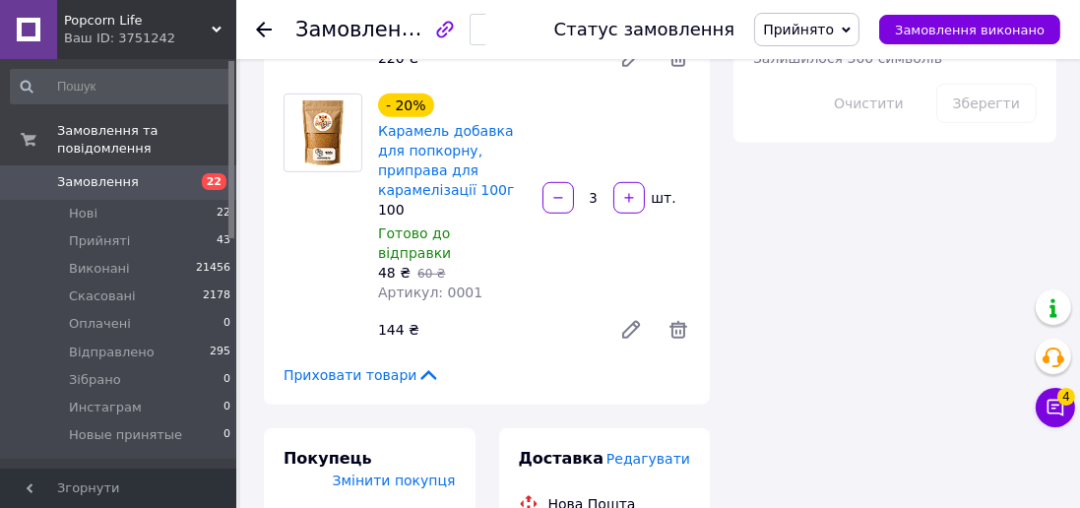
click at [664, 451] on span "Редагувати" at bounding box center [648, 459] width 84 height 16
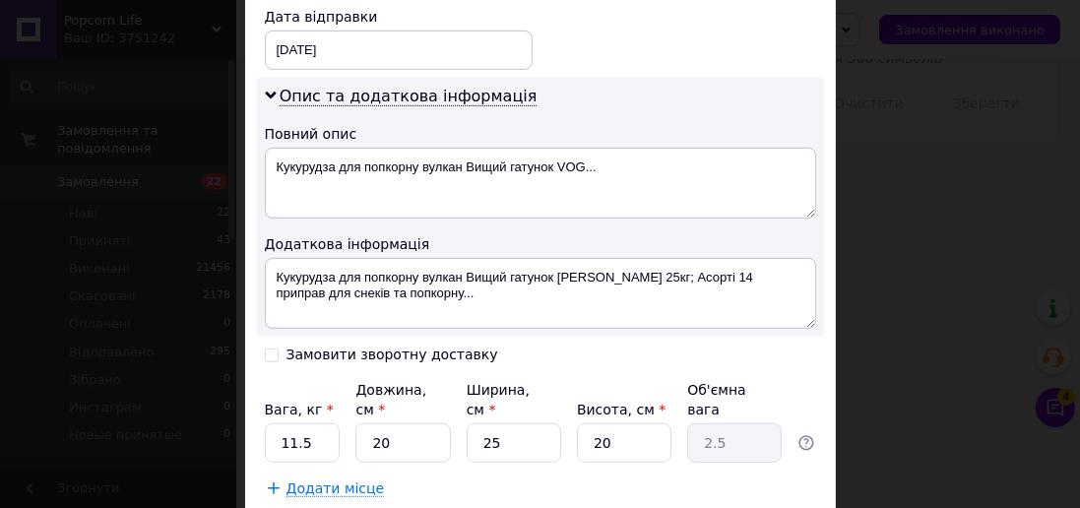
scroll to position [1041, 0]
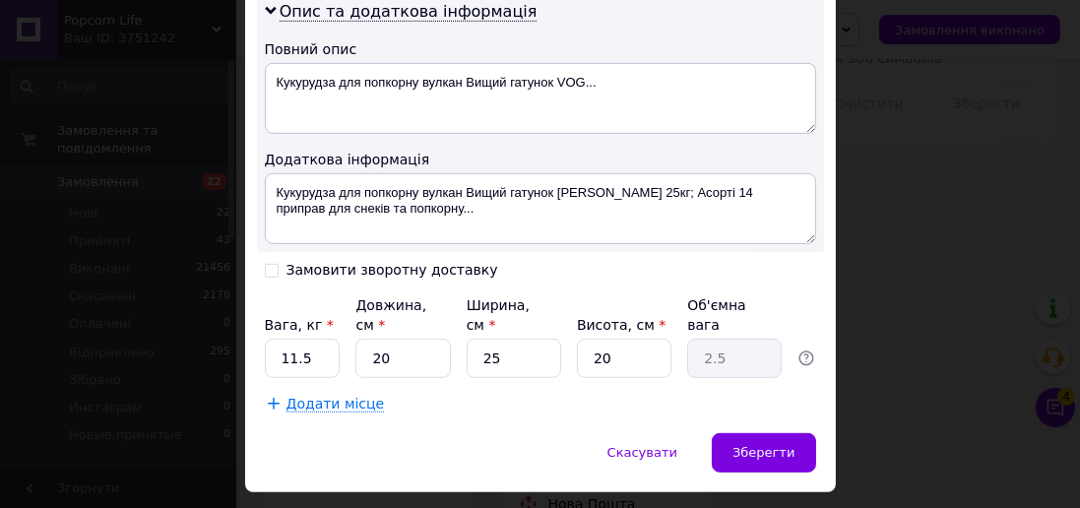
click at [345, 396] on span "Додати місце" at bounding box center [335, 404] width 98 height 17
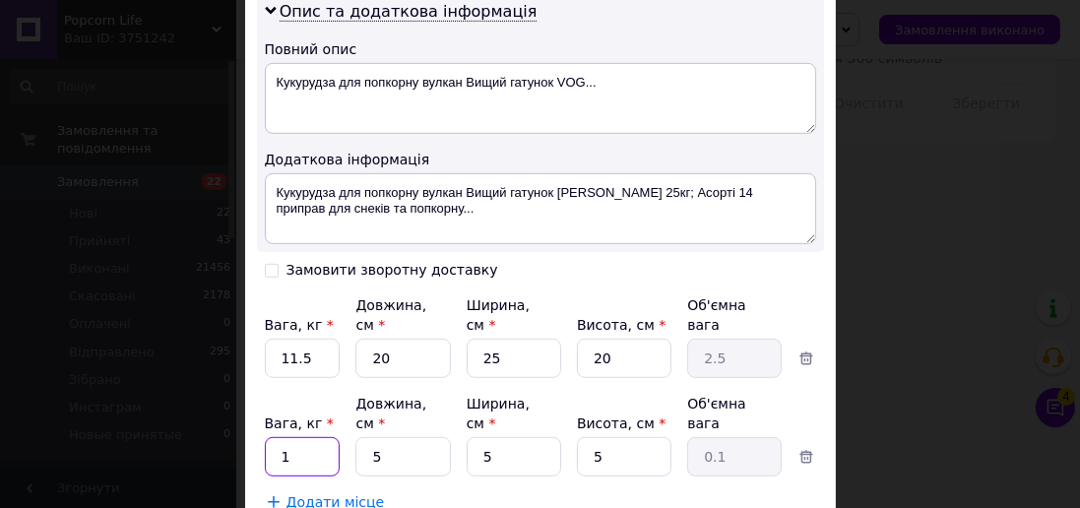
click at [301, 378] on input "1" at bounding box center [303, 358] width 76 height 39
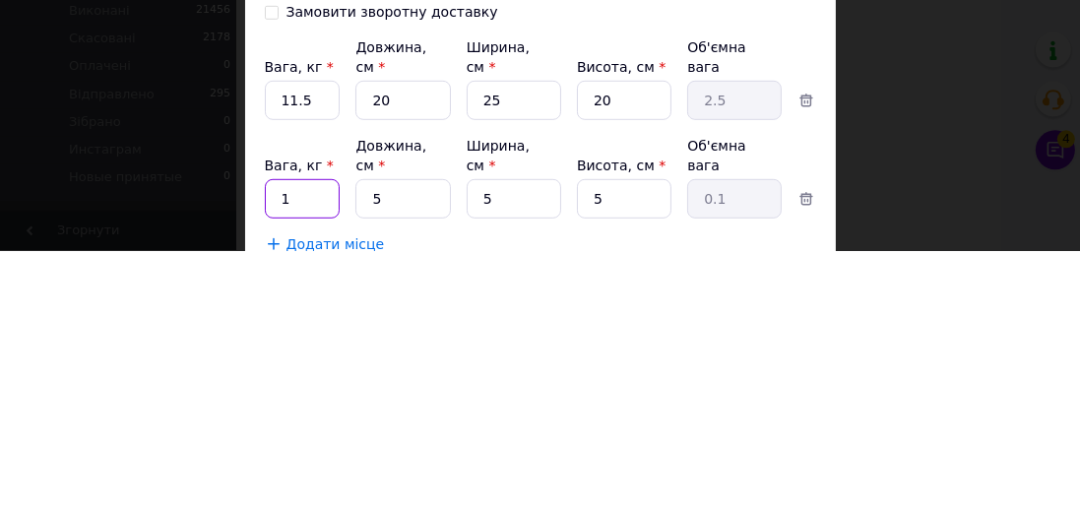
scroll to position [1177, 0]
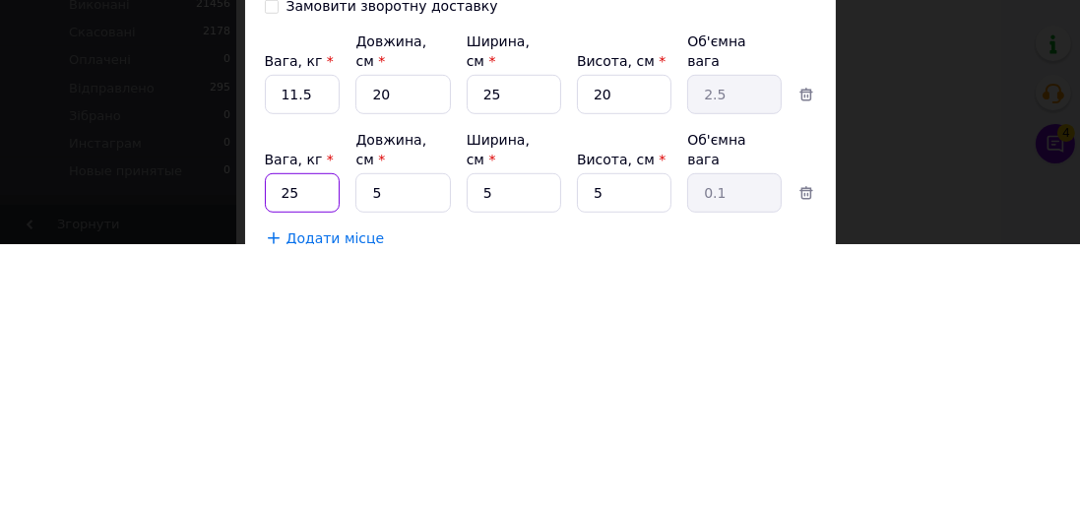
type input "25"
click at [318, 339] on input "11.5" at bounding box center [303, 358] width 76 height 39
type input "1"
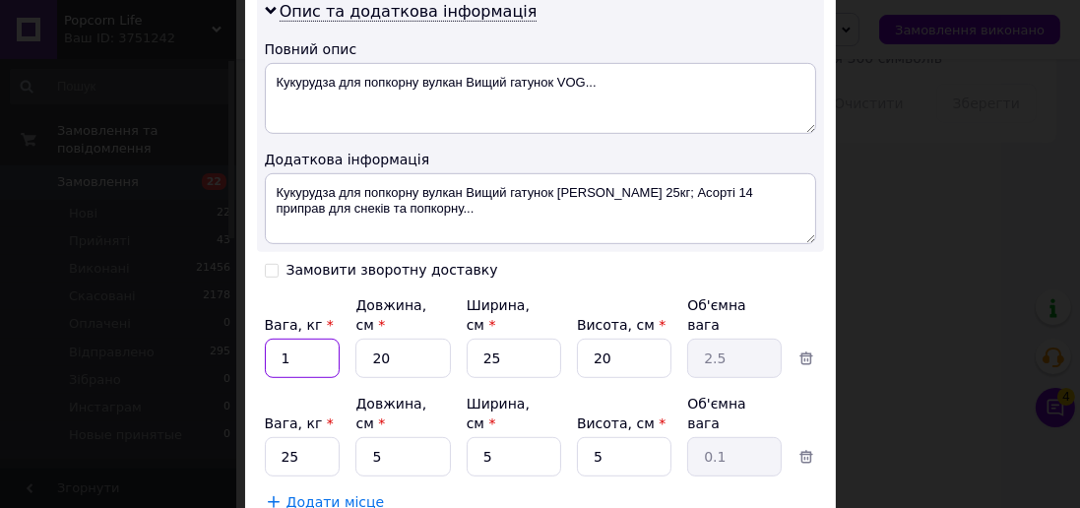
type input "1"
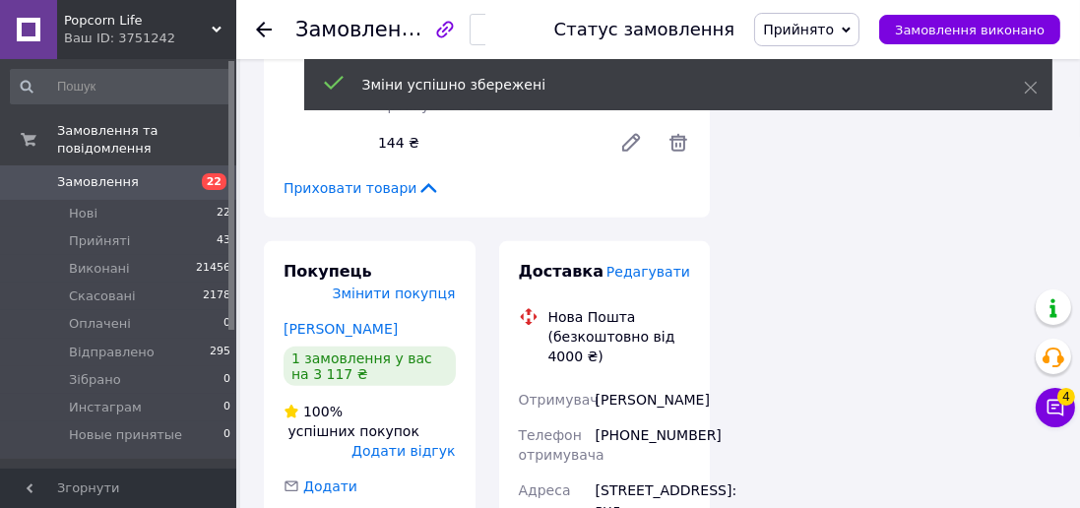
scroll to position [1364, 0]
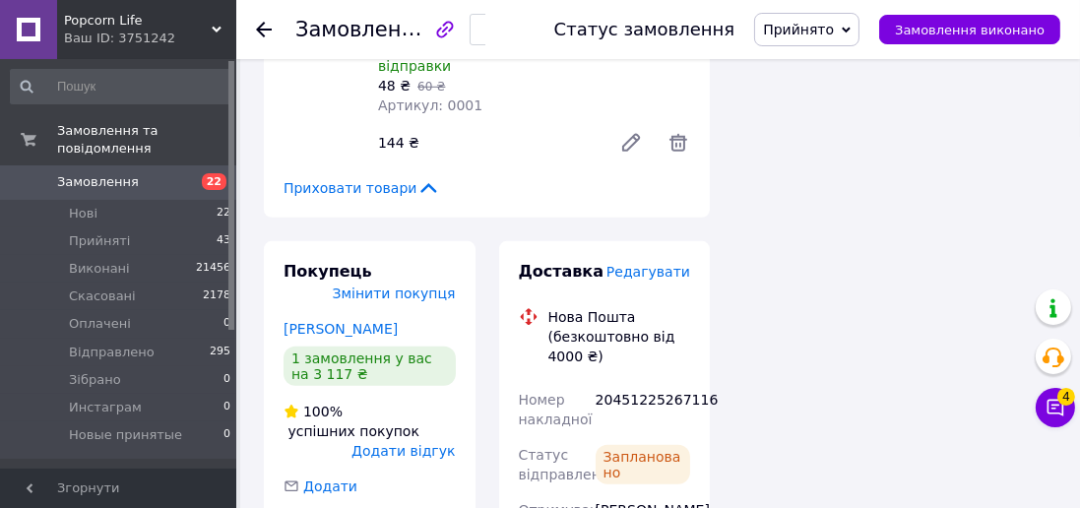
click at [104, 227] on li "Прийняті 43" at bounding box center [121, 241] width 242 height 28
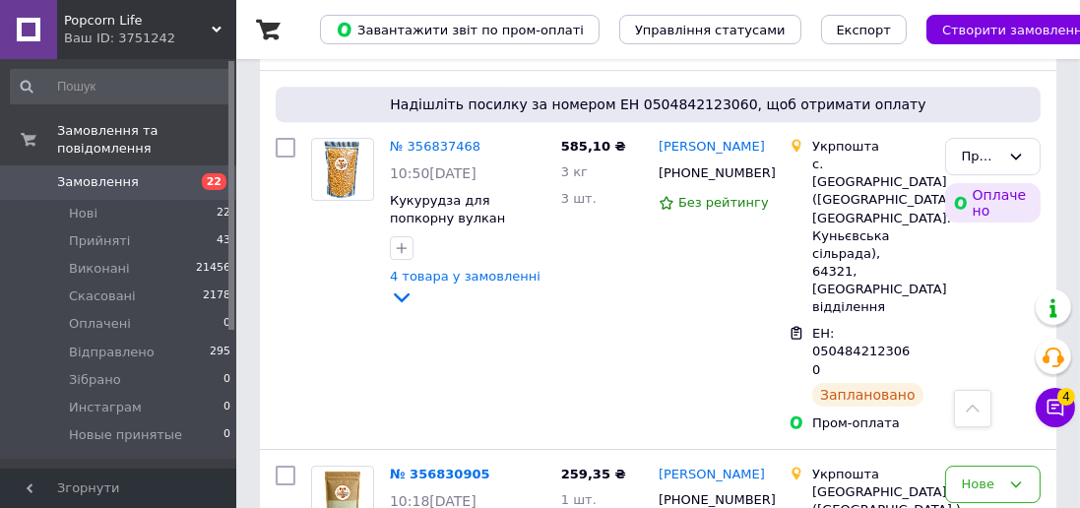
scroll to position [6489, 0]
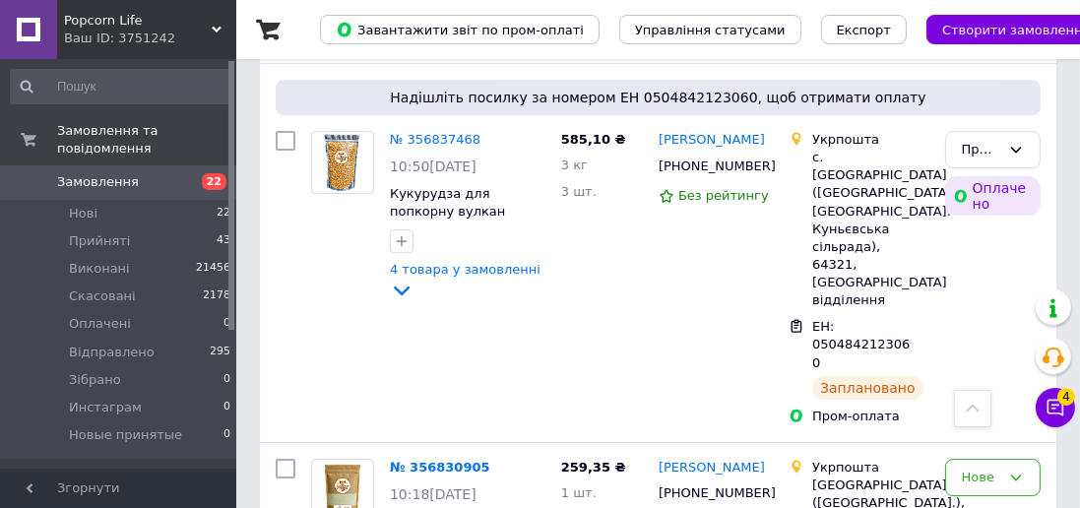
click at [111, 232] on span "Прийняті" at bounding box center [99, 241] width 61 height 18
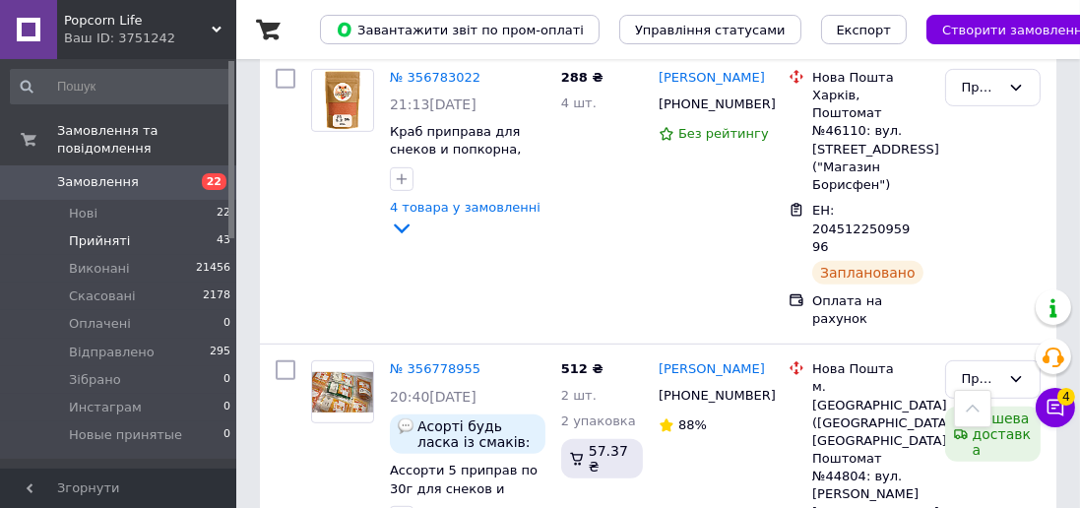
scroll to position [8484, 0]
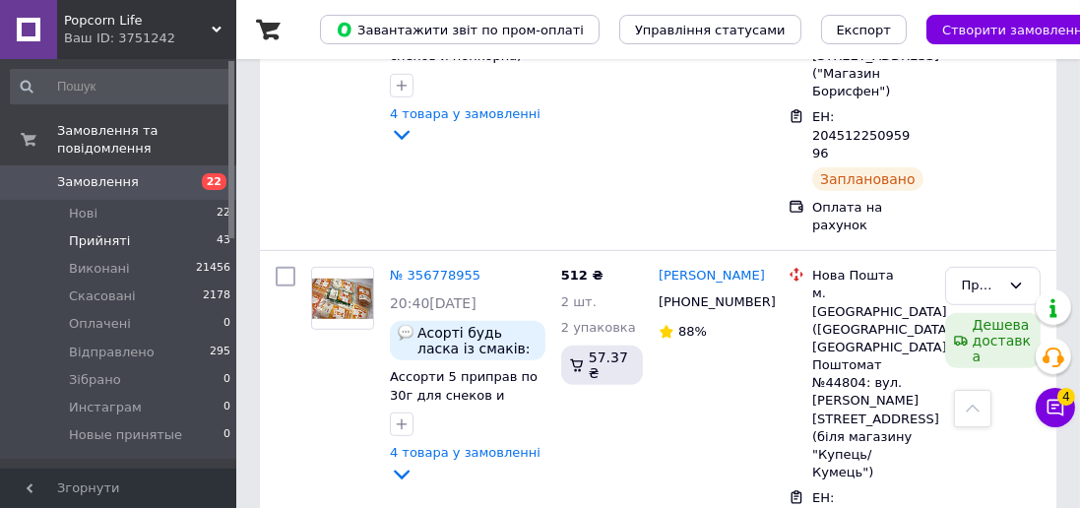
scroll to position [8580, 0]
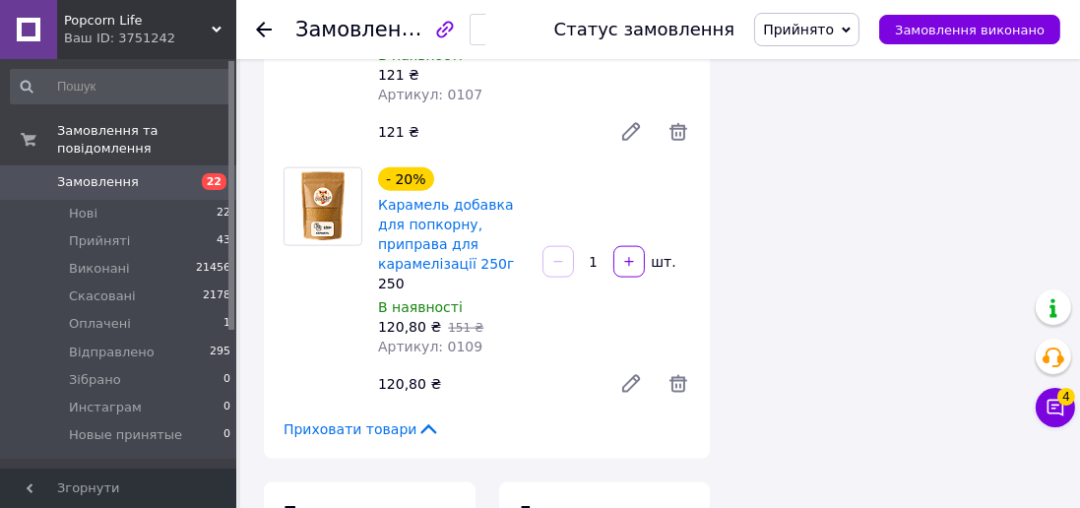
scroll to position [2581, 0]
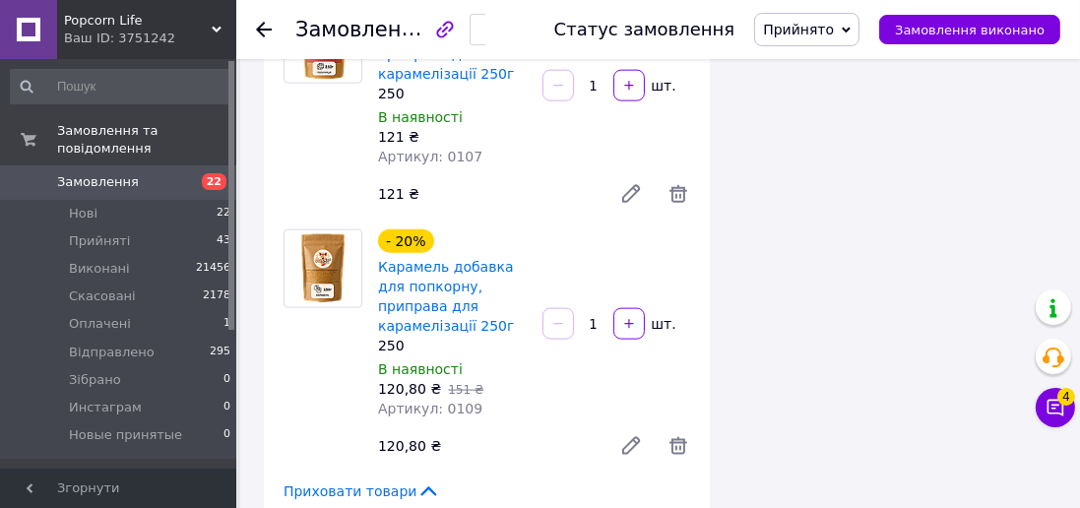
click at [123, 227] on li "Прийняті 43" at bounding box center [121, 241] width 242 height 28
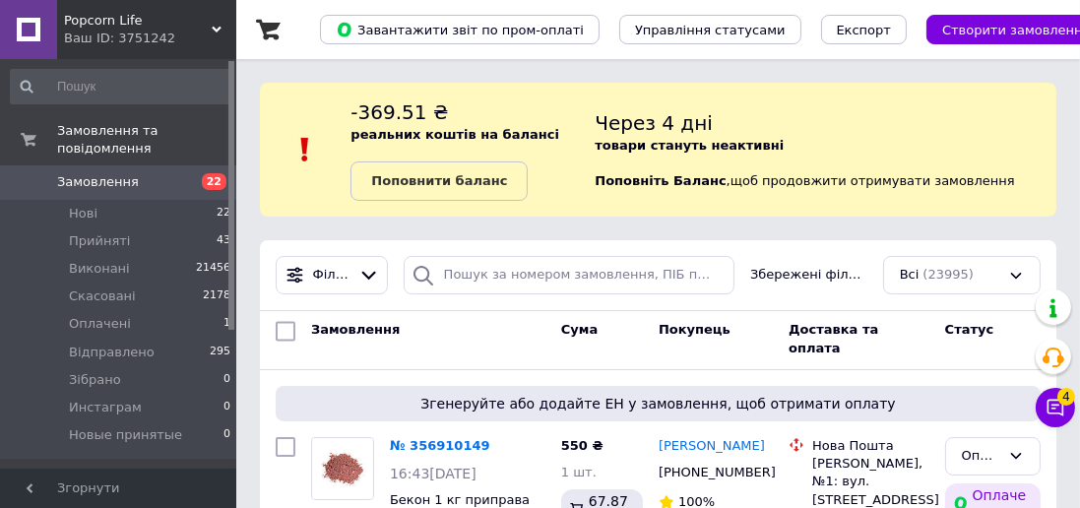
click at [109, 232] on span "Прийняті" at bounding box center [99, 241] width 61 height 18
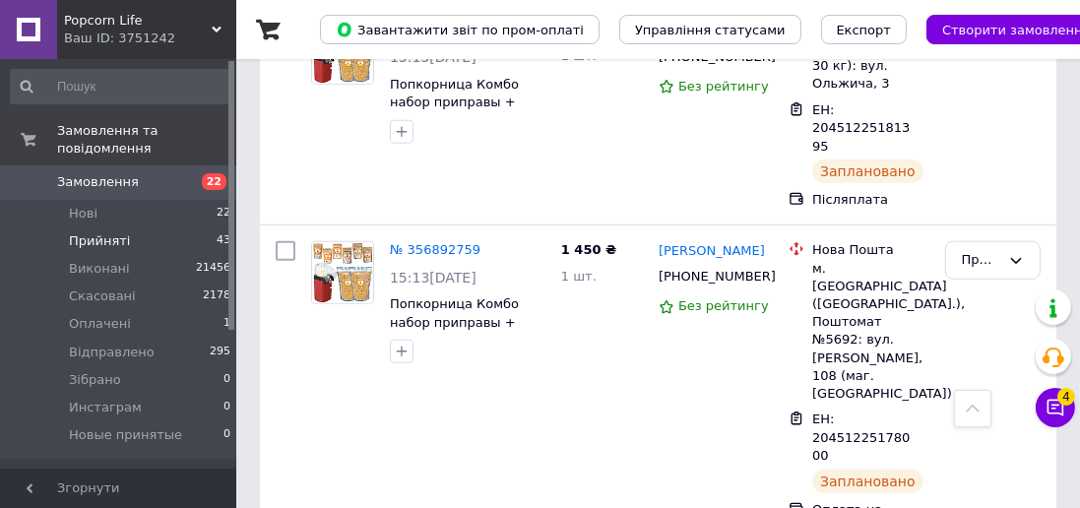
scroll to position [1713, 0]
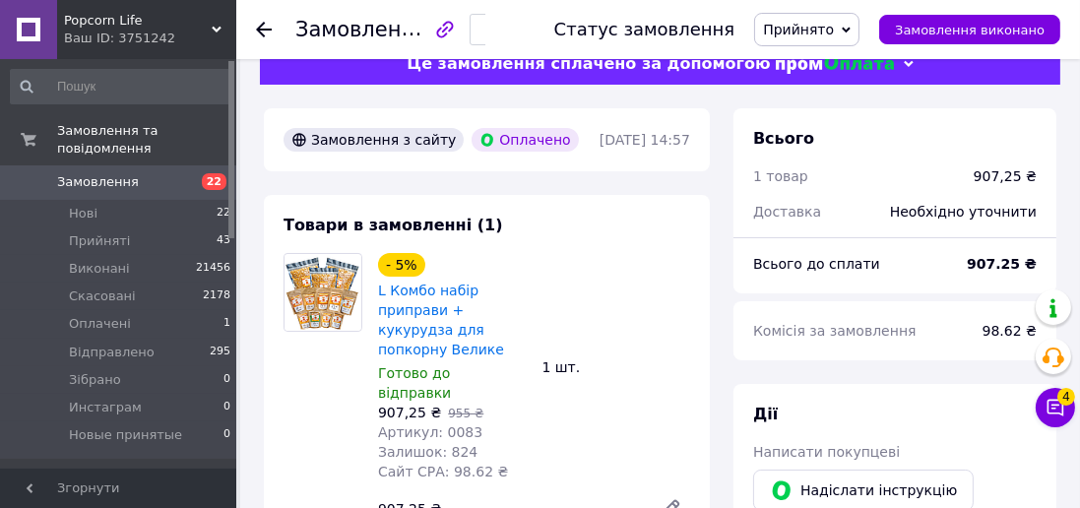
scroll to position [37, 0]
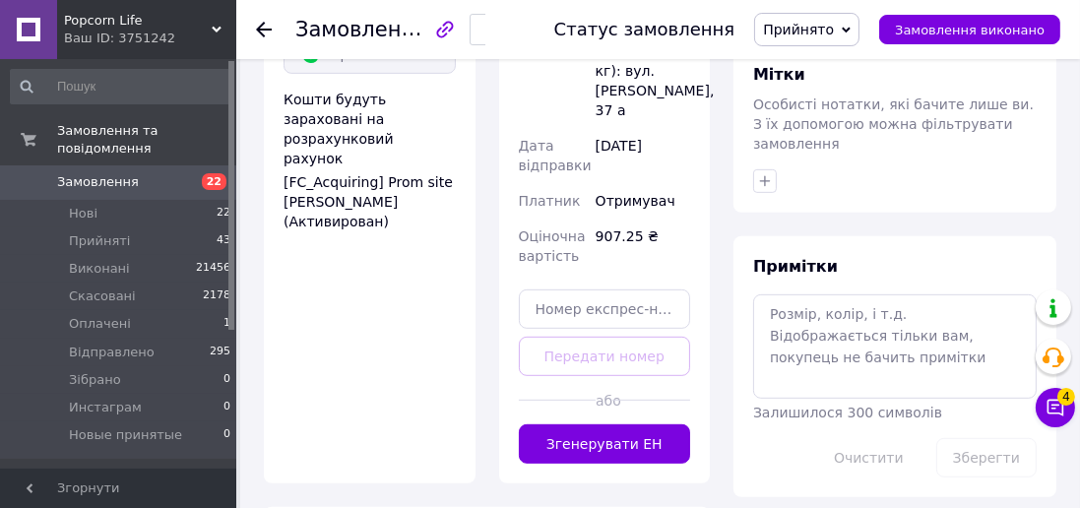
click at [647, 424] on button "Згенерувати ЕН" at bounding box center [605, 443] width 172 height 39
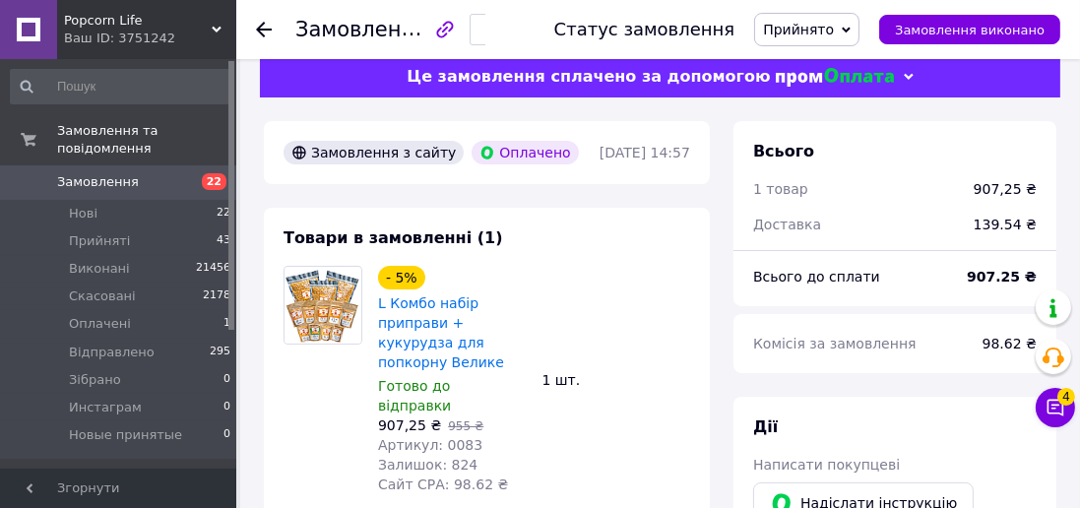
scroll to position [0, 0]
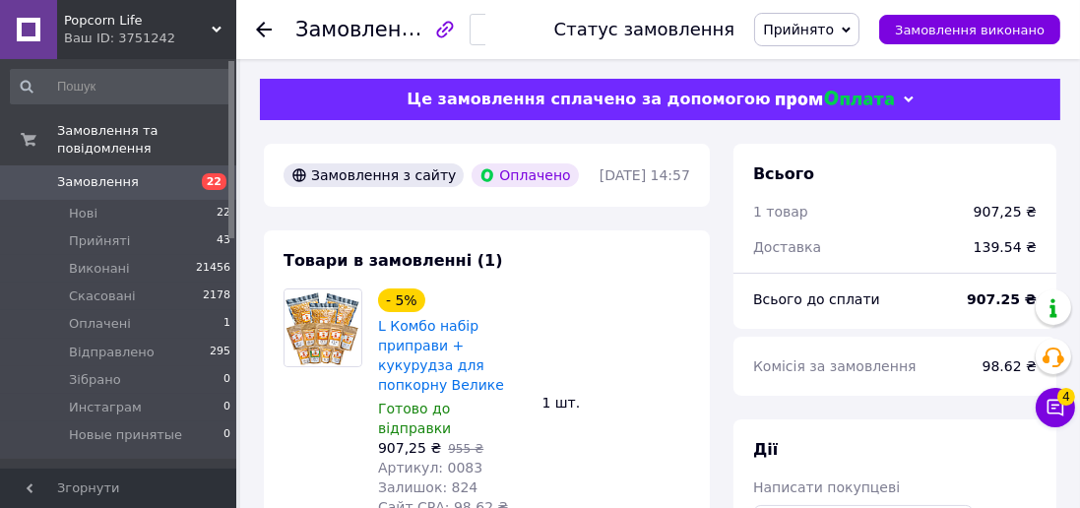
click at [127, 227] on li "Прийняті 43" at bounding box center [121, 241] width 242 height 28
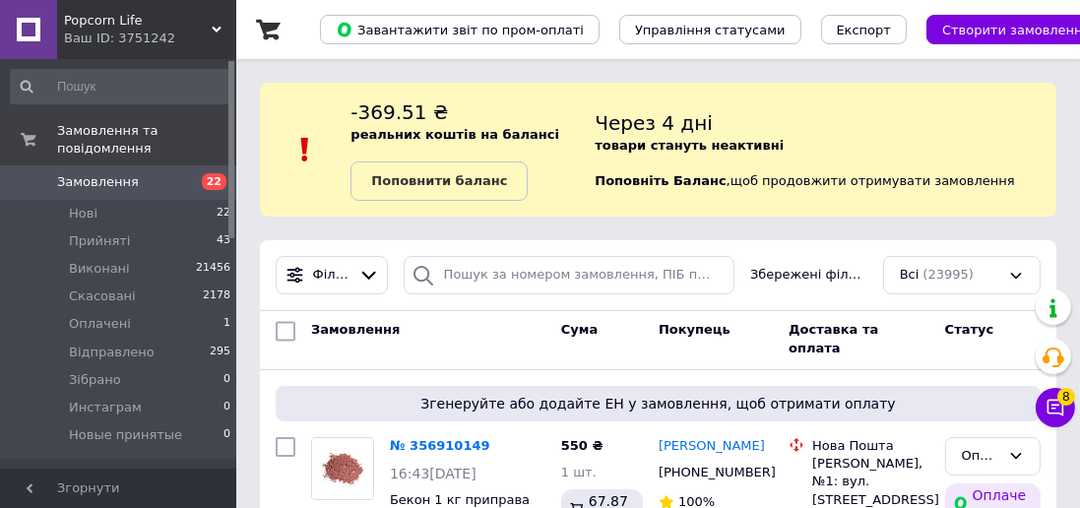
click at [110, 232] on span "Прийняті" at bounding box center [99, 241] width 61 height 18
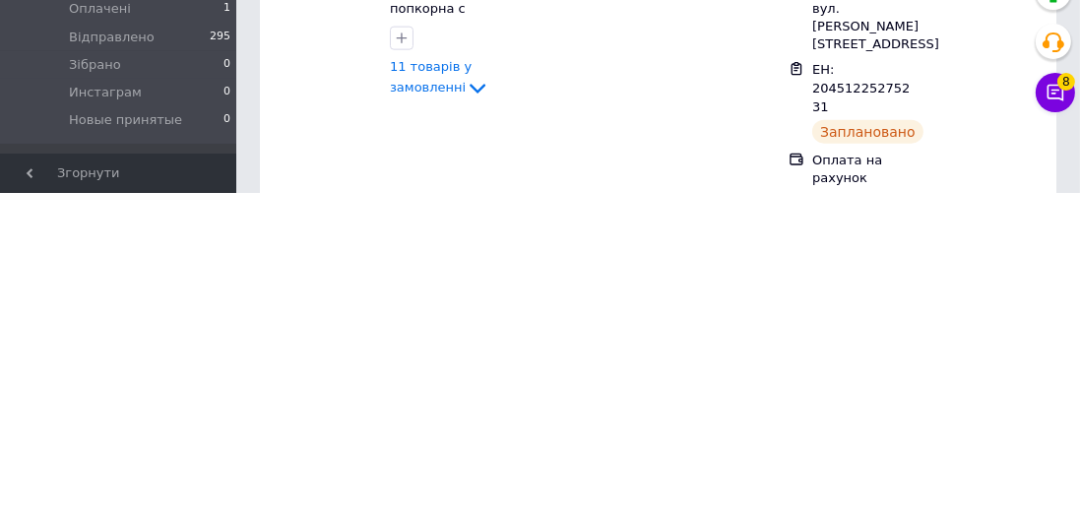
scroll to position [10104, 0]
